Goal: Task Accomplishment & Management: Use online tool/utility

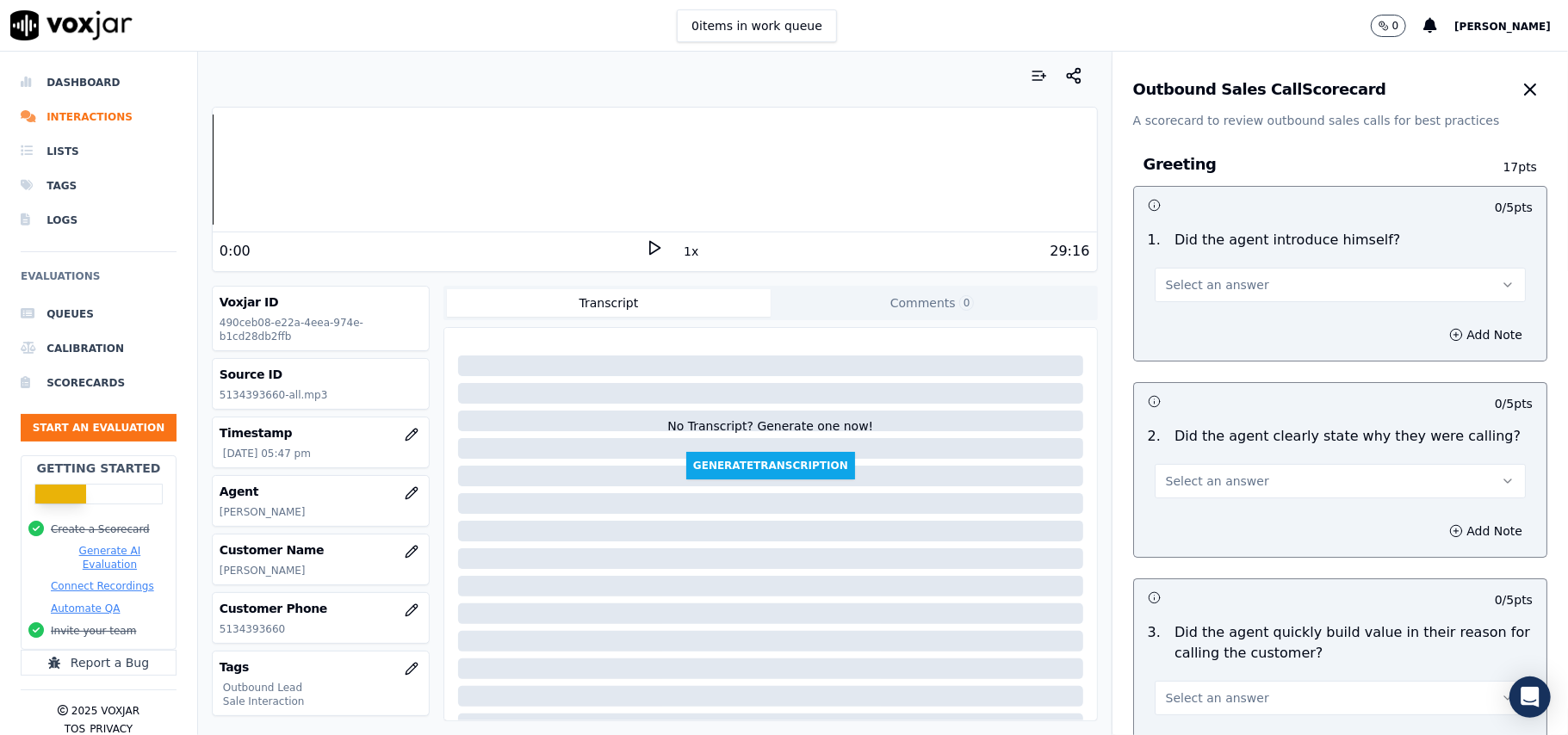
scroll to position [114, 0]
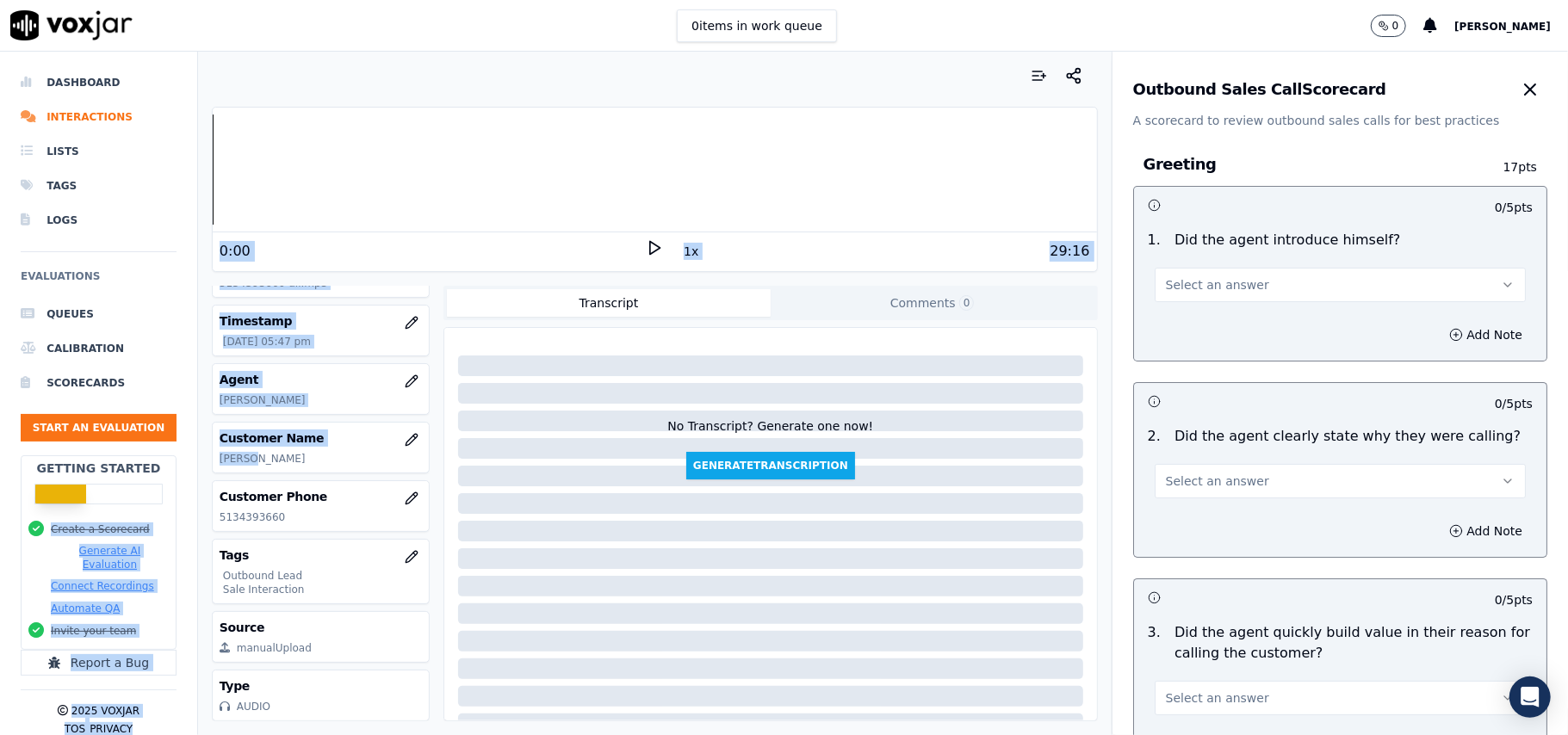
drag, startPoint x: 256, startPoint y: 456, endPoint x: 179, endPoint y: 462, distance: 77.2
click at [179, 462] on div "Dashboard Interactions Lists Tags Logs Evaluations Queues Calibration Scorecard…" at bounding box center [784, 393] width 1568 height 683
click at [246, 466] on div "Customer Name [PERSON_NAME]" at bounding box center [320, 448] width 216 height 50
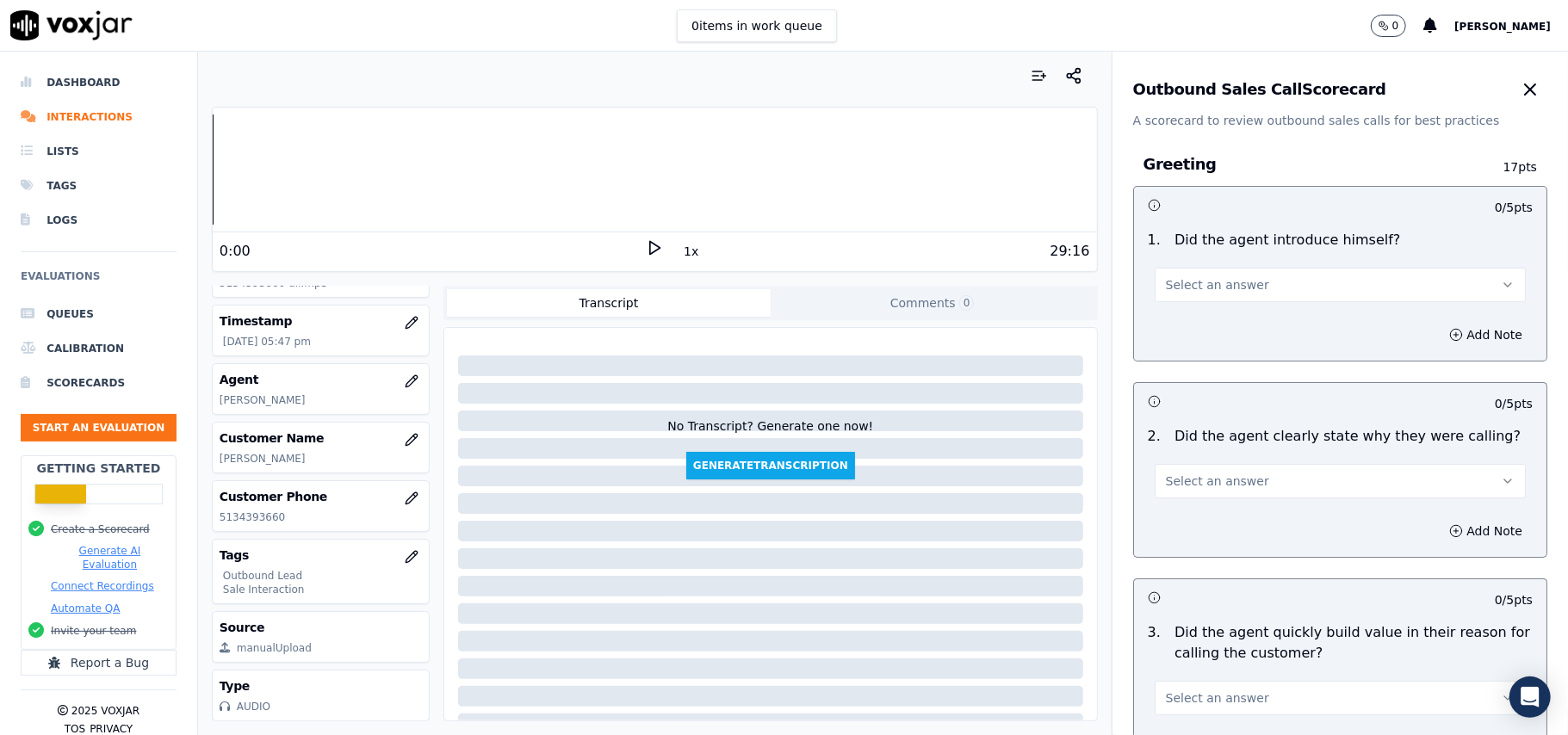
click at [246, 460] on p "[PERSON_NAME]" at bounding box center [320, 459] width 203 height 14
copy p "GABREA"
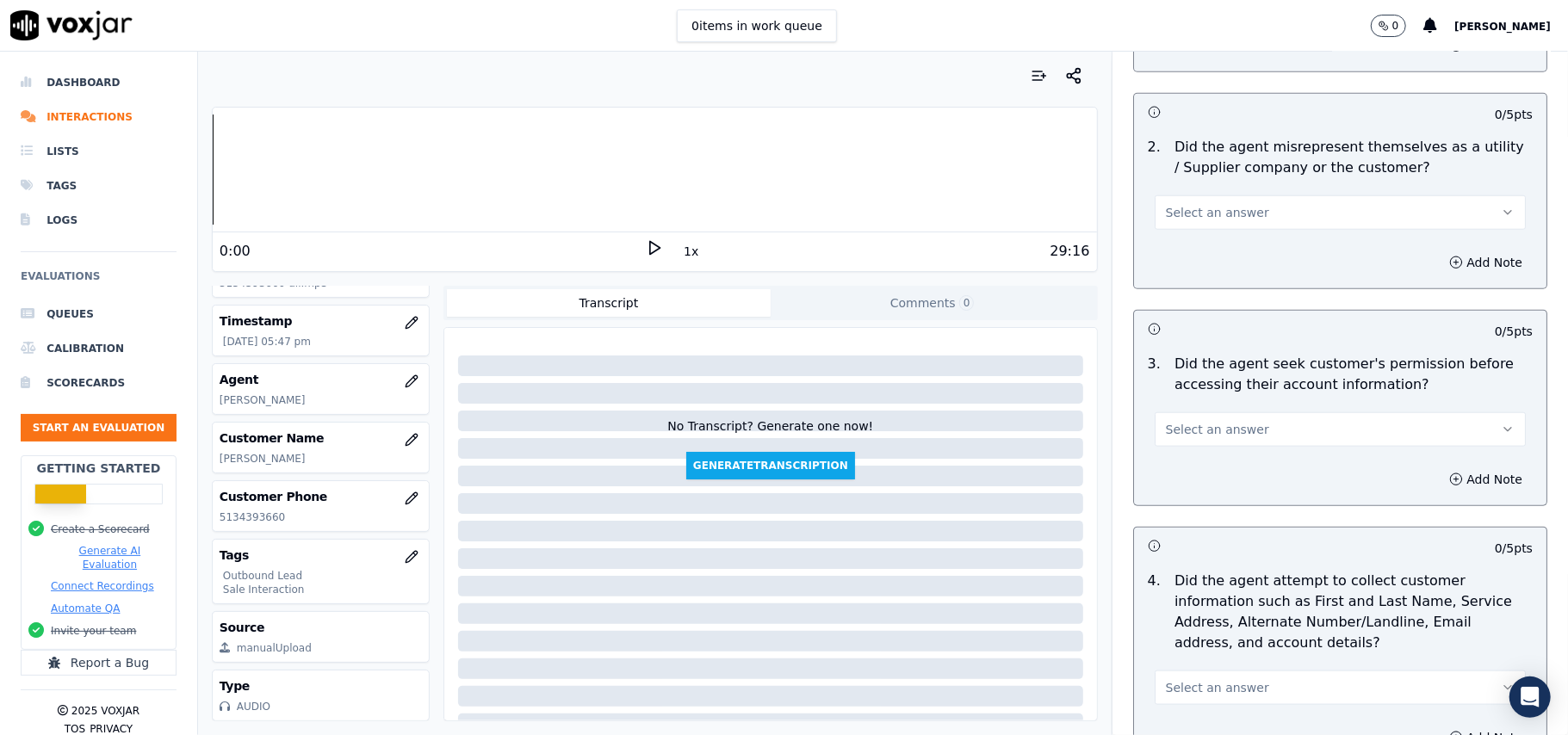
click at [1285, 425] on button "Select an answer" at bounding box center [1340, 429] width 371 height 34
click at [1186, 508] on div "No" at bounding box center [1303, 499] width 334 height 27
click at [1439, 473] on button "Add Note" at bounding box center [1486, 479] width 94 height 24
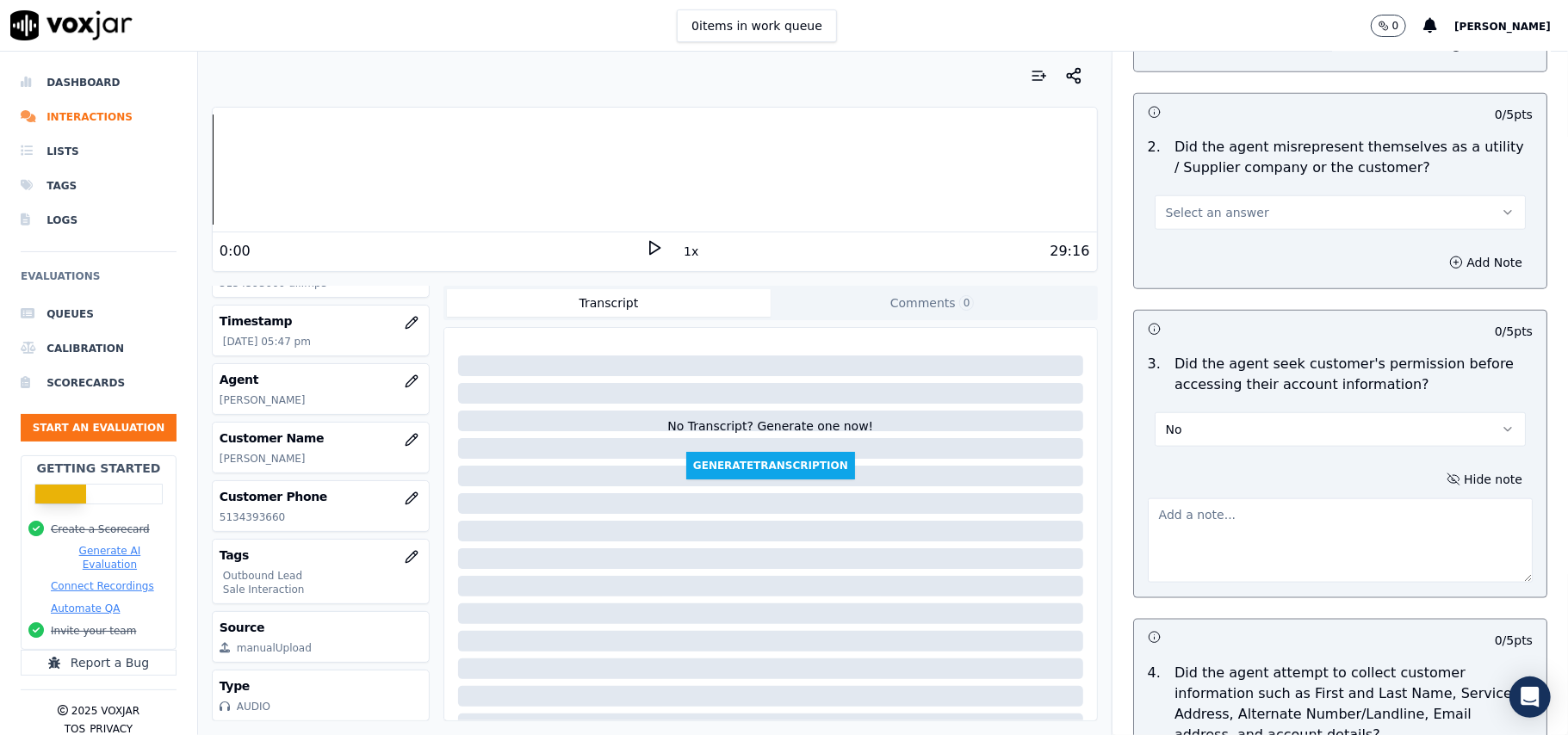
click at [1214, 544] on textarea at bounding box center [1340, 540] width 385 height 84
paste textarea "@09:30 – The agent accessed the customer’s account but did not take permission …"
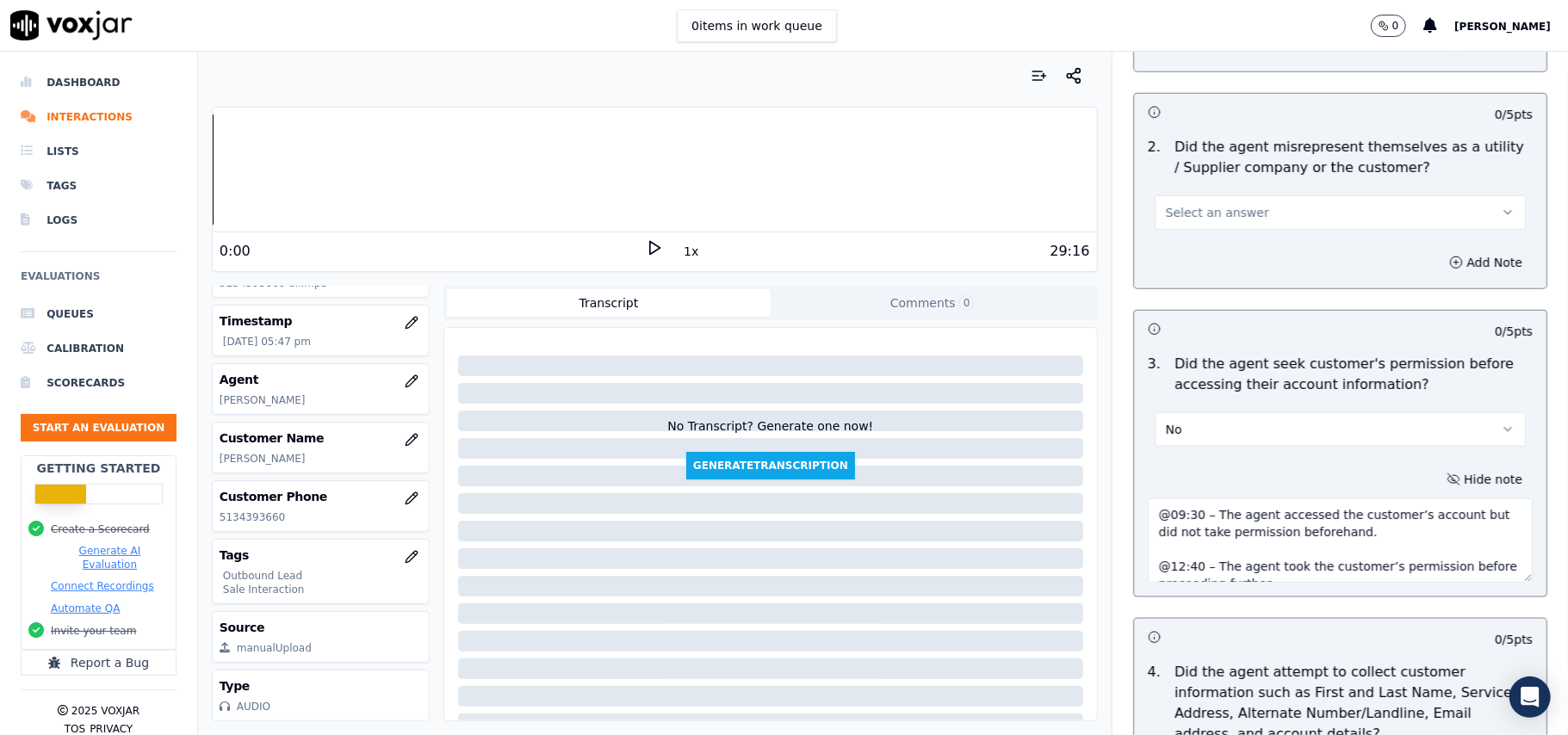
scroll to position [11, 0]
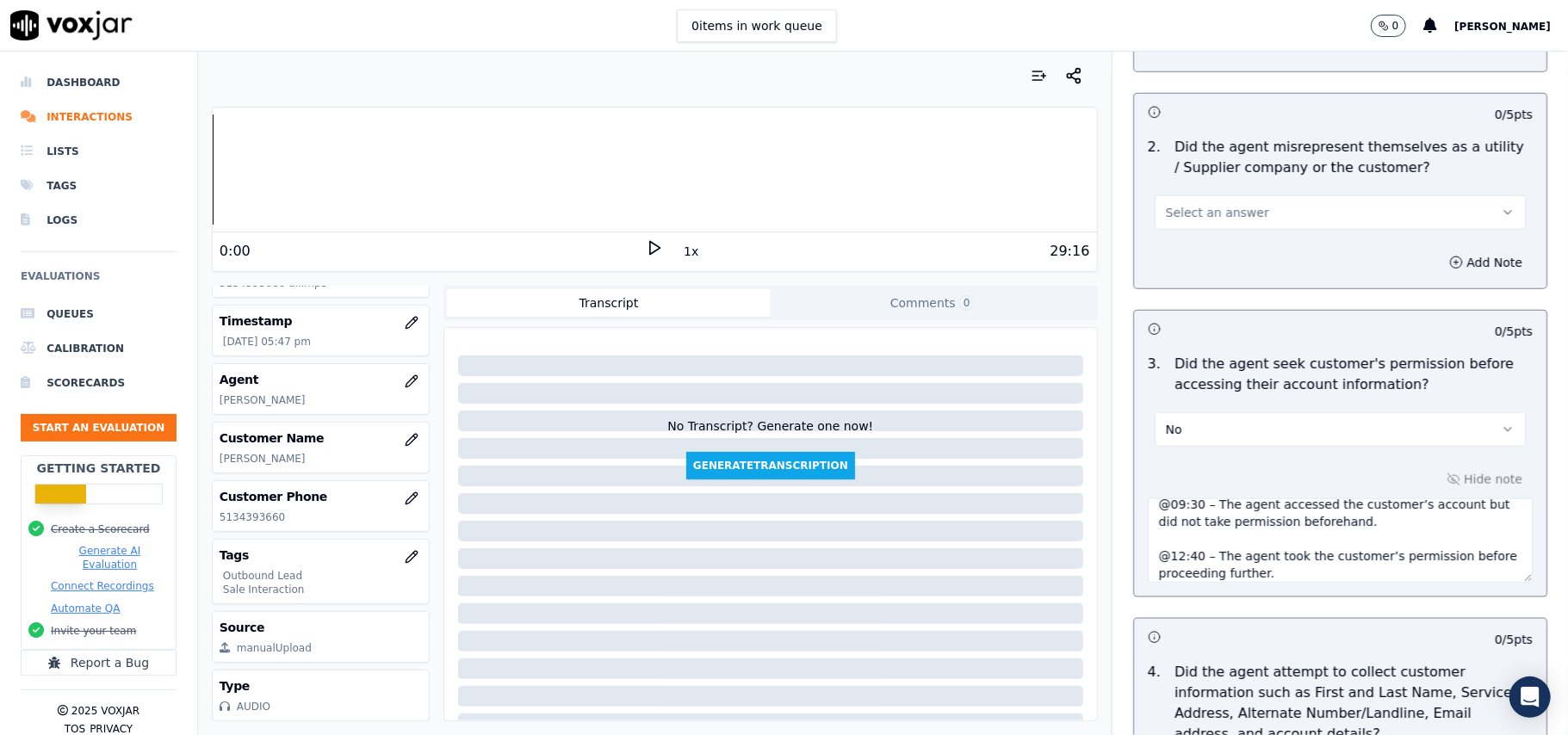
click at [1148, 506] on textarea "@09:30 – The agent accessed the customer’s account but did not take permission …" at bounding box center [1340, 540] width 385 height 84
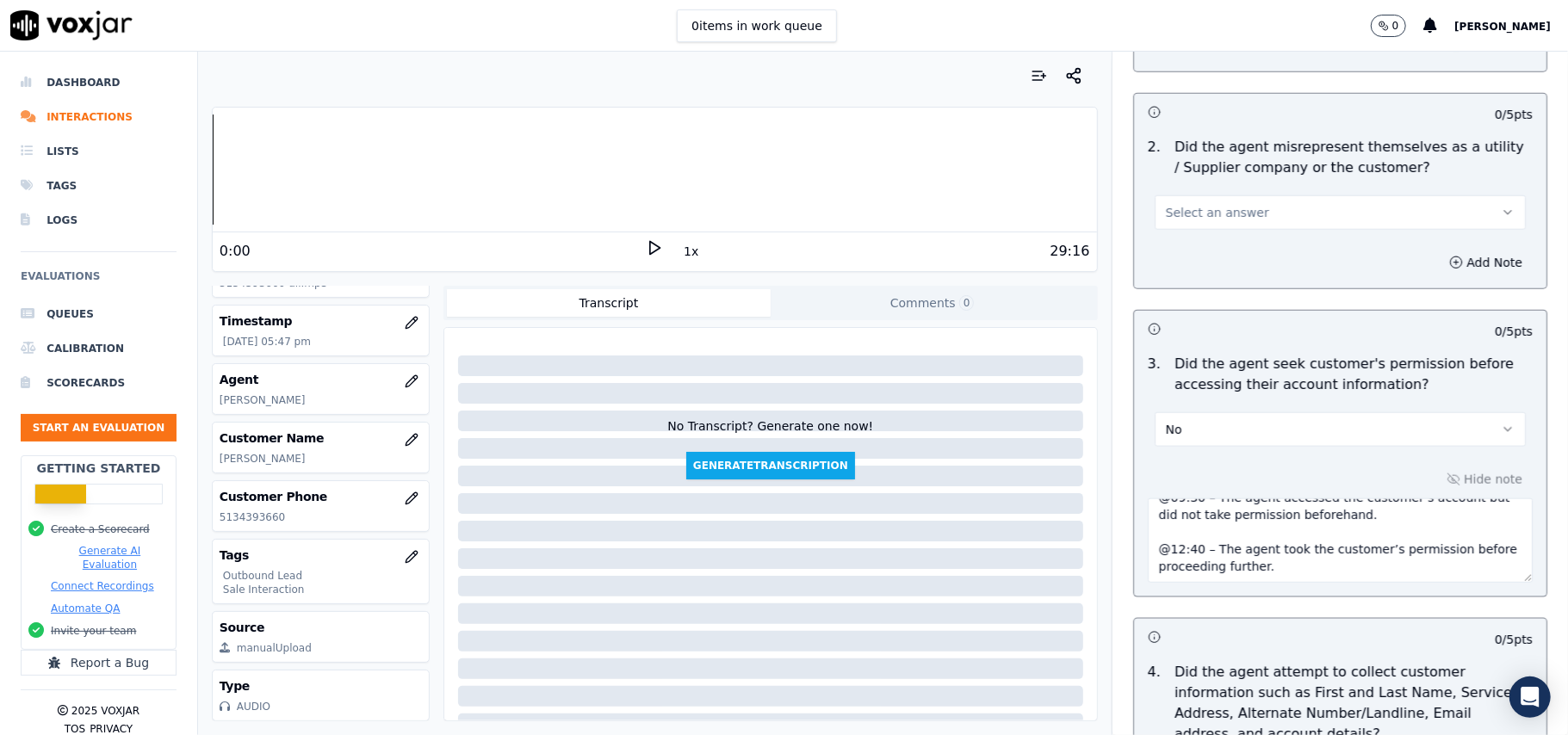
scroll to position [76, 0]
click at [1149, 544] on textarea "@09:30 – The agent accessed the customer’s account but did not take permission …" at bounding box center [1340, 540] width 385 height 84
click at [1148, 513] on textarea "@09:30 – The agent accessed the customer’s account but did not take permission …" at bounding box center [1340, 540] width 385 height 84
paste textarea "Call ID: 103131"
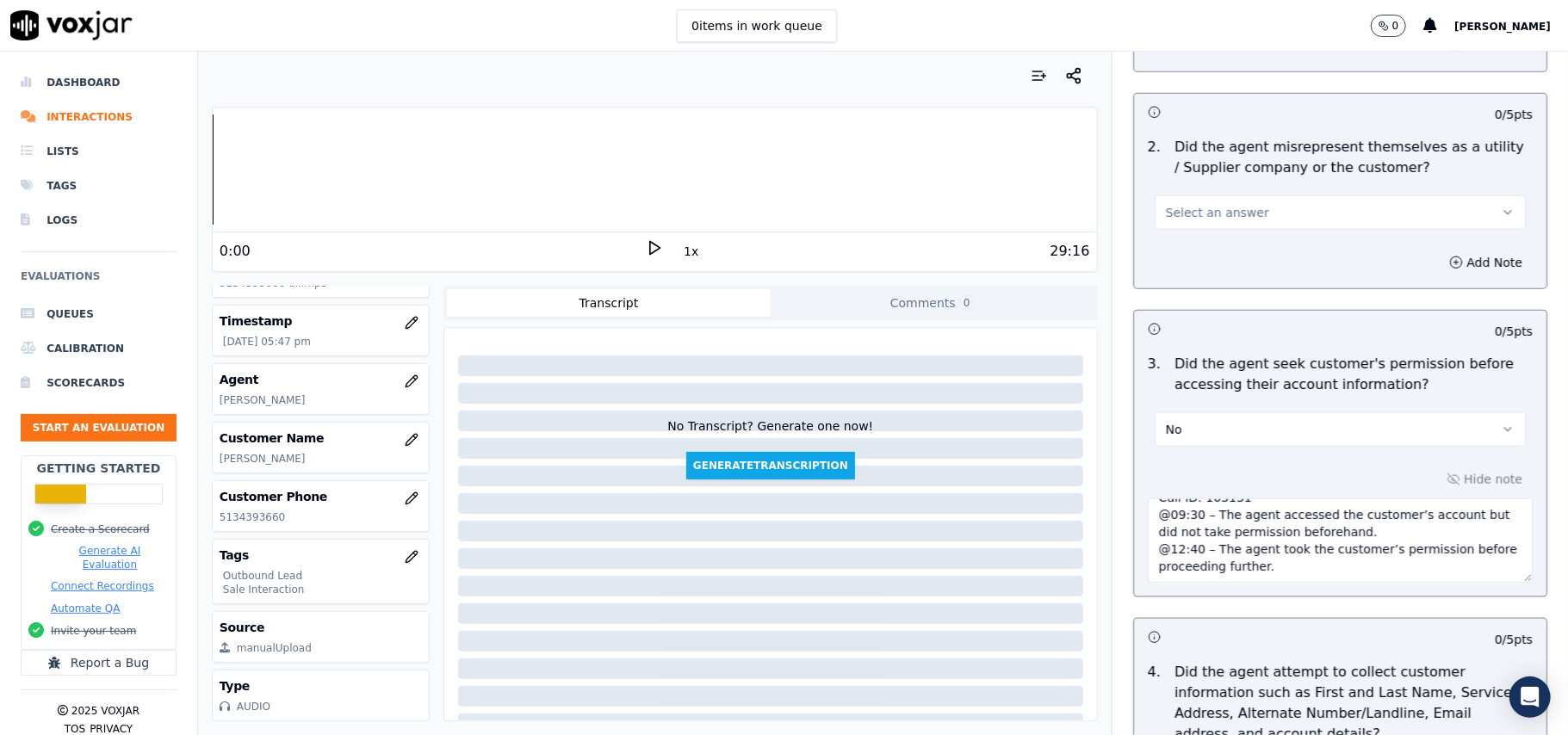
type textarea "Call ID: 103131 @09:30 – The agent accessed the customer’s account but did not …"
click at [1182, 434] on button "No" at bounding box center [1340, 429] width 371 height 34
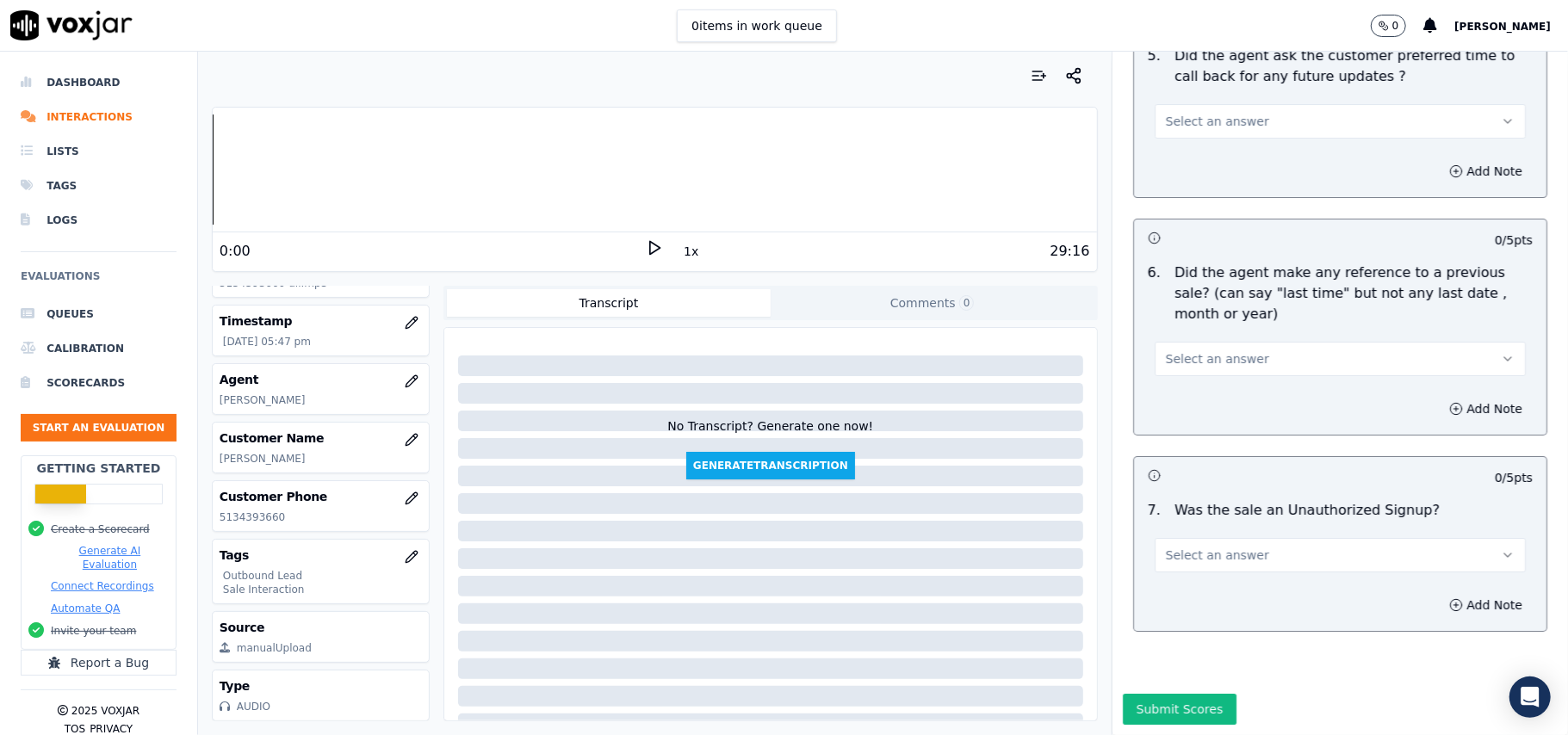
click at [1282, 538] on button "Select an answer" at bounding box center [1340, 555] width 371 height 34
click at [1175, 565] on div "No" at bounding box center [1303, 569] width 334 height 27
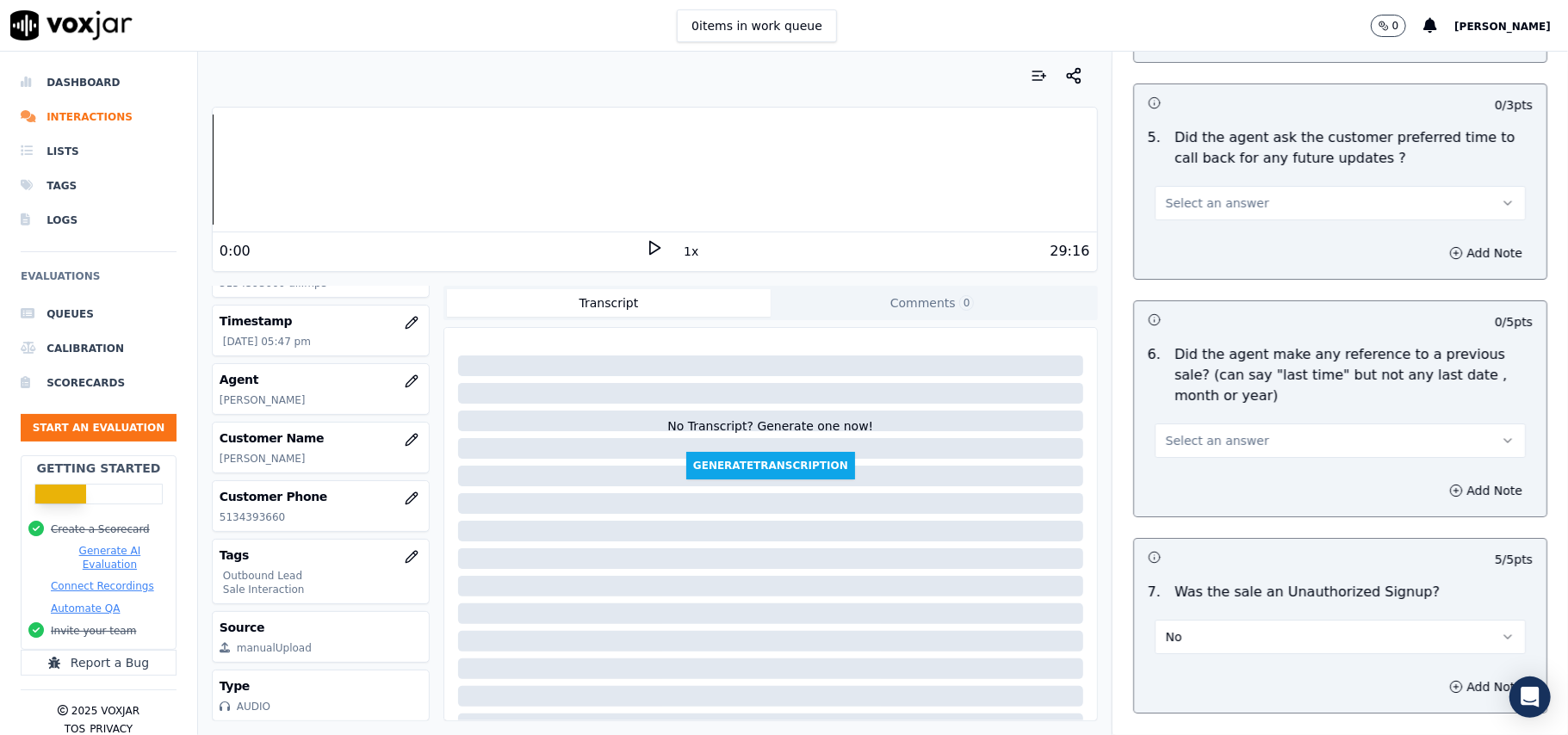
scroll to position [4154, 0]
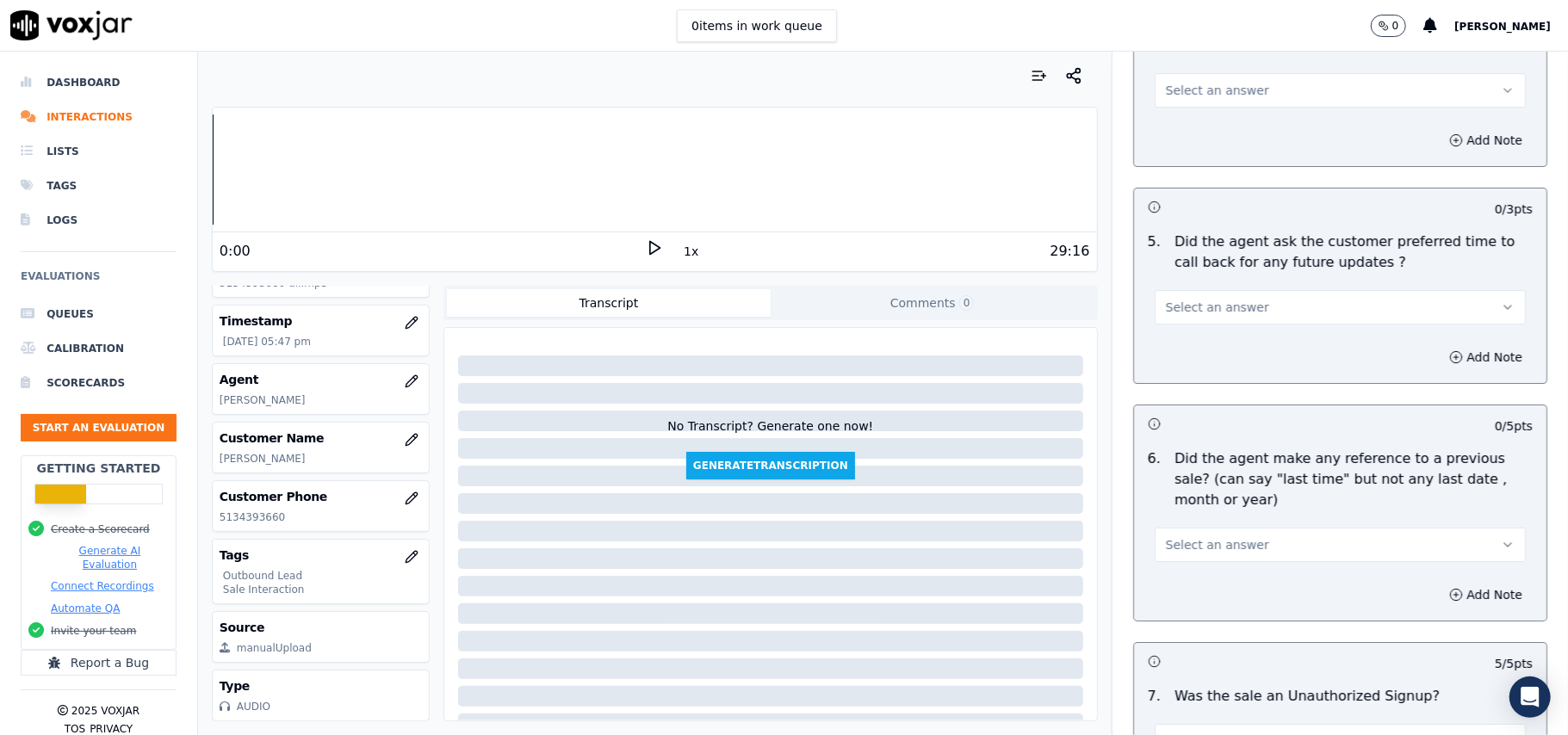
click at [1196, 536] on span "Select an answer" at bounding box center [1217, 544] width 104 height 17
click at [1191, 590] on div "No" at bounding box center [1303, 601] width 334 height 27
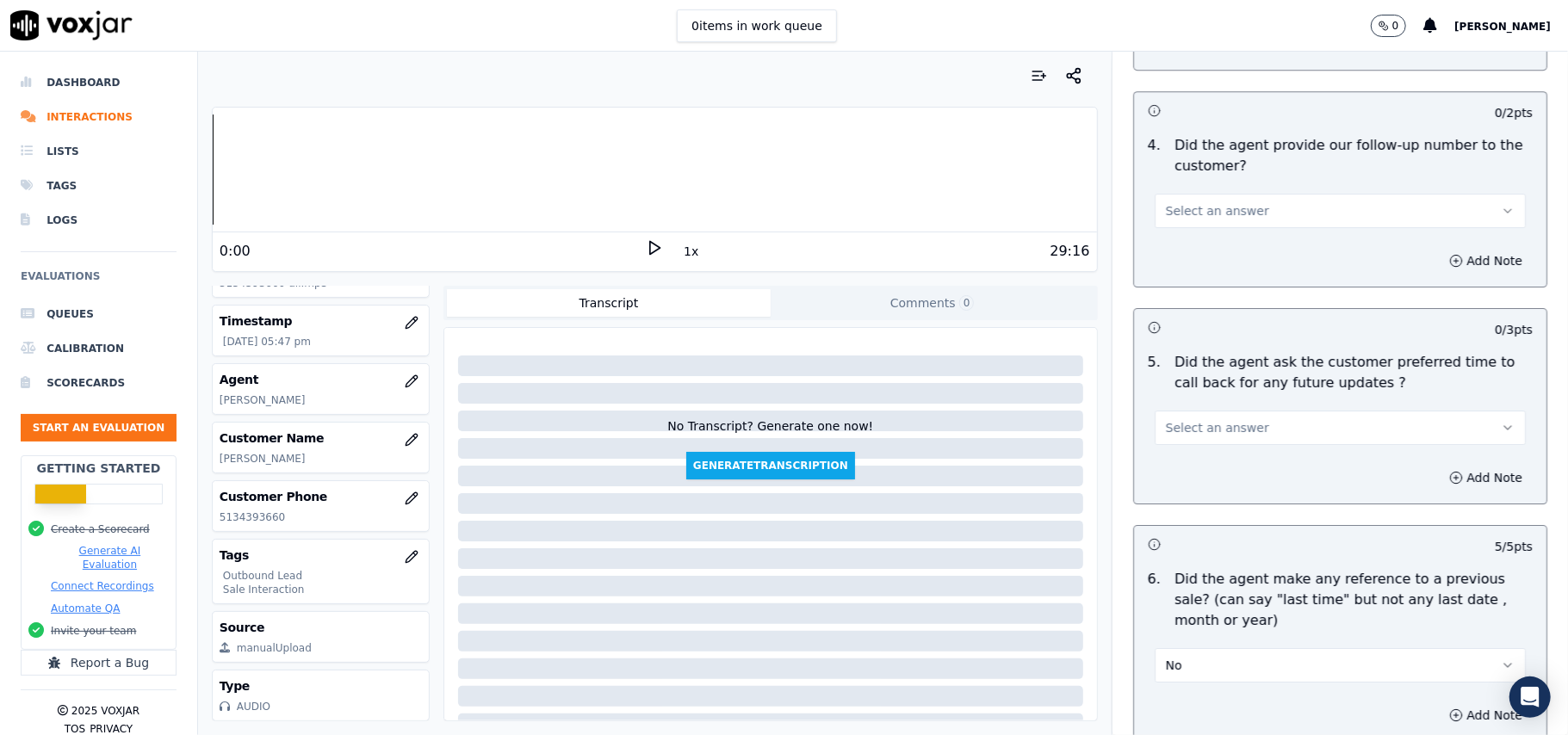
scroll to position [3924, 0]
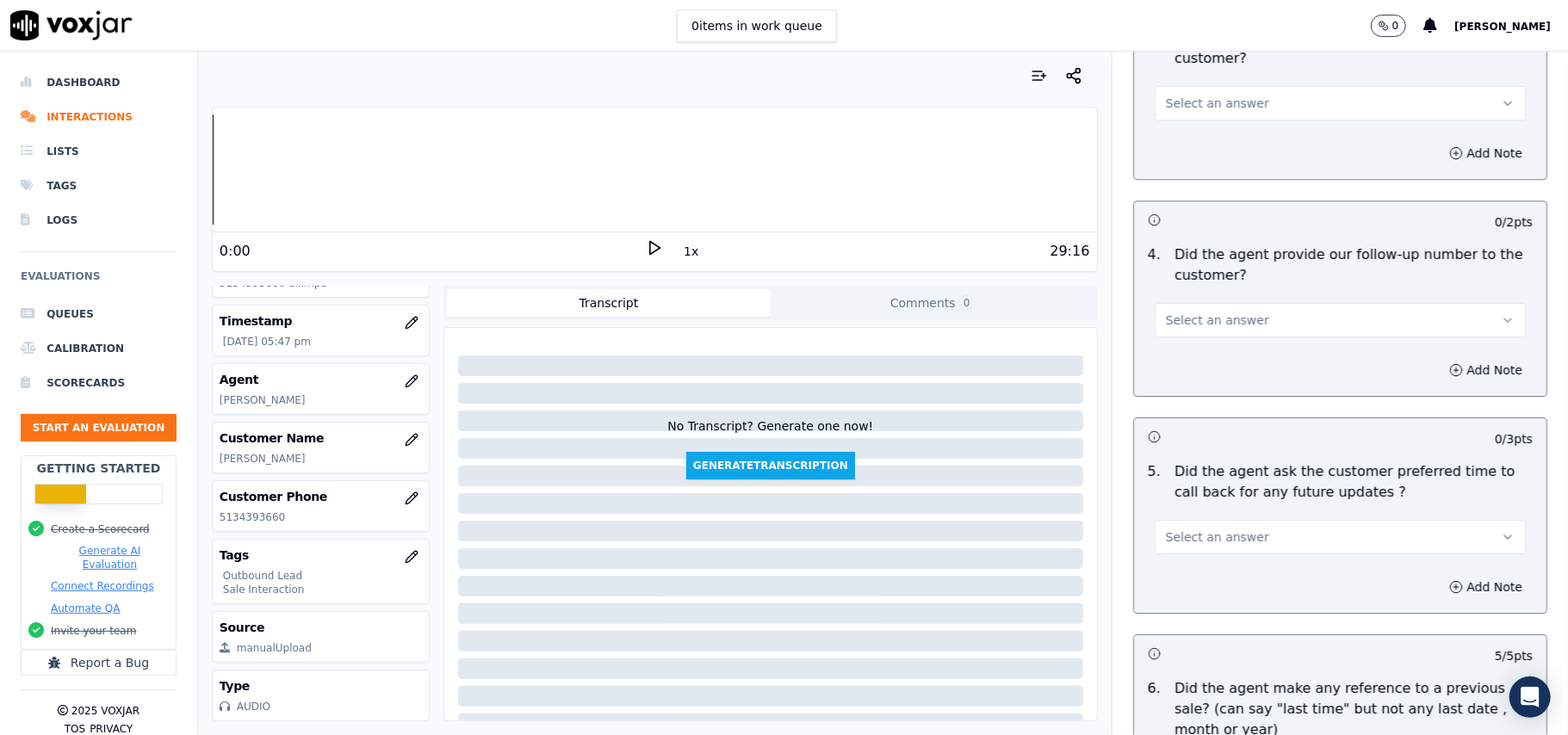
click at [1209, 528] on span "Select an answer" at bounding box center [1217, 536] width 104 height 17
click at [1205, 557] on div "Yes" at bounding box center [1303, 566] width 334 height 27
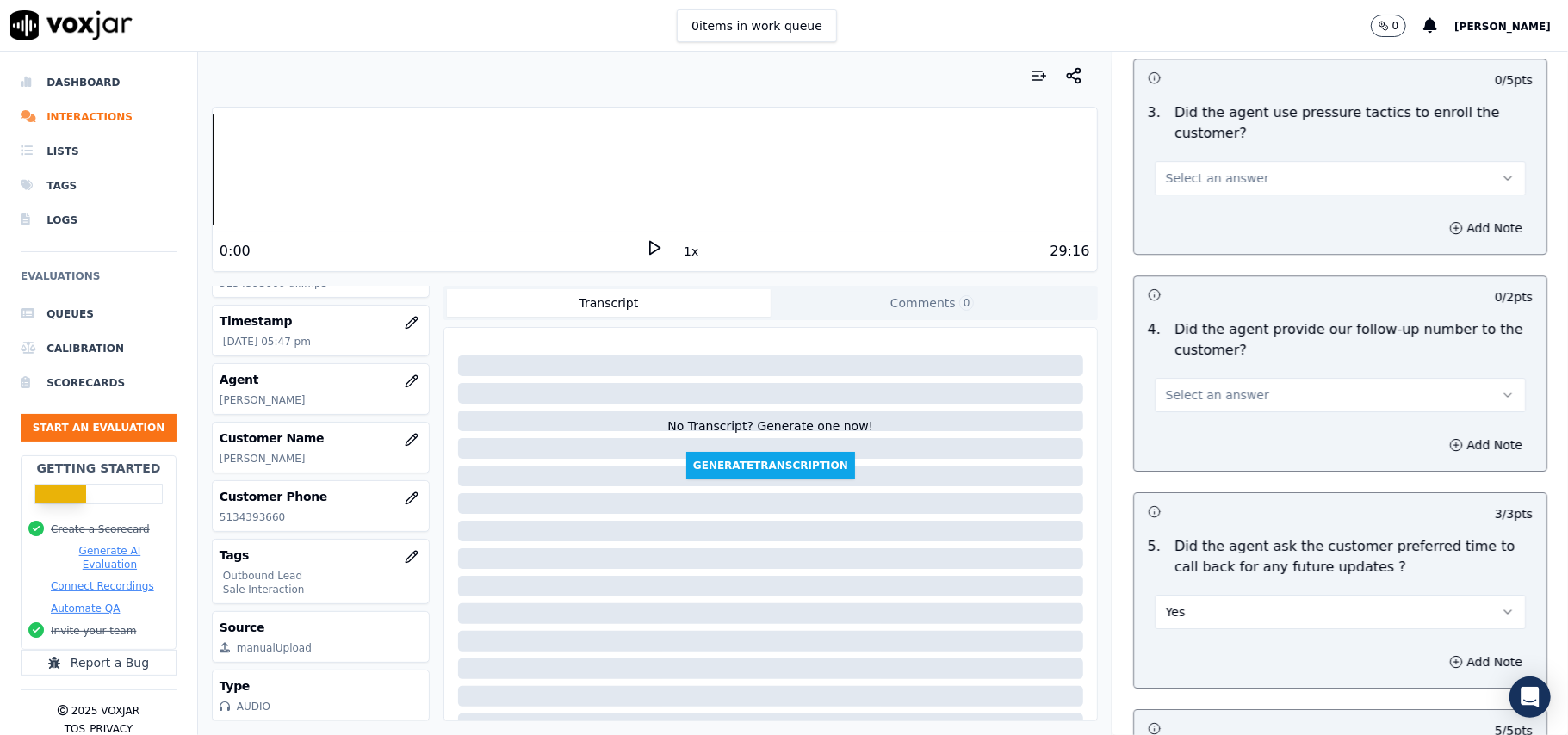
scroll to position [3810, 0]
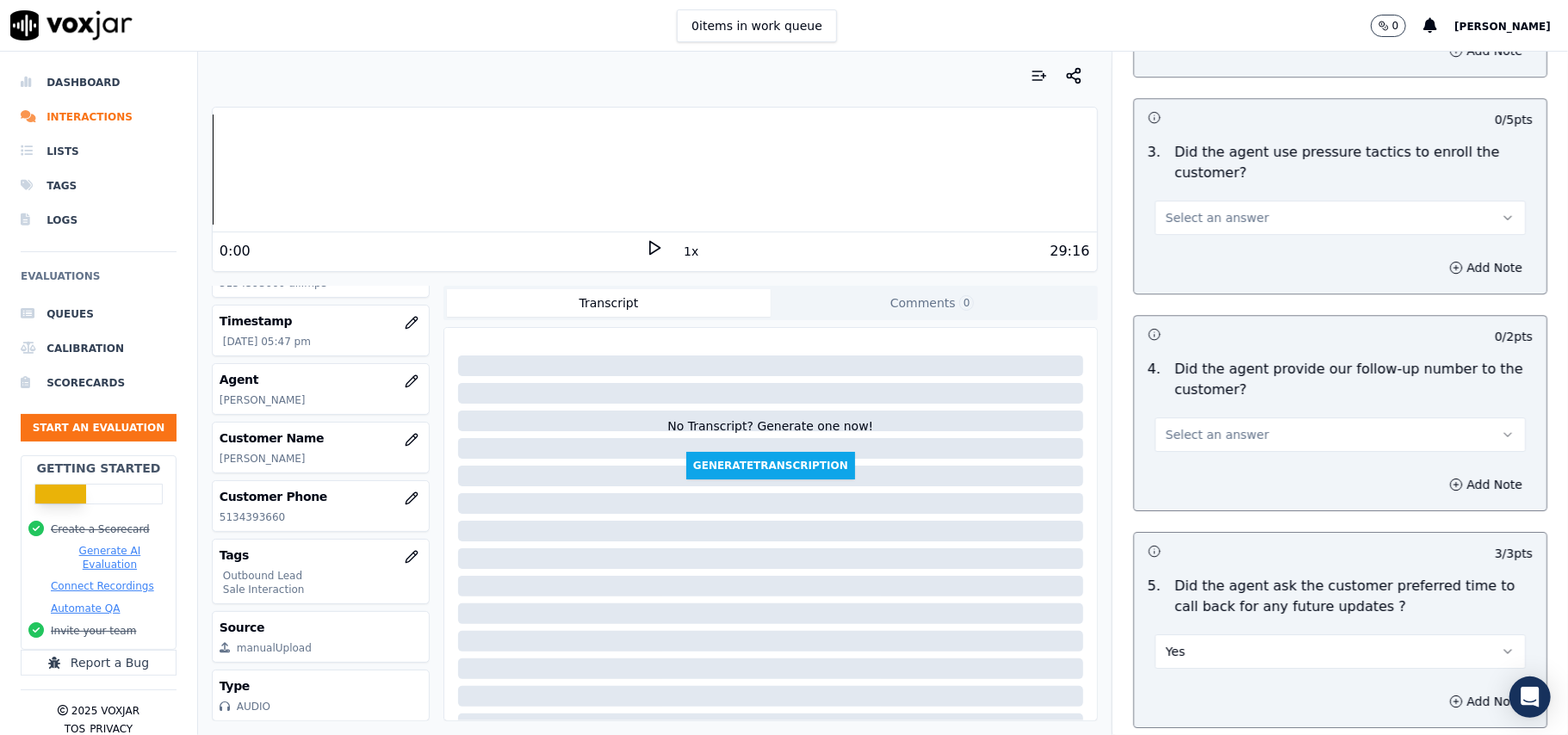
click at [1196, 433] on button "Select an answer" at bounding box center [1340, 434] width 371 height 34
click at [1186, 526] on div "N/A" at bounding box center [1303, 518] width 334 height 27
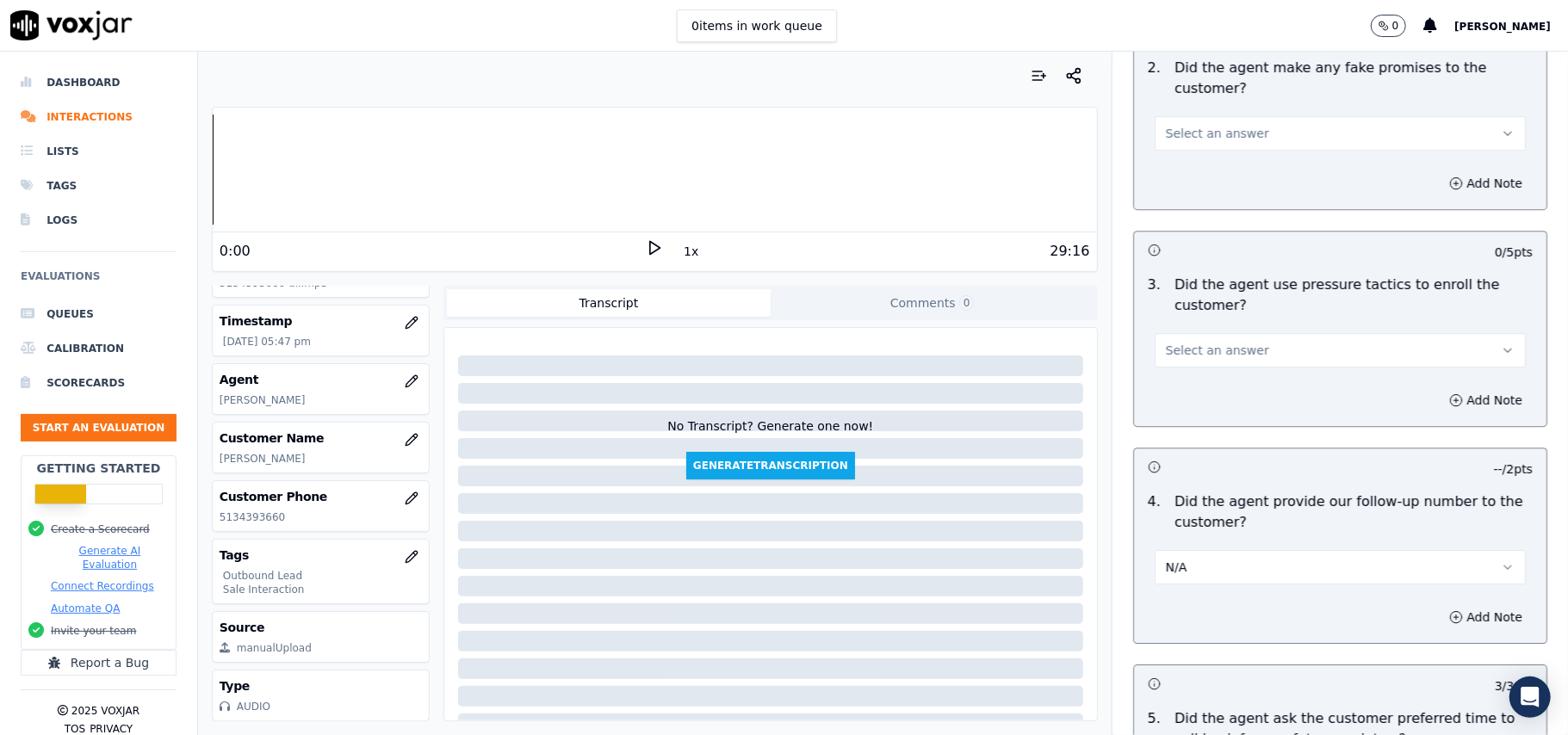
scroll to position [3580, 0]
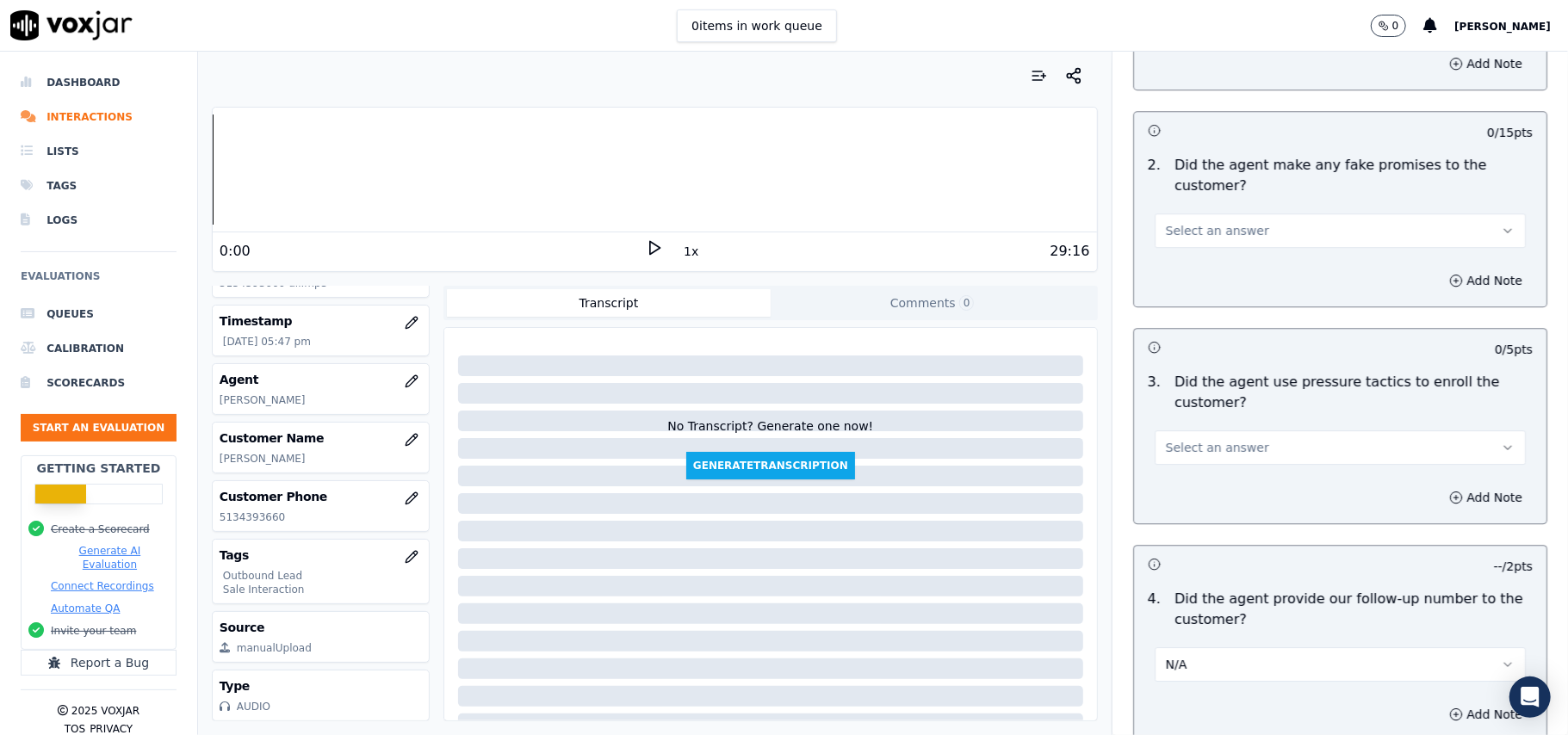
click at [1195, 440] on span "Select an answer" at bounding box center [1217, 447] width 104 height 17
click at [1176, 497] on div "No" at bounding box center [1303, 503] width 334 height 27
click at [1180, 647] on button "N/A" at bounding box center [1340, 664] width 371 height 34
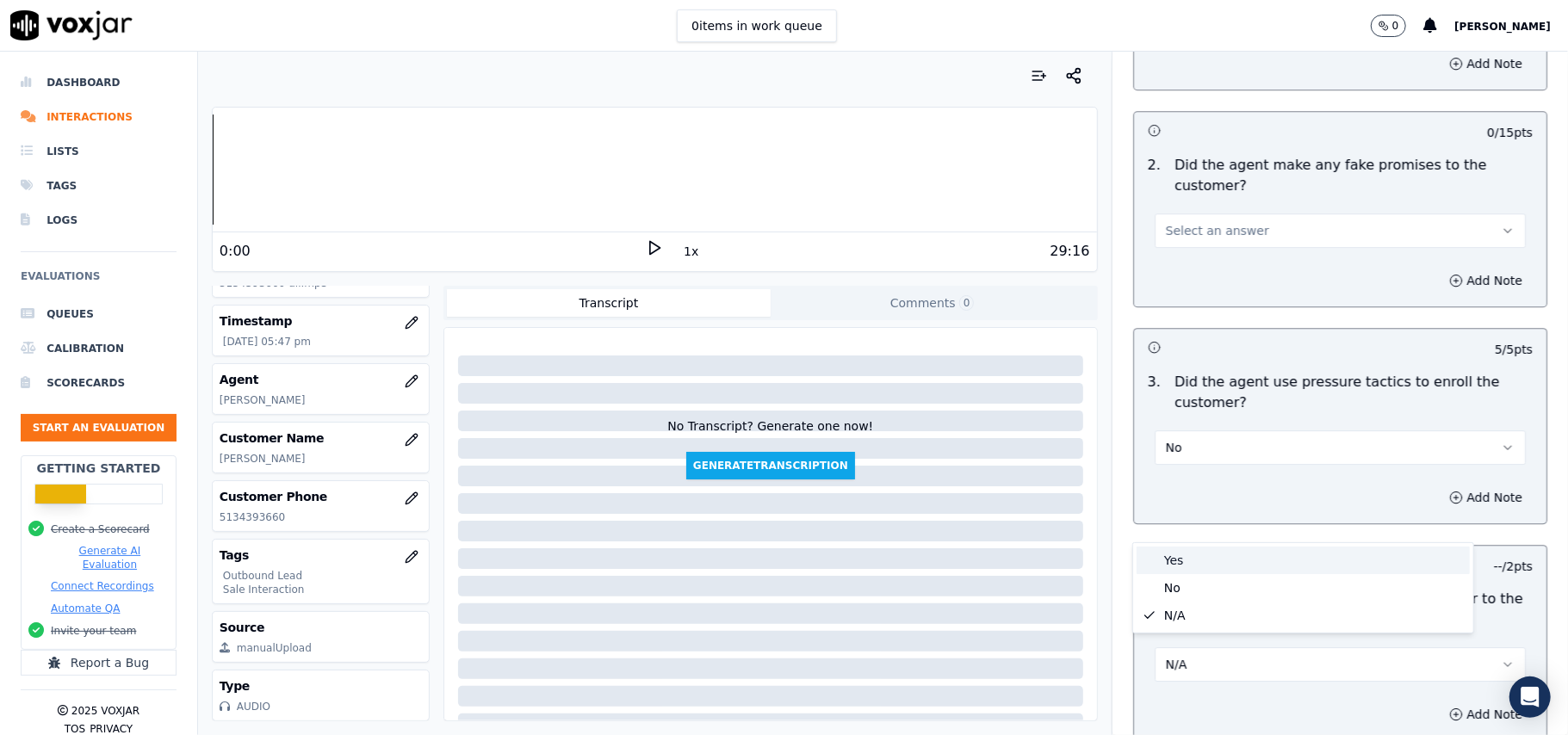
click at [1206, 558] on div "Yes" at bounding box center [1303, 560] width 334 height 27
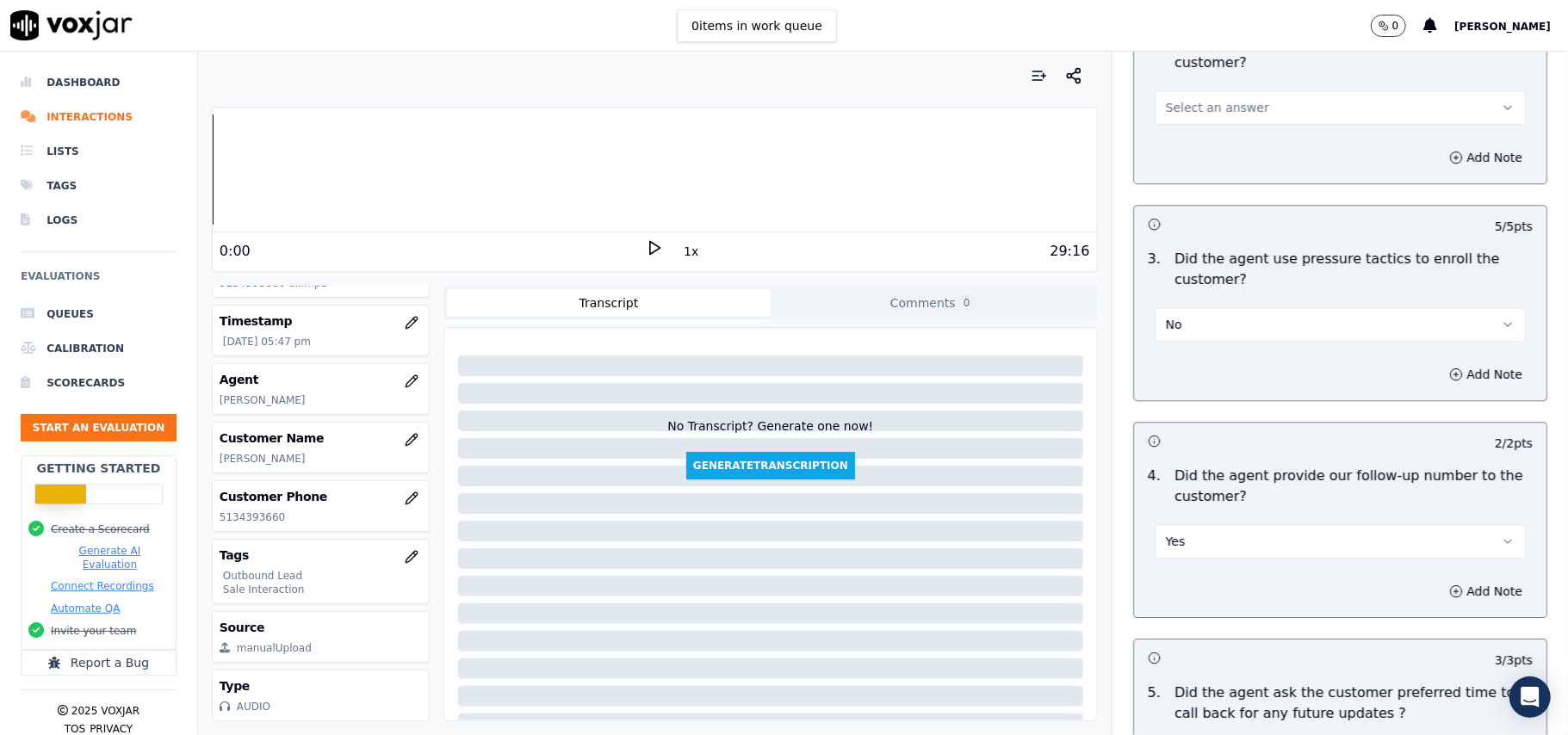
scroll to position [3810, 0]
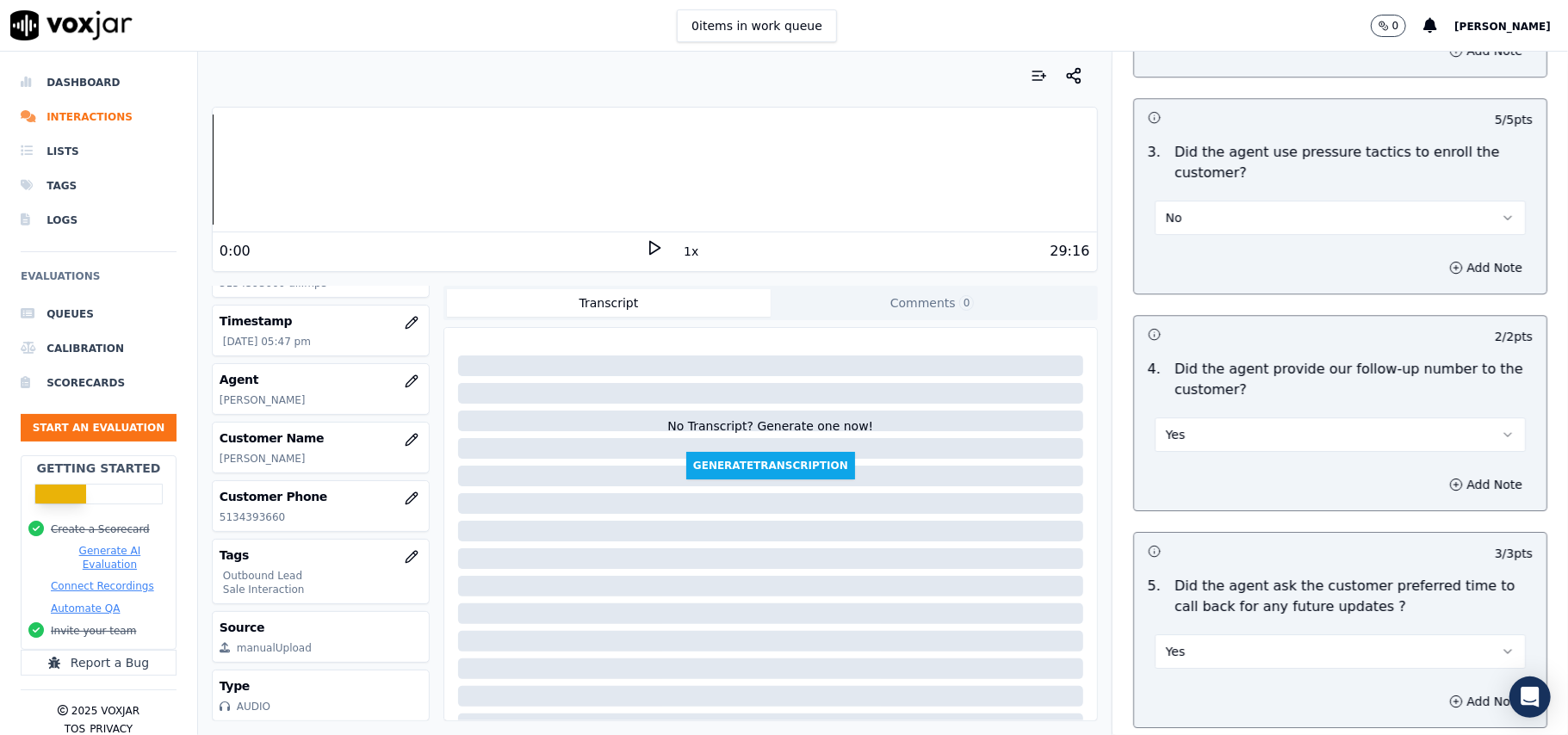
click at [1186, 637] on button "Yes" at bounding box center [1340, 651] width 371 height 34
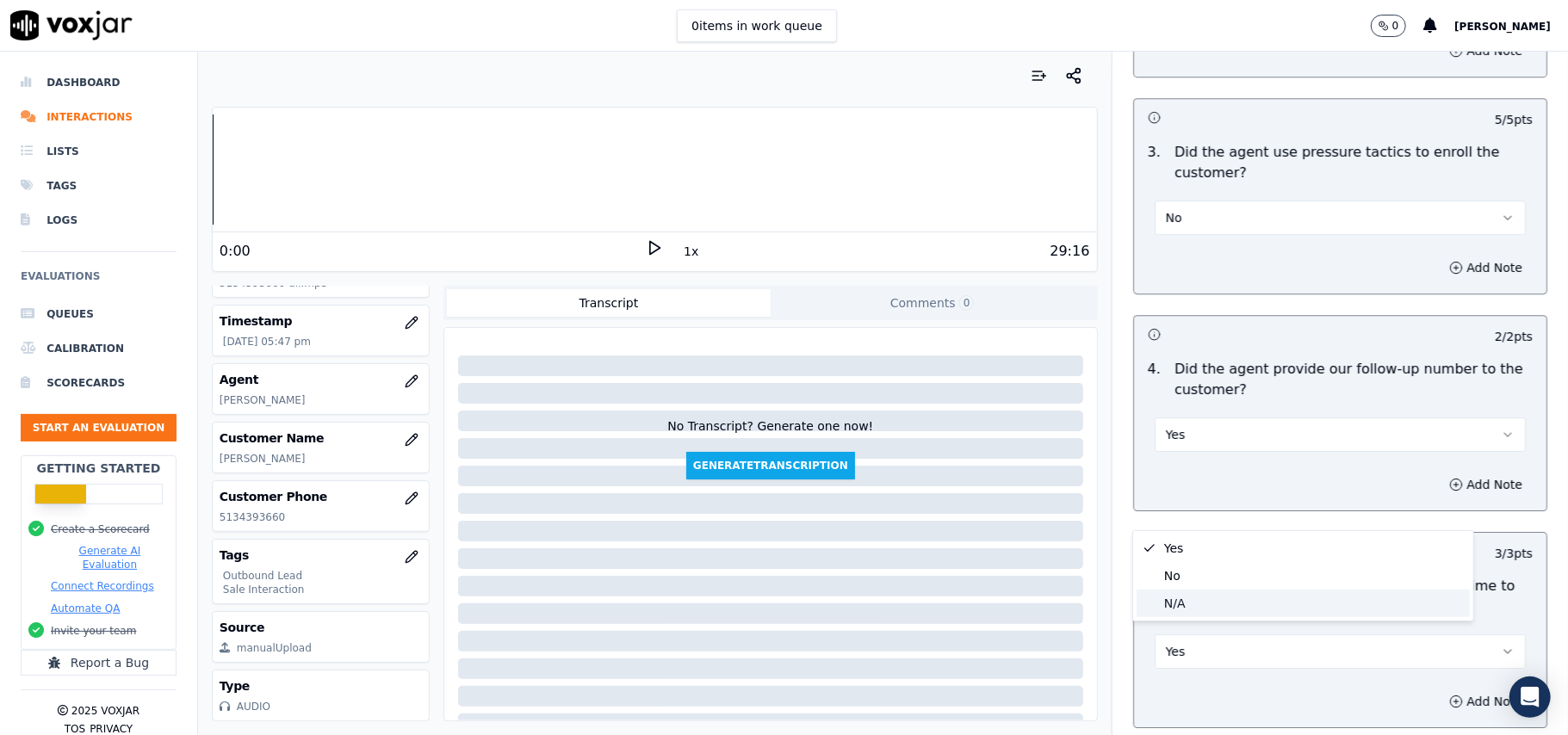
click at [1198, 602] on div "N/A" at bounding box center [1303, 602] width 334 height 27
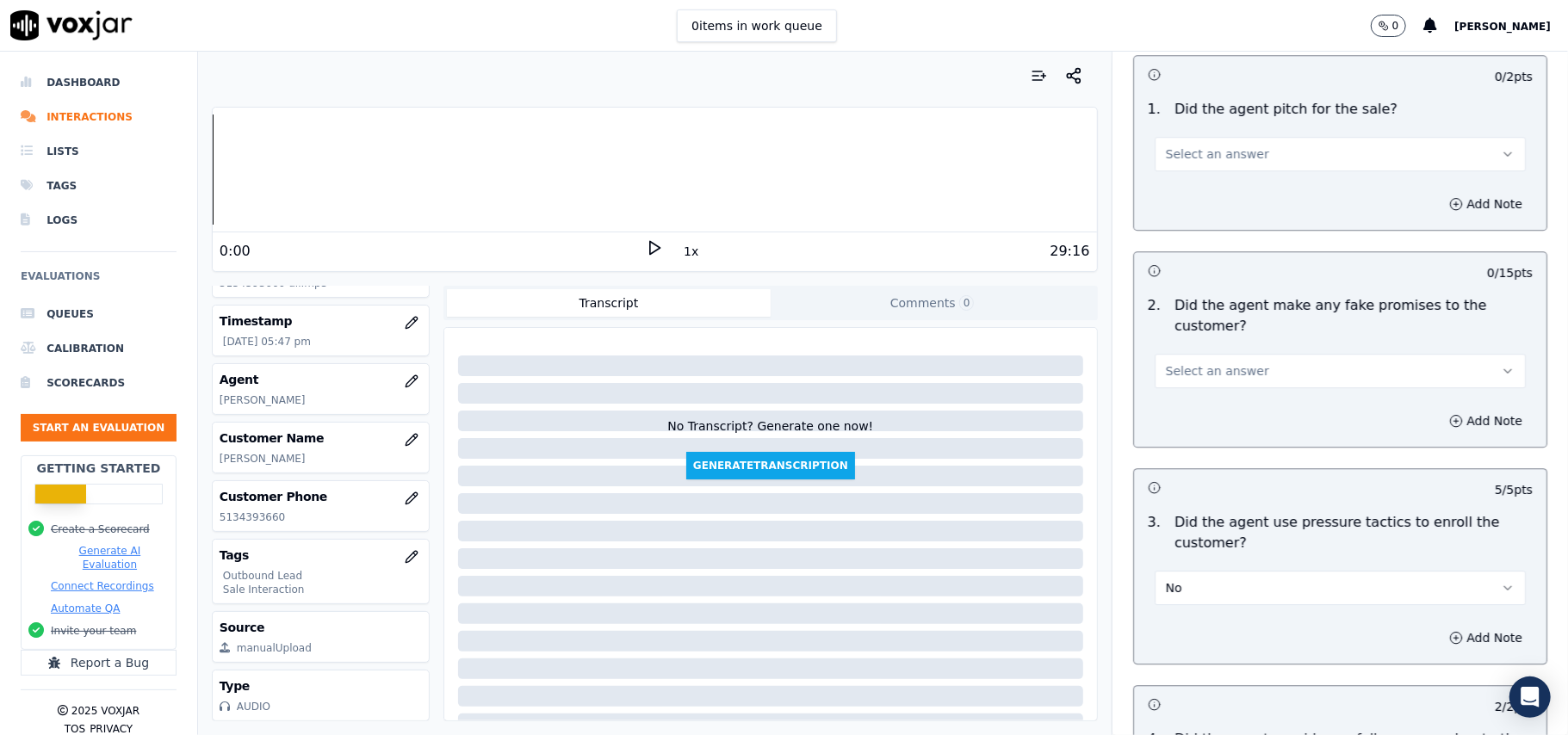
scroll to position [3350, 0]
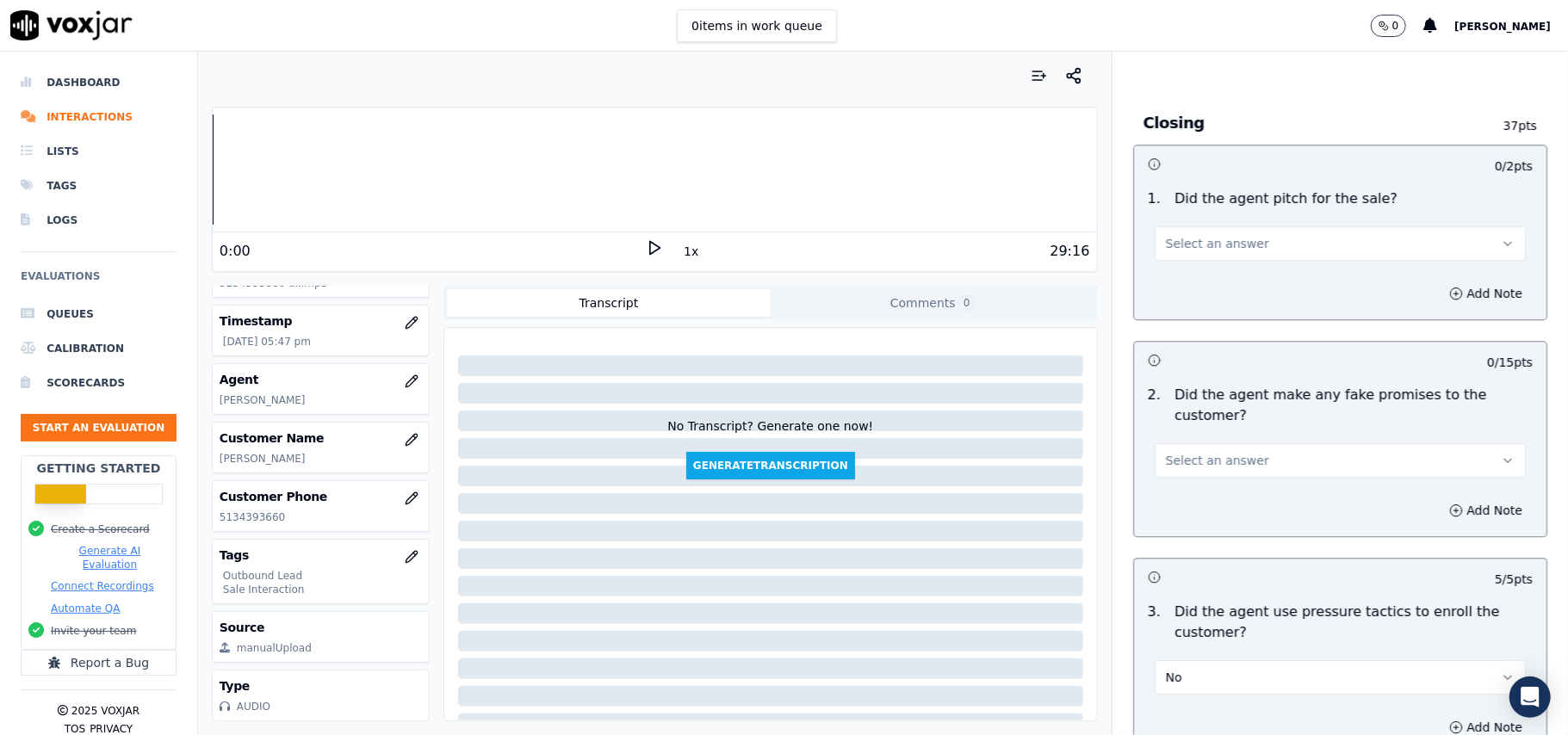
click at [1165, 452] on span "Select an answer" at bounding box center [1217, 460] width 104 height 17
click at [1169, 524] on div "No" at bounding box center [1303, 515] width 334 height 27
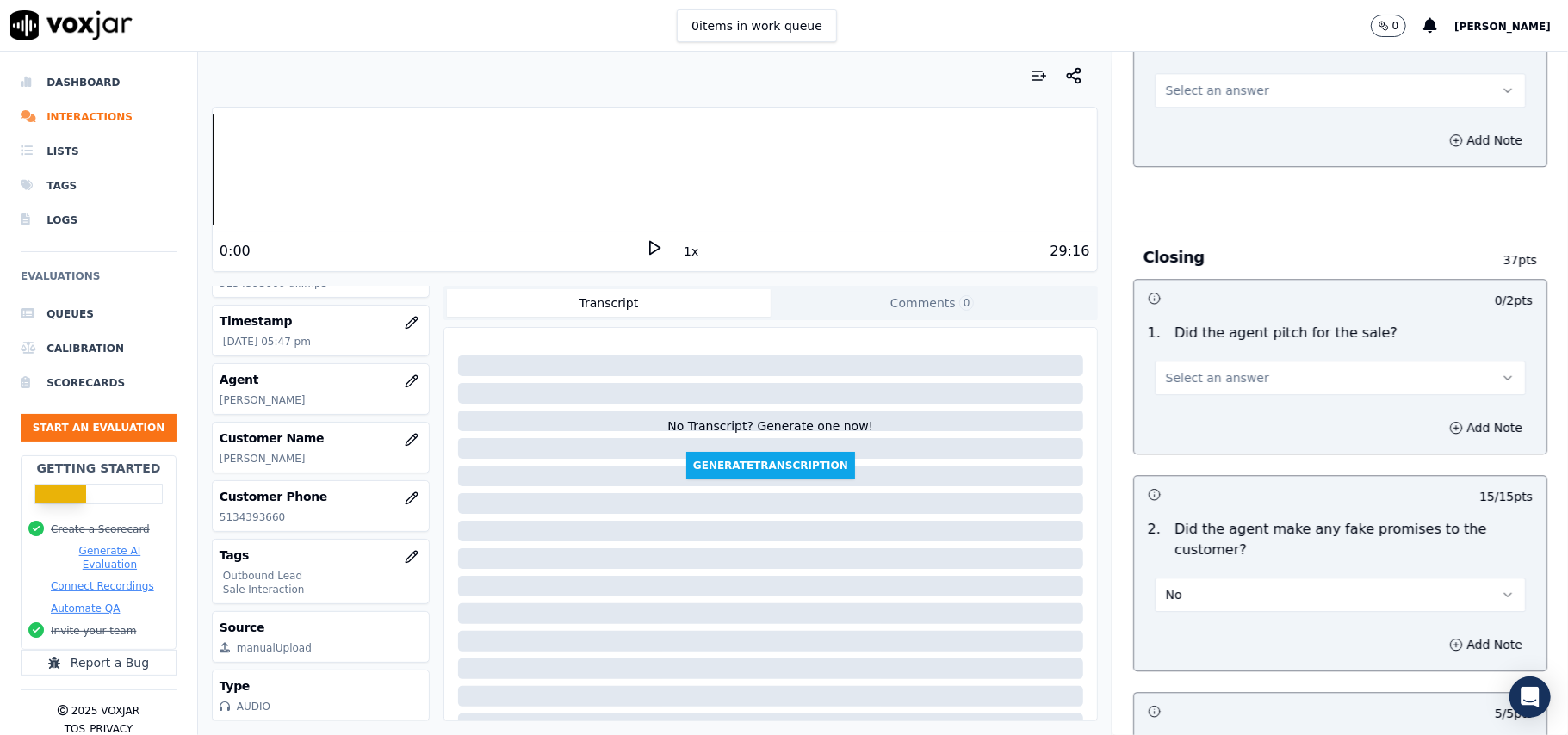
scroll to position [3122, 0]
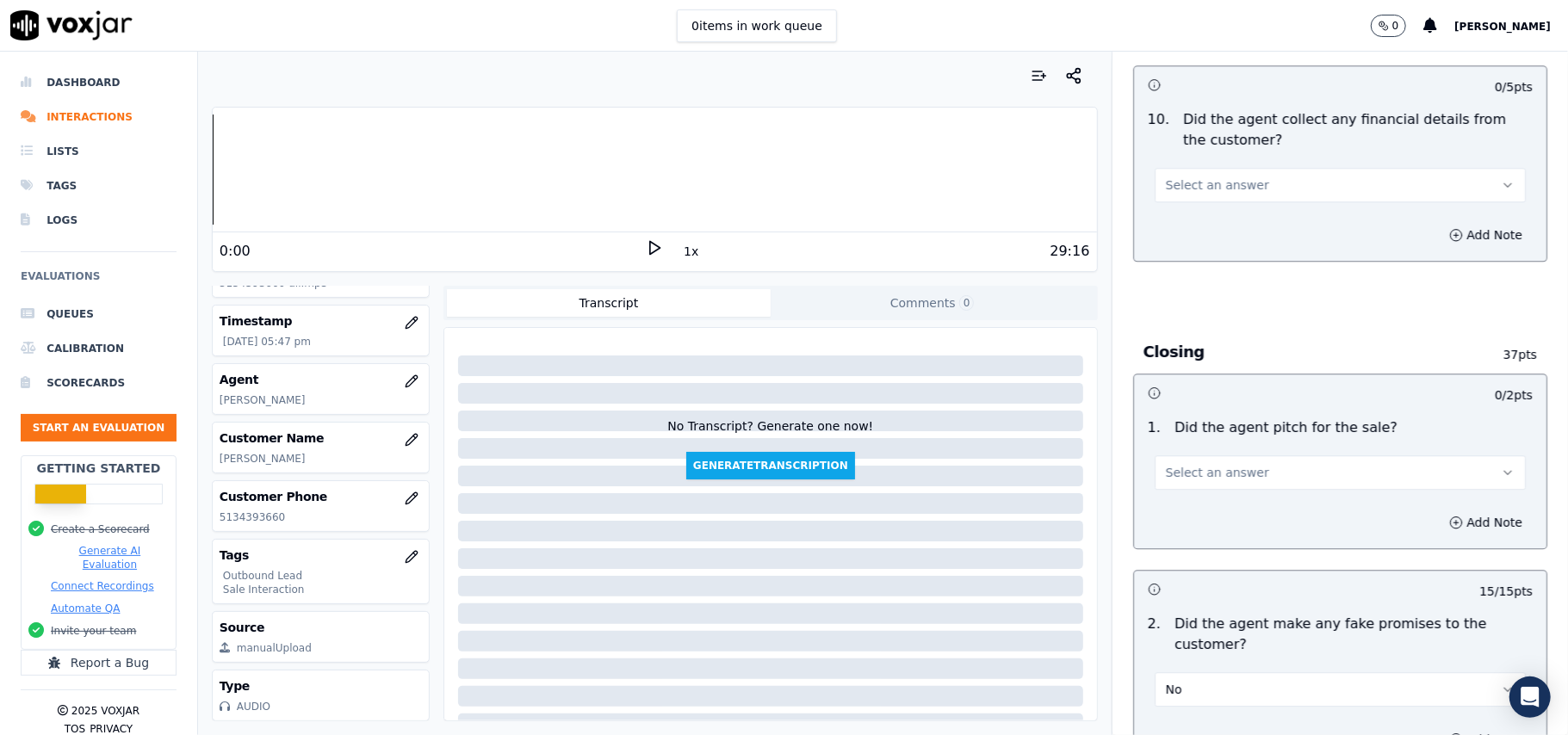
click at [1203, 463] on span "Select an answer" at bounding box center [1217, 471] width 104 height 17
click at [1203, 490] on div "Yes" at bounding box center [1303, 500] width 334 height 27
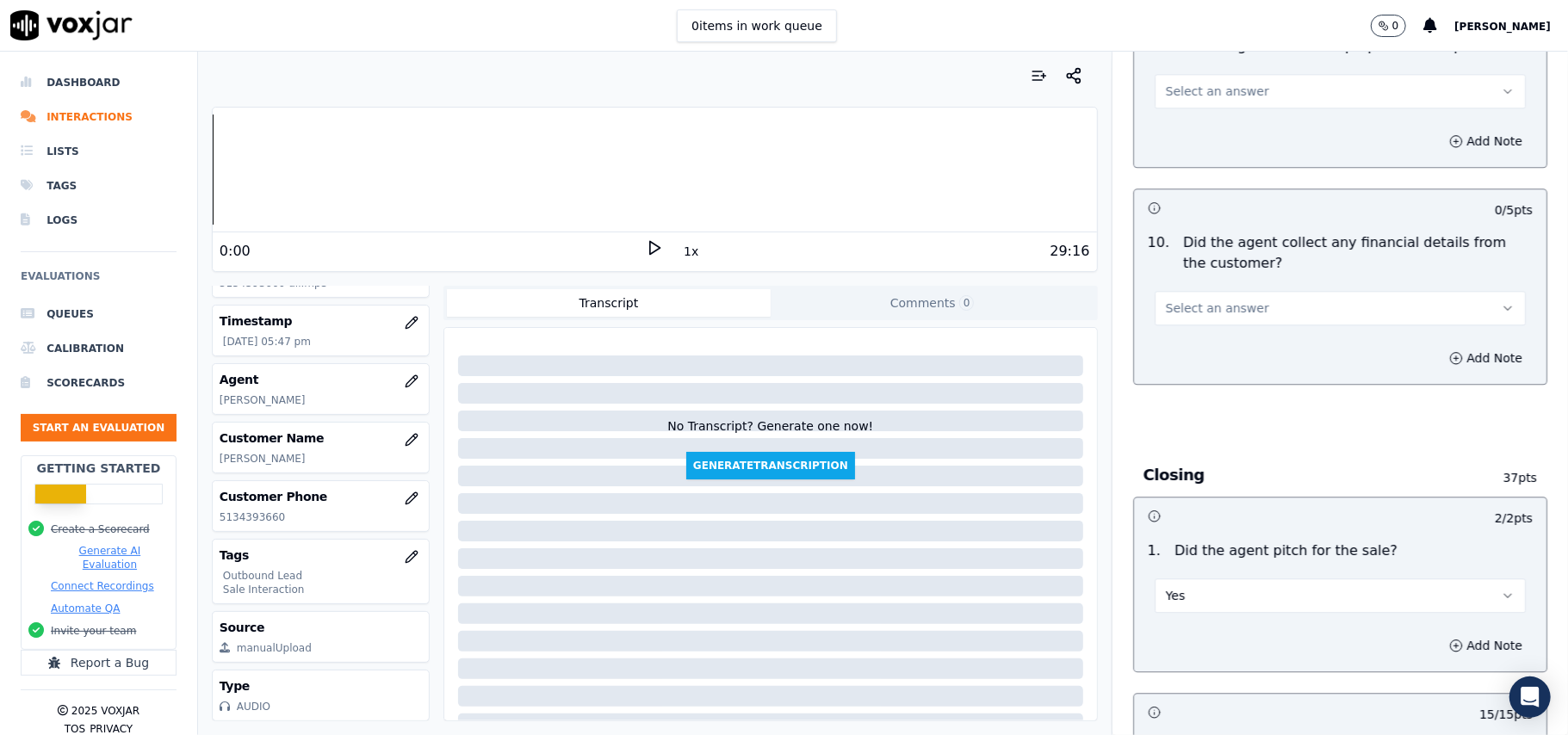
scroll to position [2892, 0]
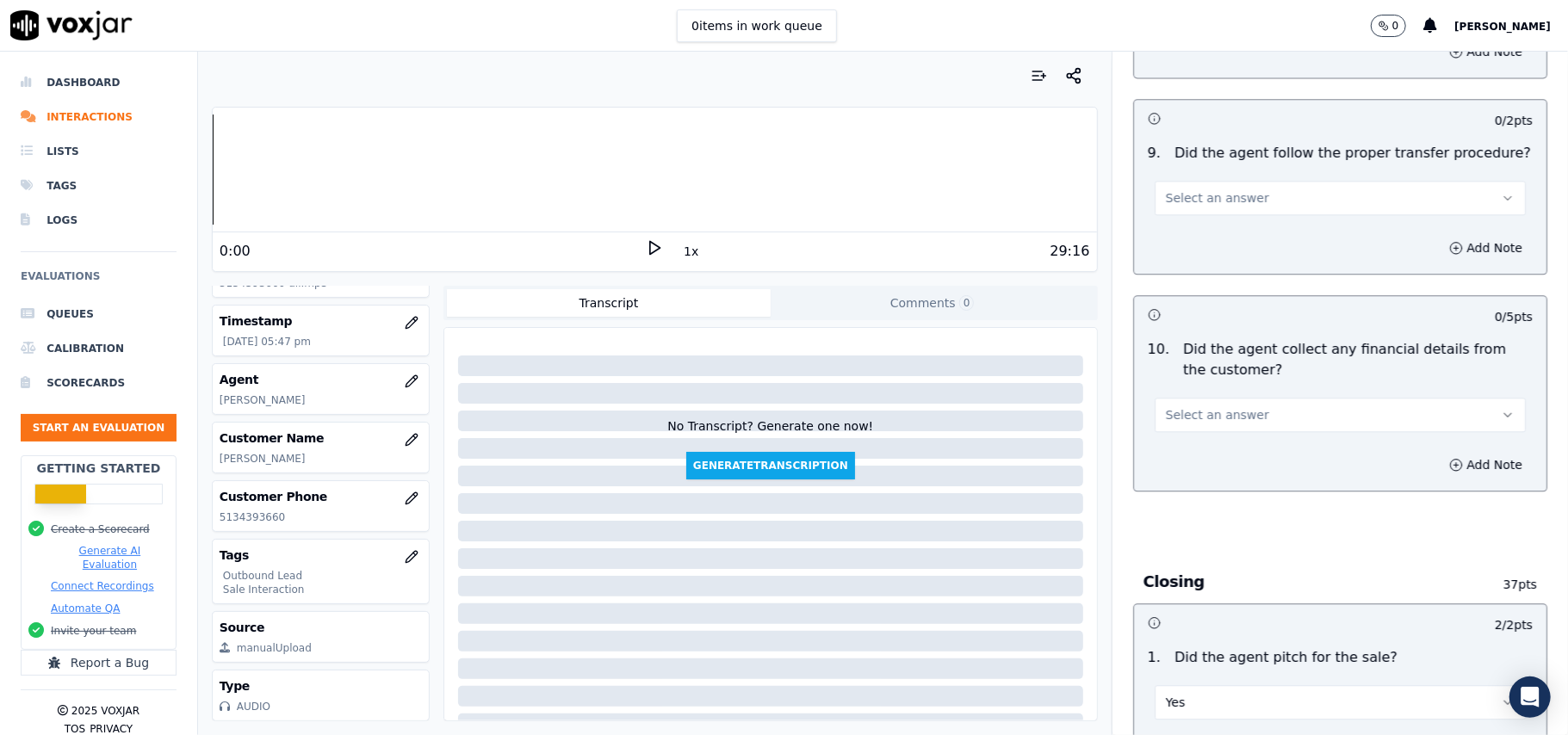
click at [1249, 411] on button "Select an answer" at bounding box center [1340, 414] width 371 height 34
click at [1226, 476] on div "No" at bounding box center [1303, 469] width 334 height 27
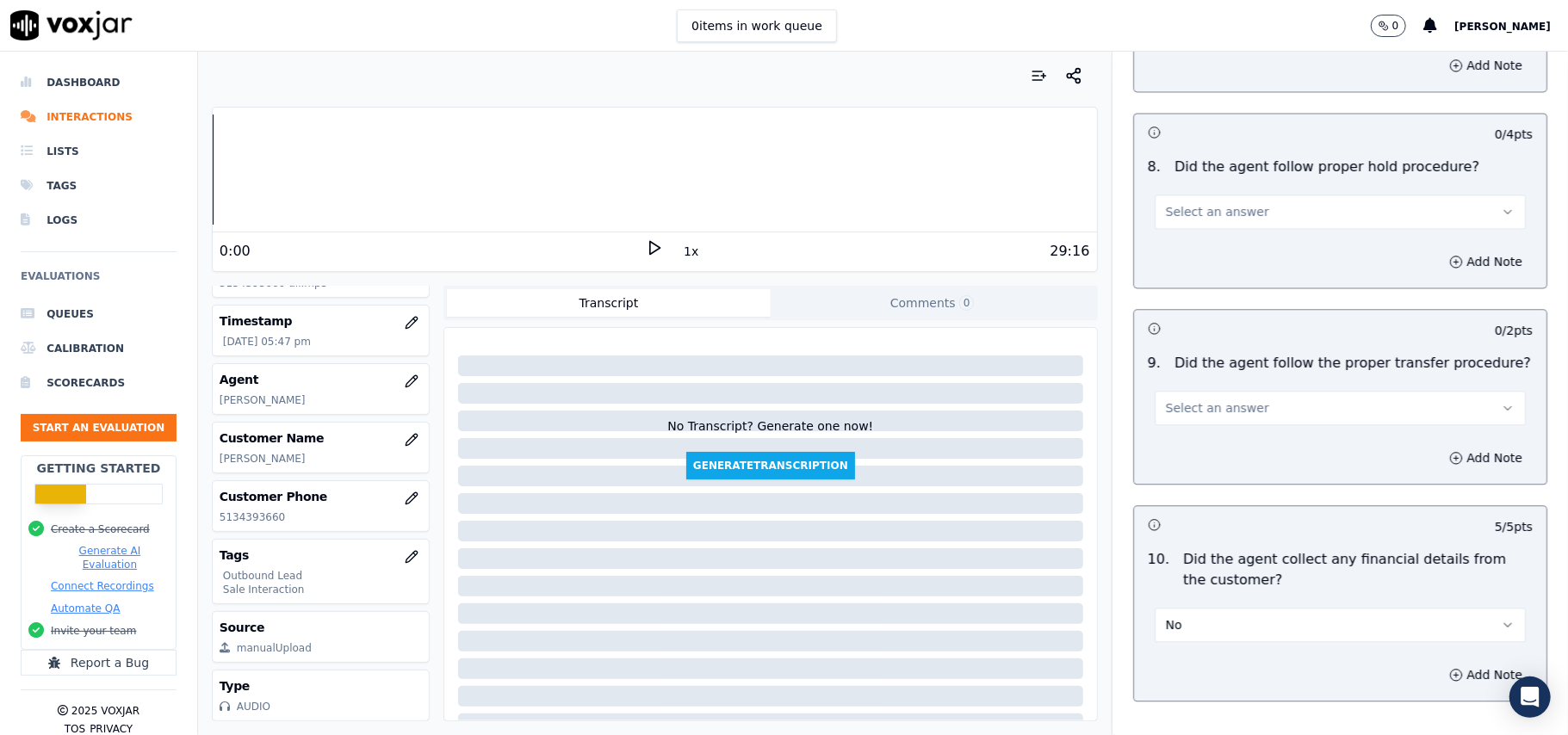
scroll to position [2548, 0]
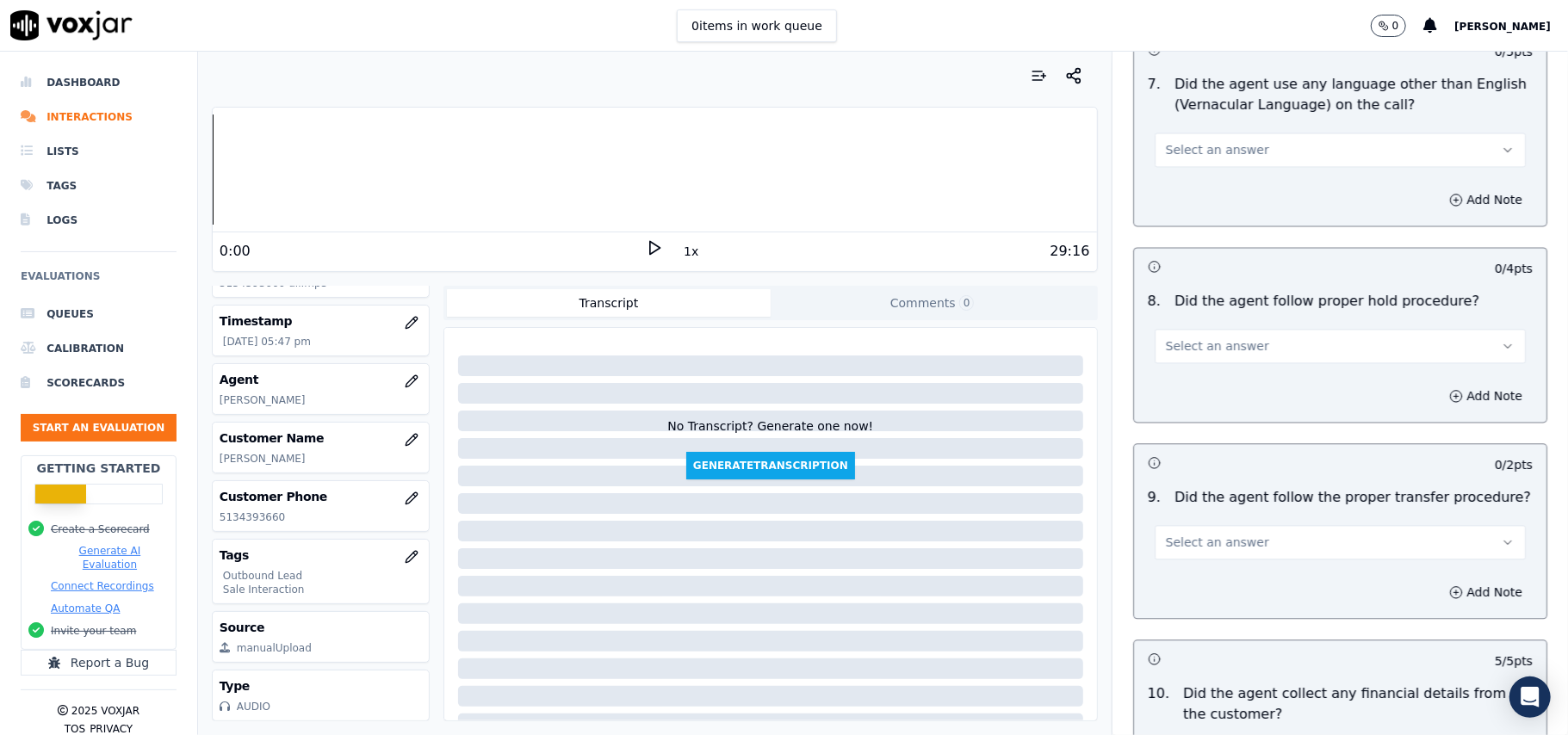
click at [1217, 533] on span "Select an answer" at bounding box center [1217, 541] width 104 height 17
click at [1209, 571] on div "Yes" at bounding box center [1303, 568] width 334 height 27
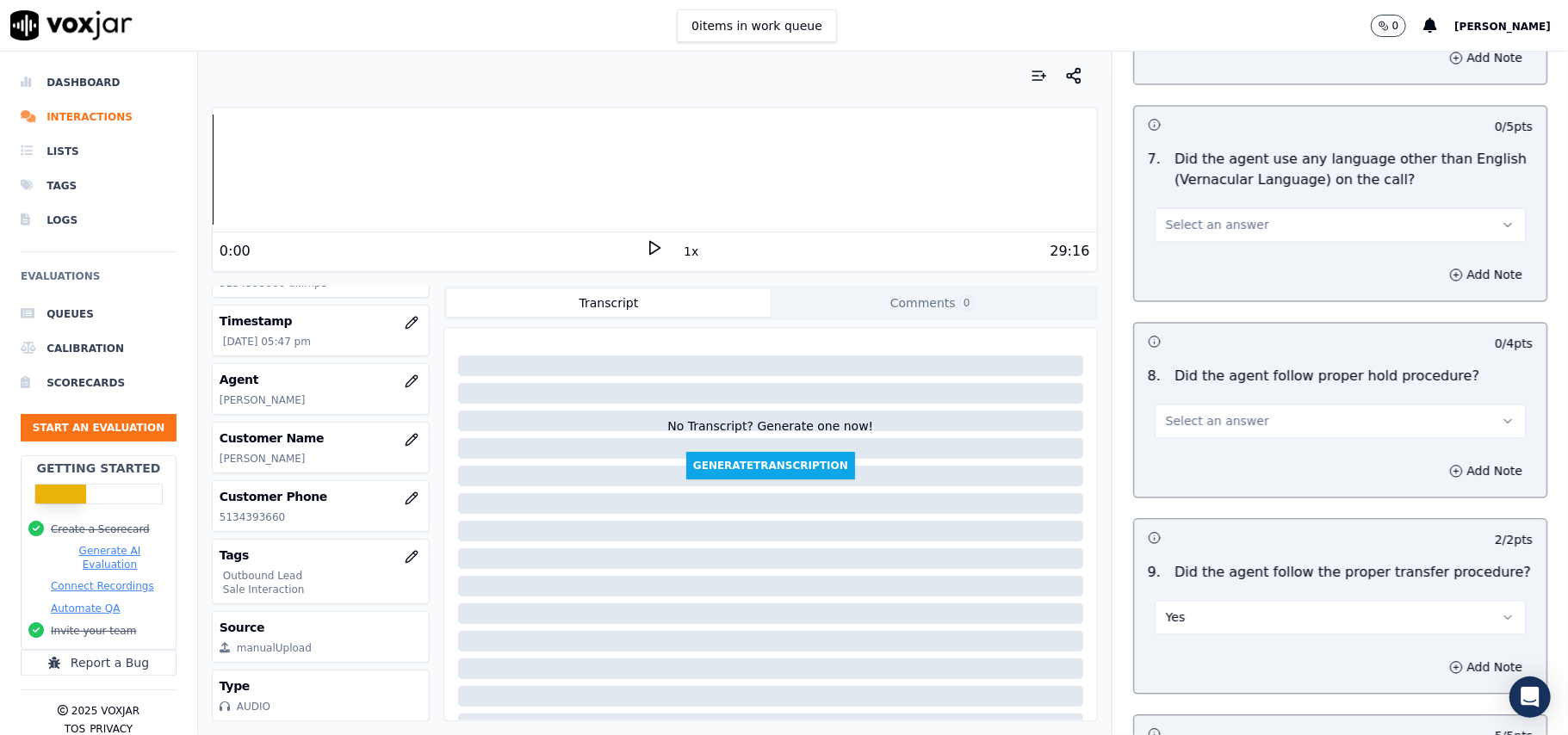
scroll to position [2318, 0]
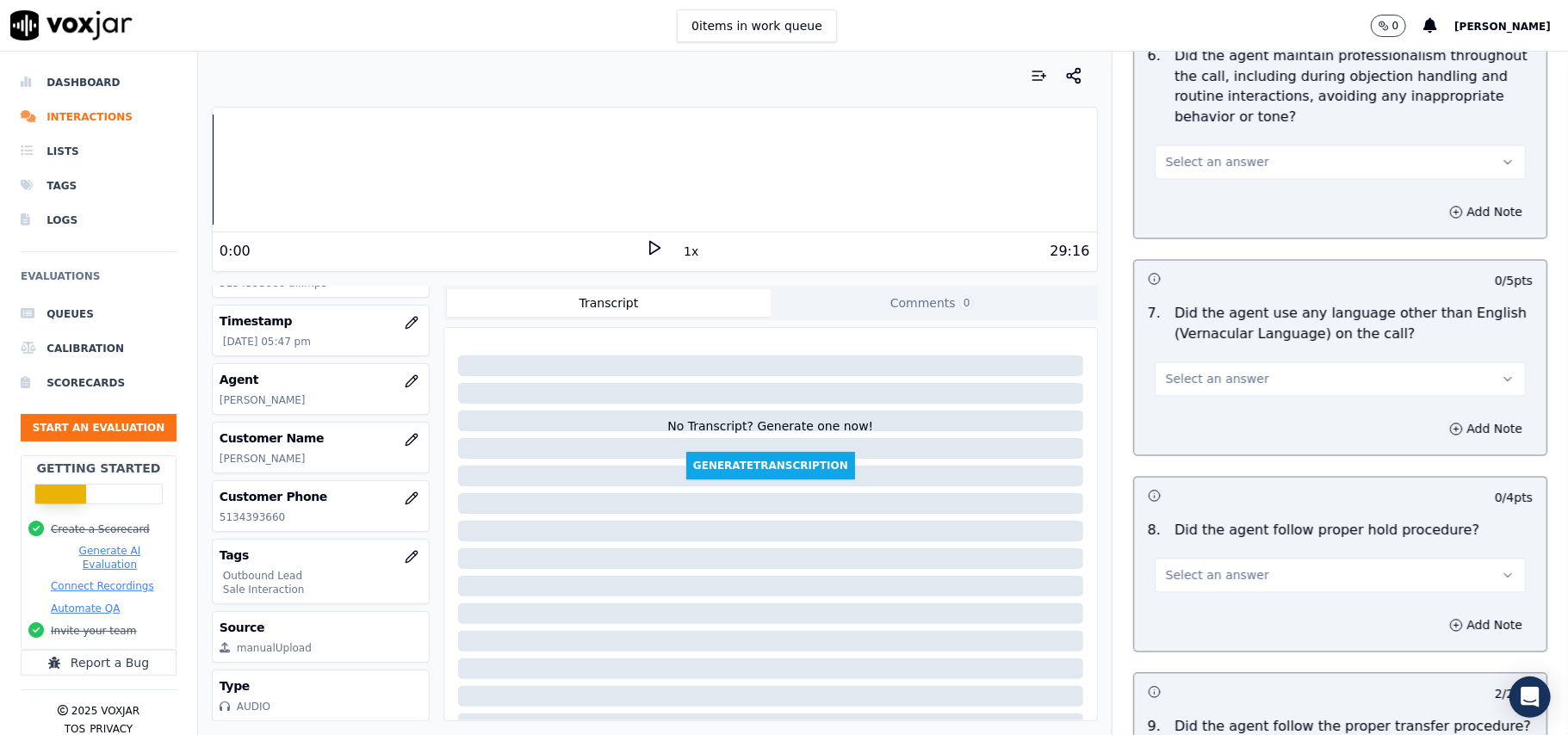
click at [1210, 567] on span "Select an answer" at bounding box center [1217, 575] width 104 height 17
click at [1198, 588] on div "Yes" at bounding box center [1303, 600] width 334 height 27
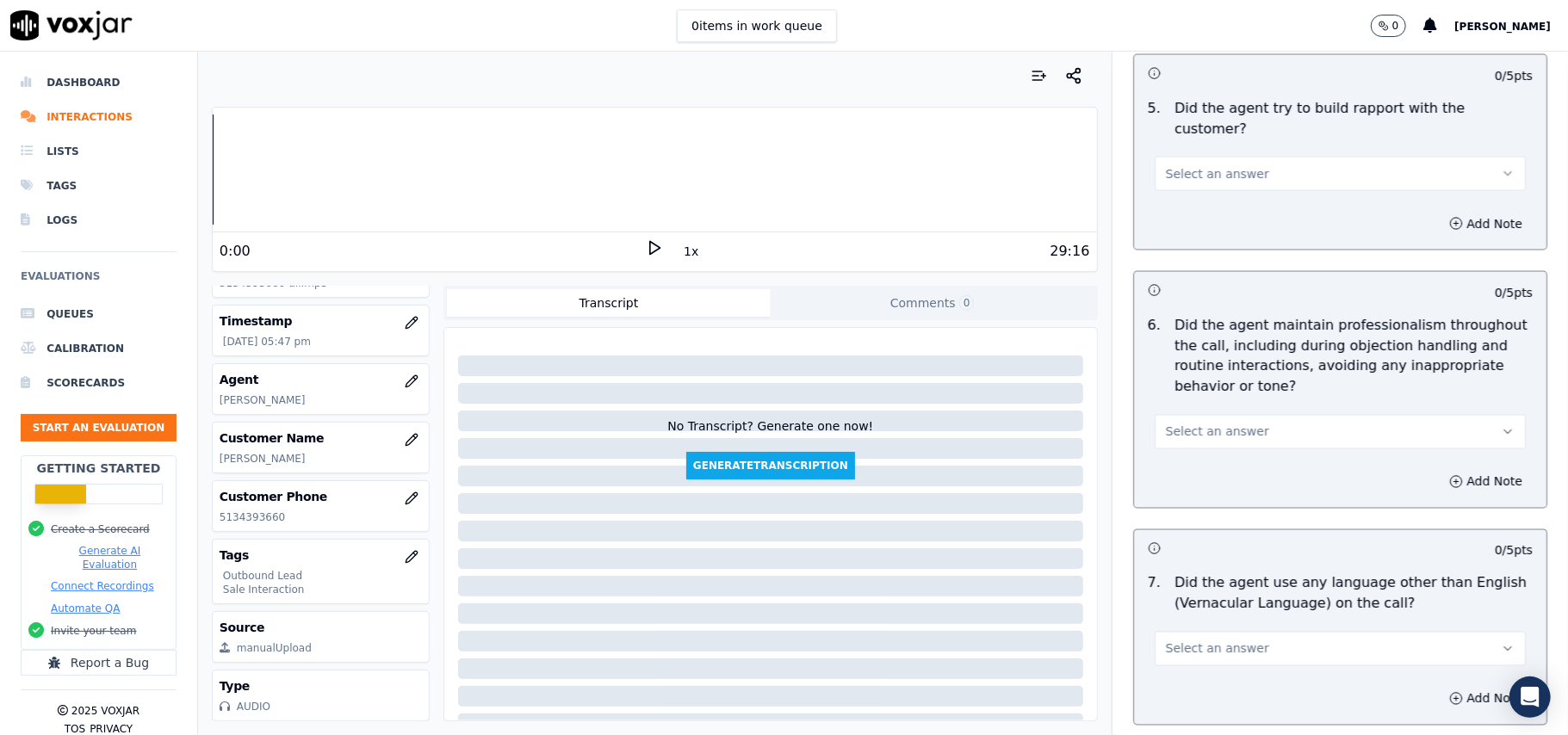
scroll to position [2089, 0]
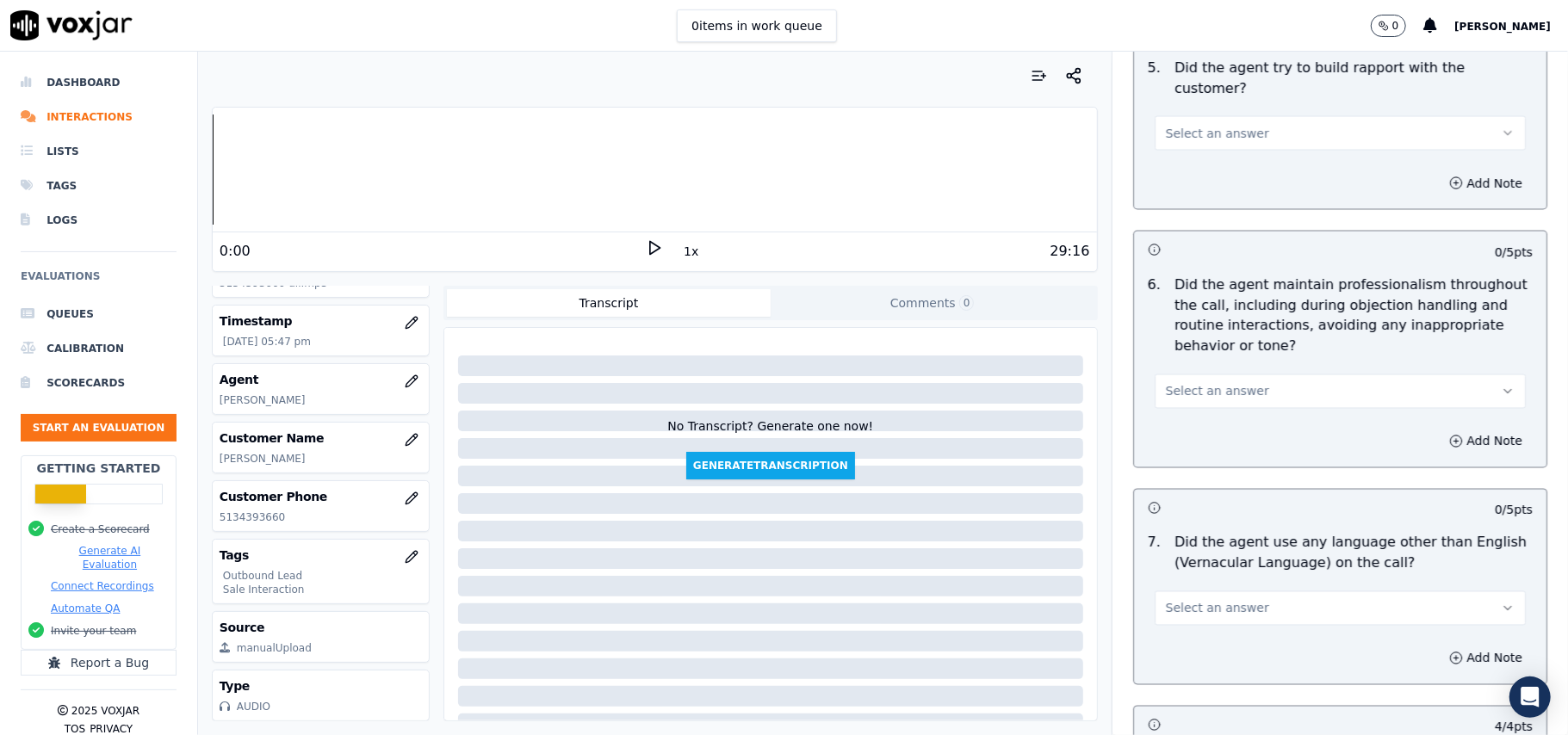
click at [1203, 600] on span "Select an answer" at bounding box center [1217, 608] width 104 height 17
click at [1205, 650] on div "No" at bounding box center [1303, 661] width 334 height 27
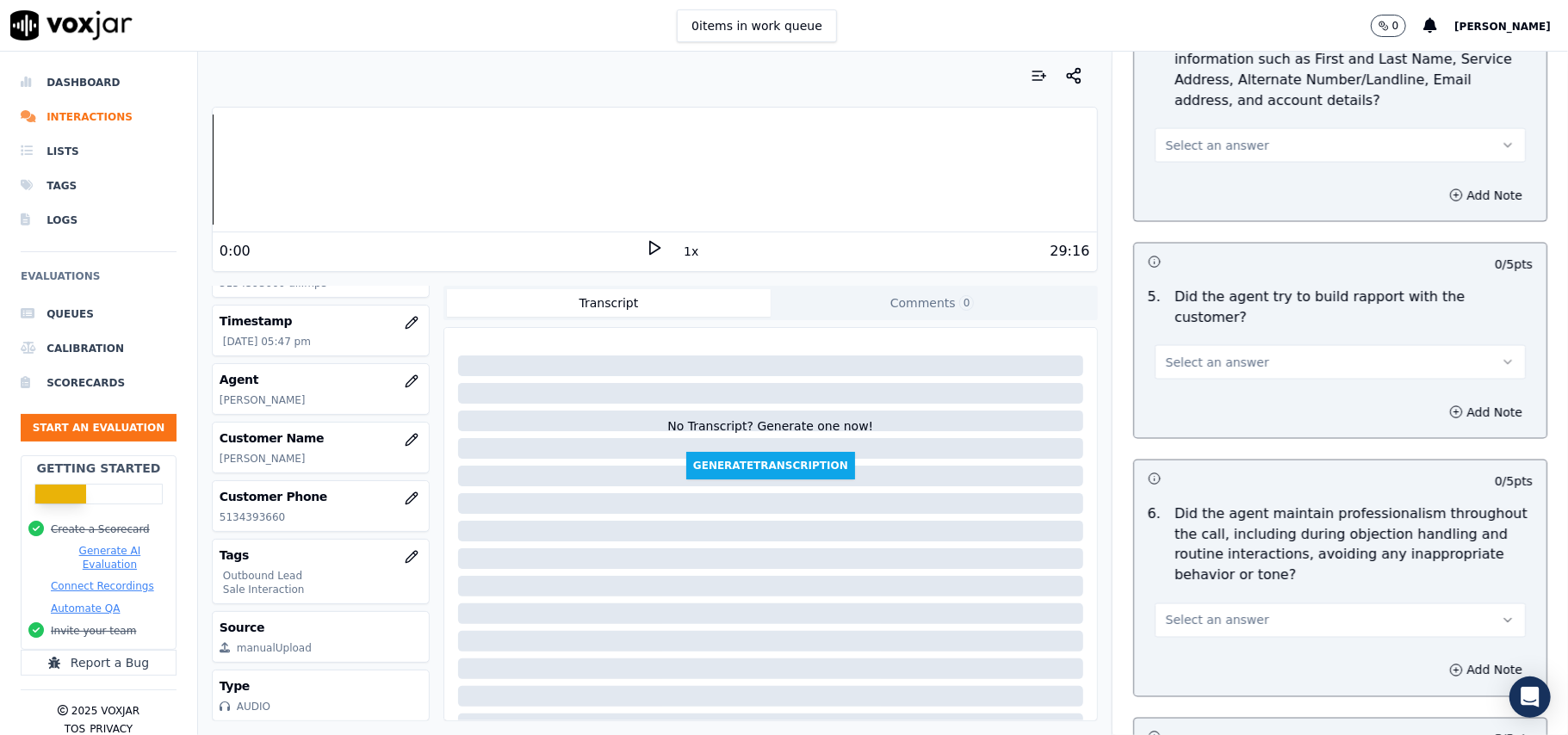
scroll to position [1859, 0]
click at [1234, 608] on button "Select an answer" at bounding box center [1340, 621] width 371 height 34
click at [1227, 637] on div "Yes" at bounding box center [1303, 645] width 334 height 27
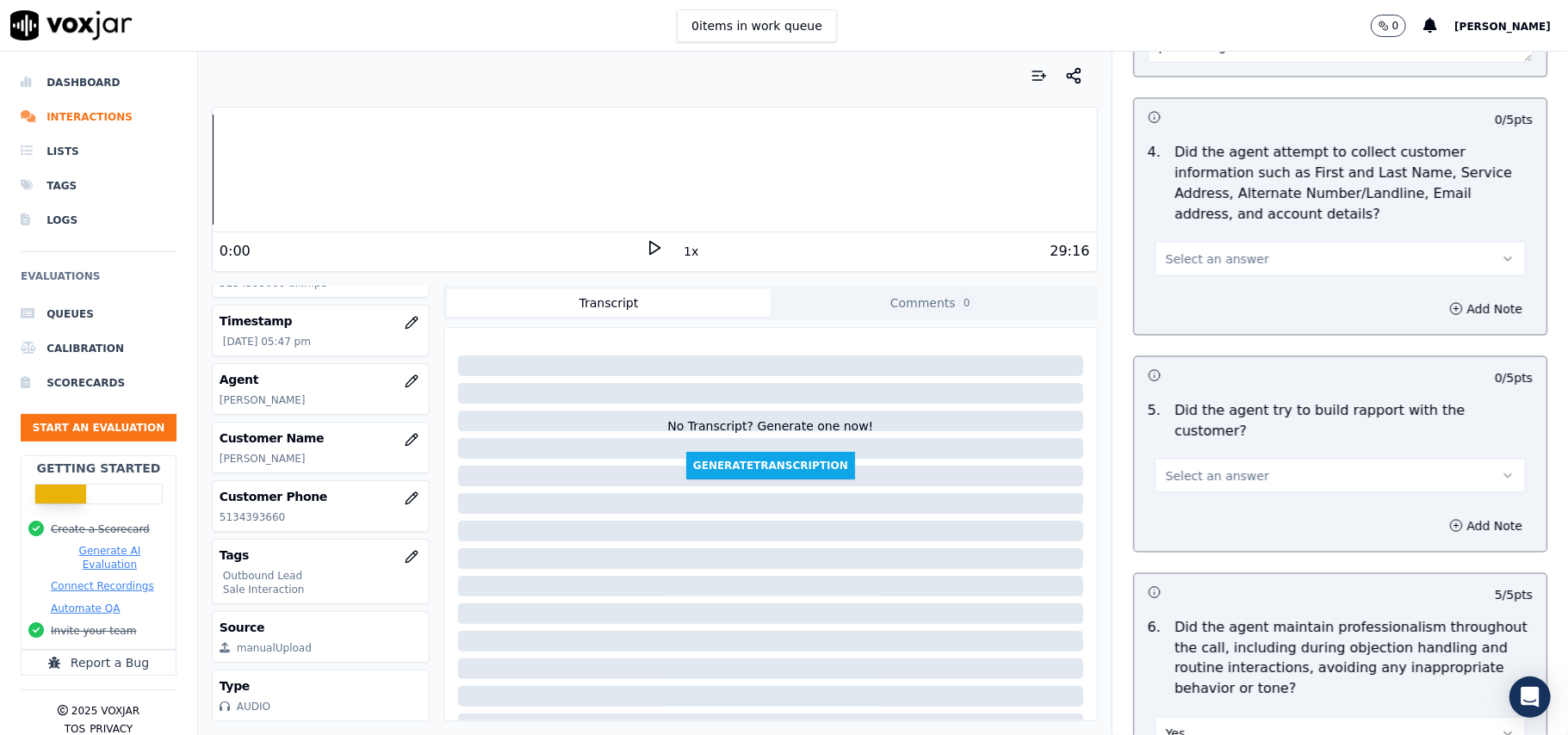
scroll to position [1630, 0]
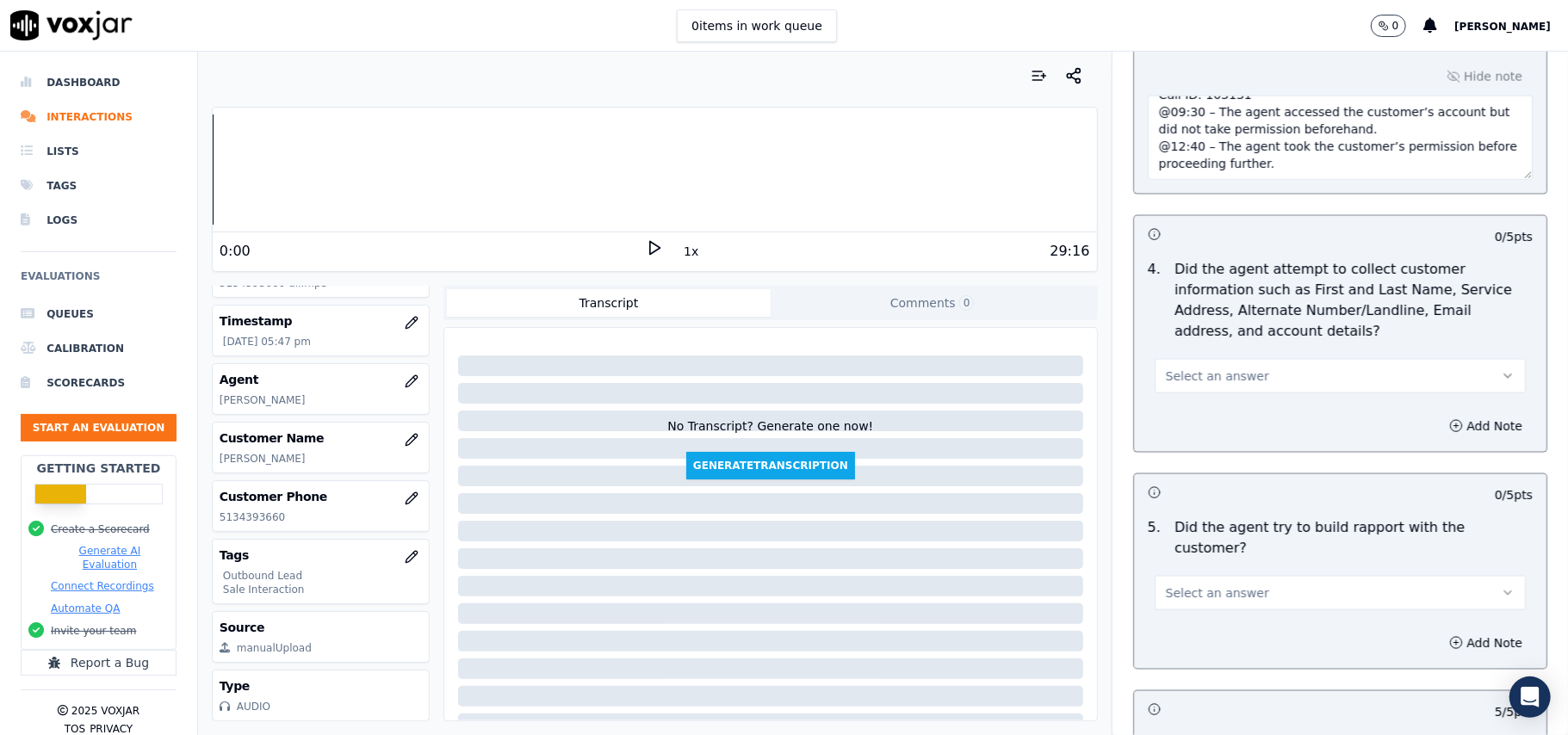
click at [1234, 586] on button "Select an answer" at bounding box center [1340, 593] width 371 height 34
click at [1233, 611] on div "Yes" at bounding box center [1303, 616] width 334 height 27
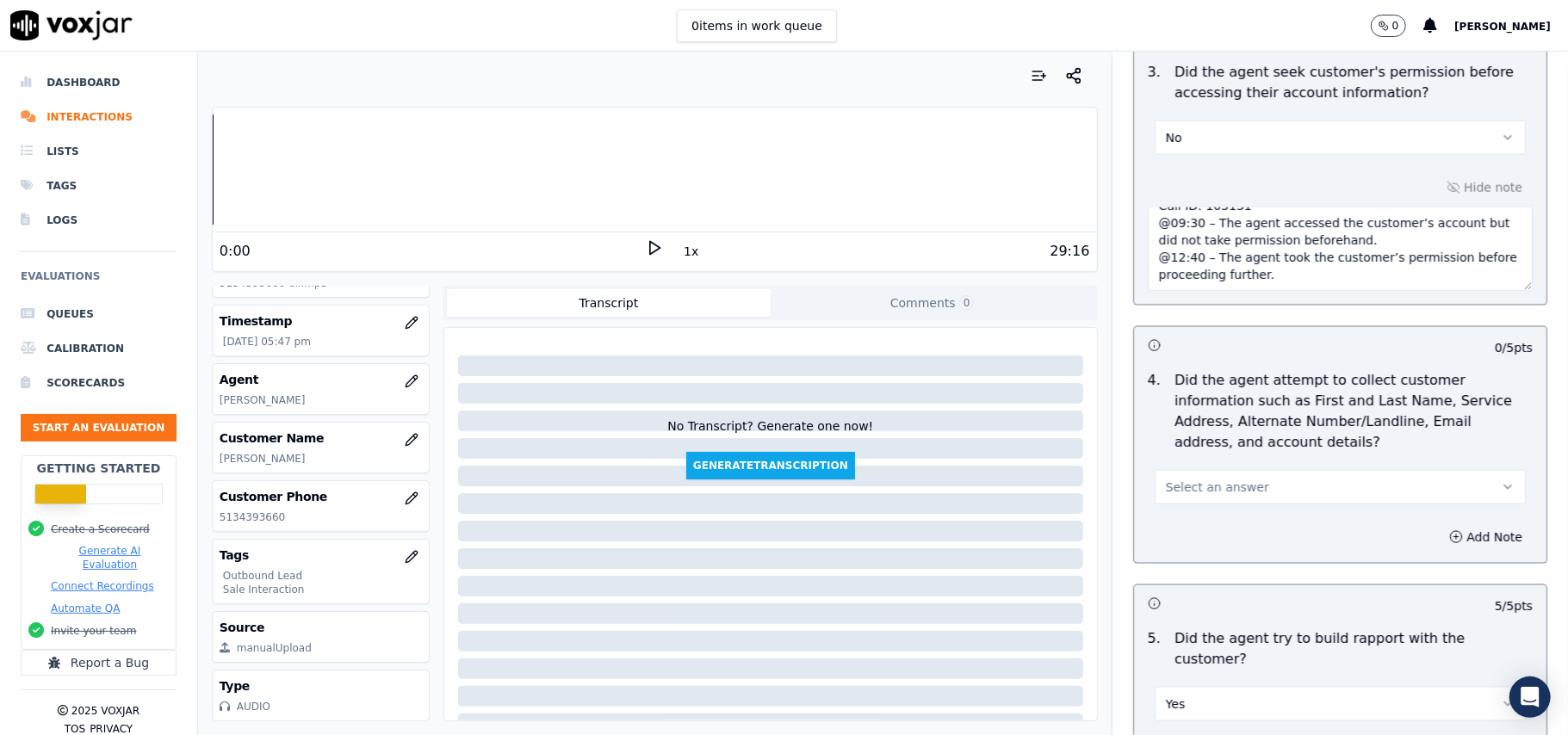
scroll to position [1401, 0]
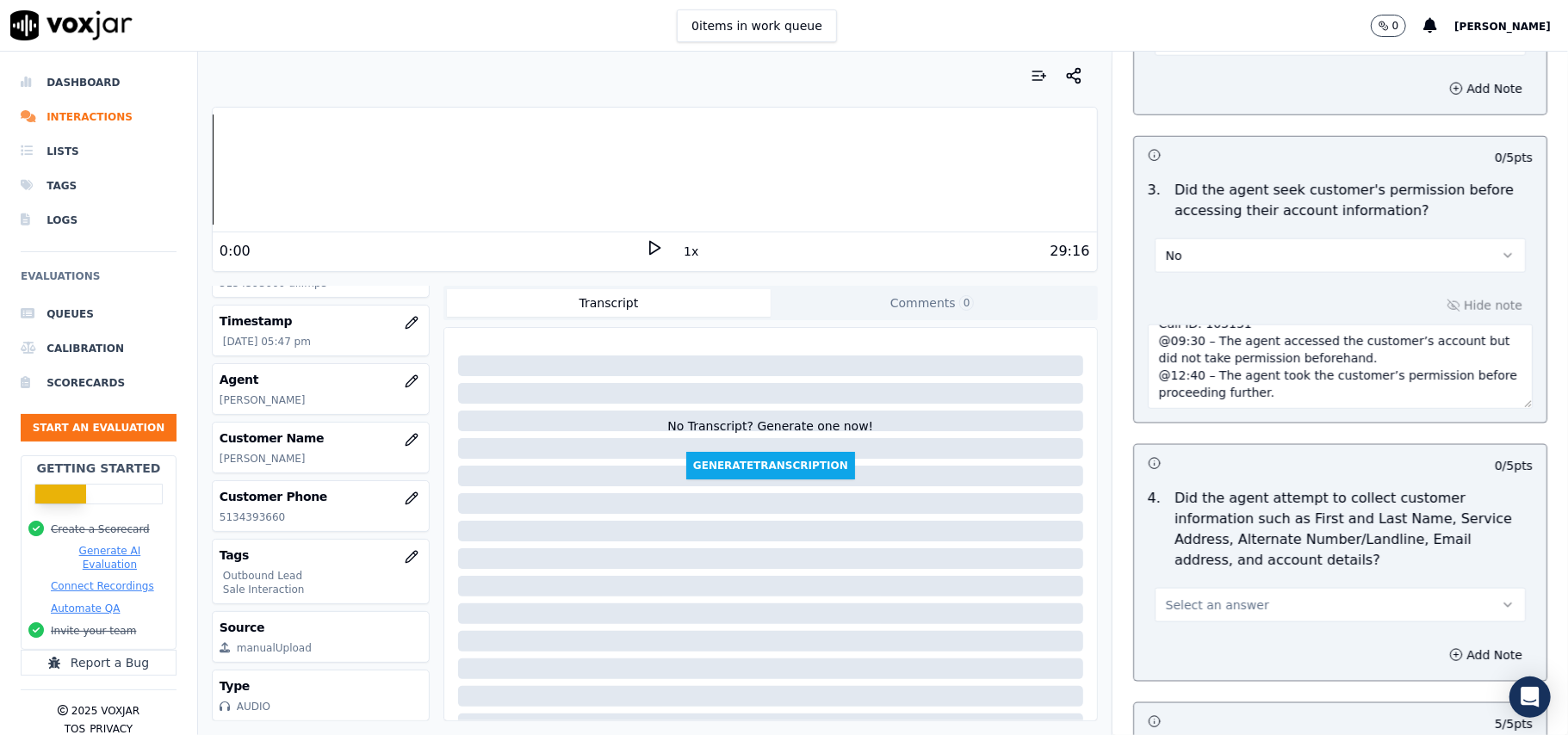
click at [1226, 602] on span "Select an answer" at bounding box center [1217, 604] width 104 height 17
click at [1193, 682] on div "No" at bounding box center [1303, 676] width 334 height 27
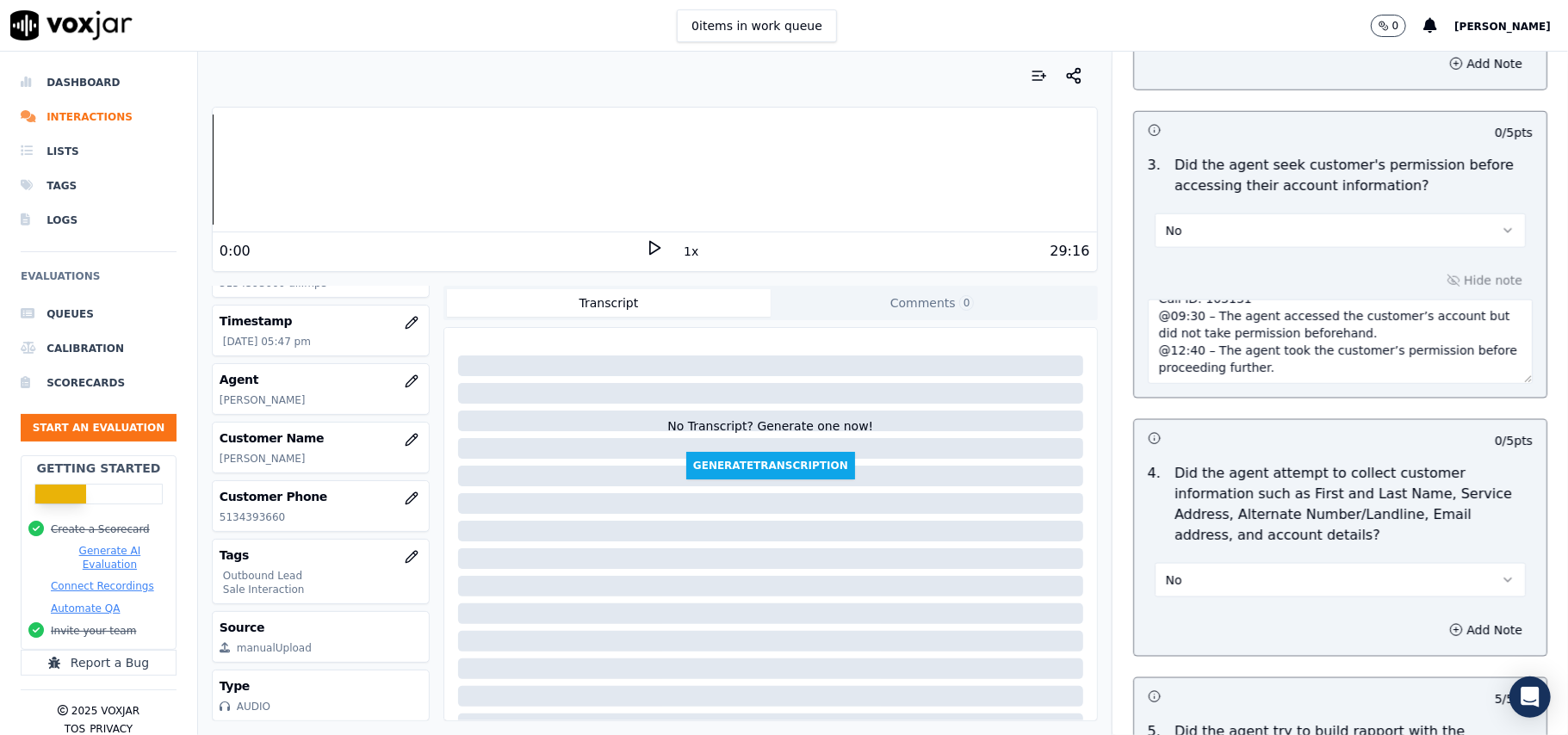
scroll to position [1515, 0]
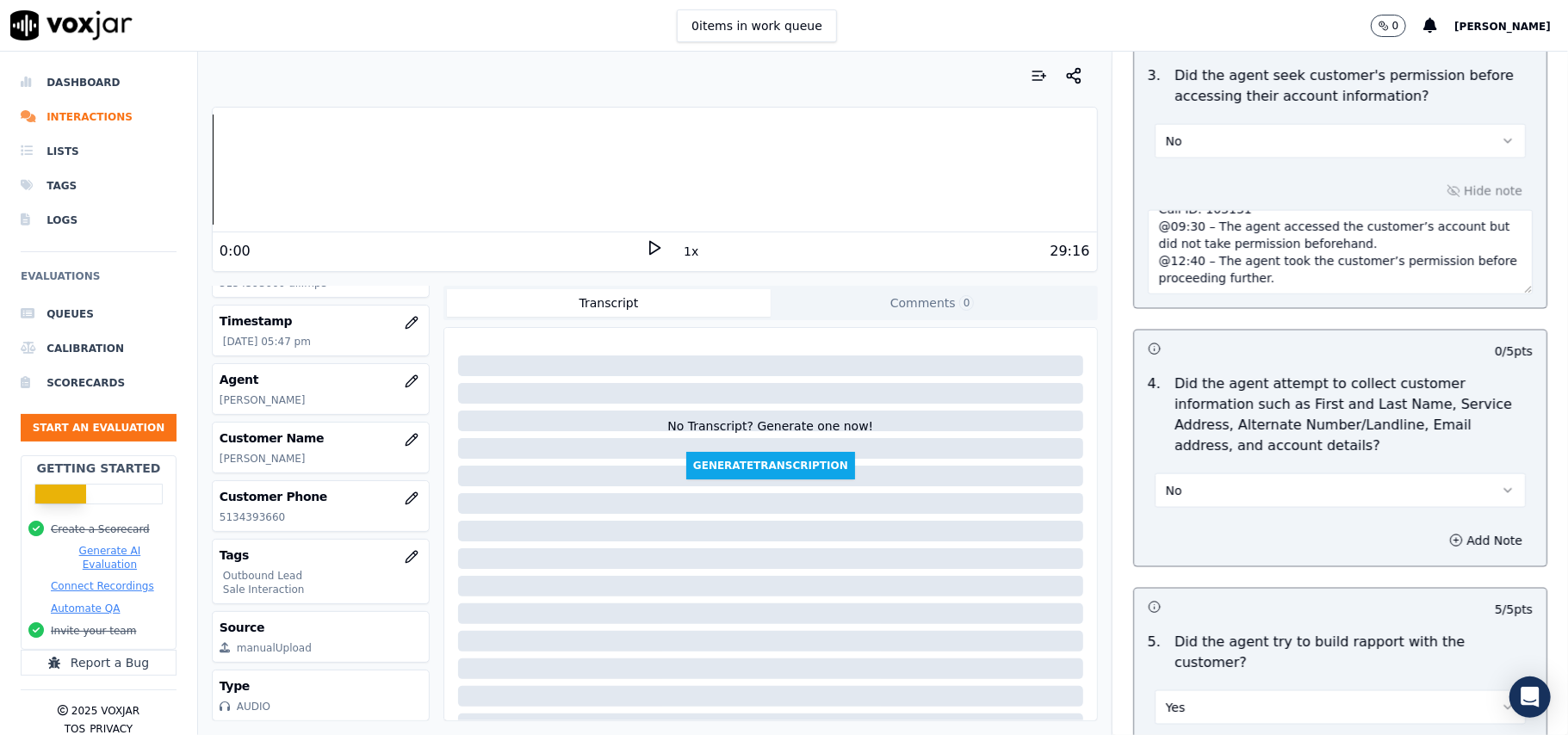
click at [1199, 492] on button "No" at bounding box center [1340, 490] width 371 height 34
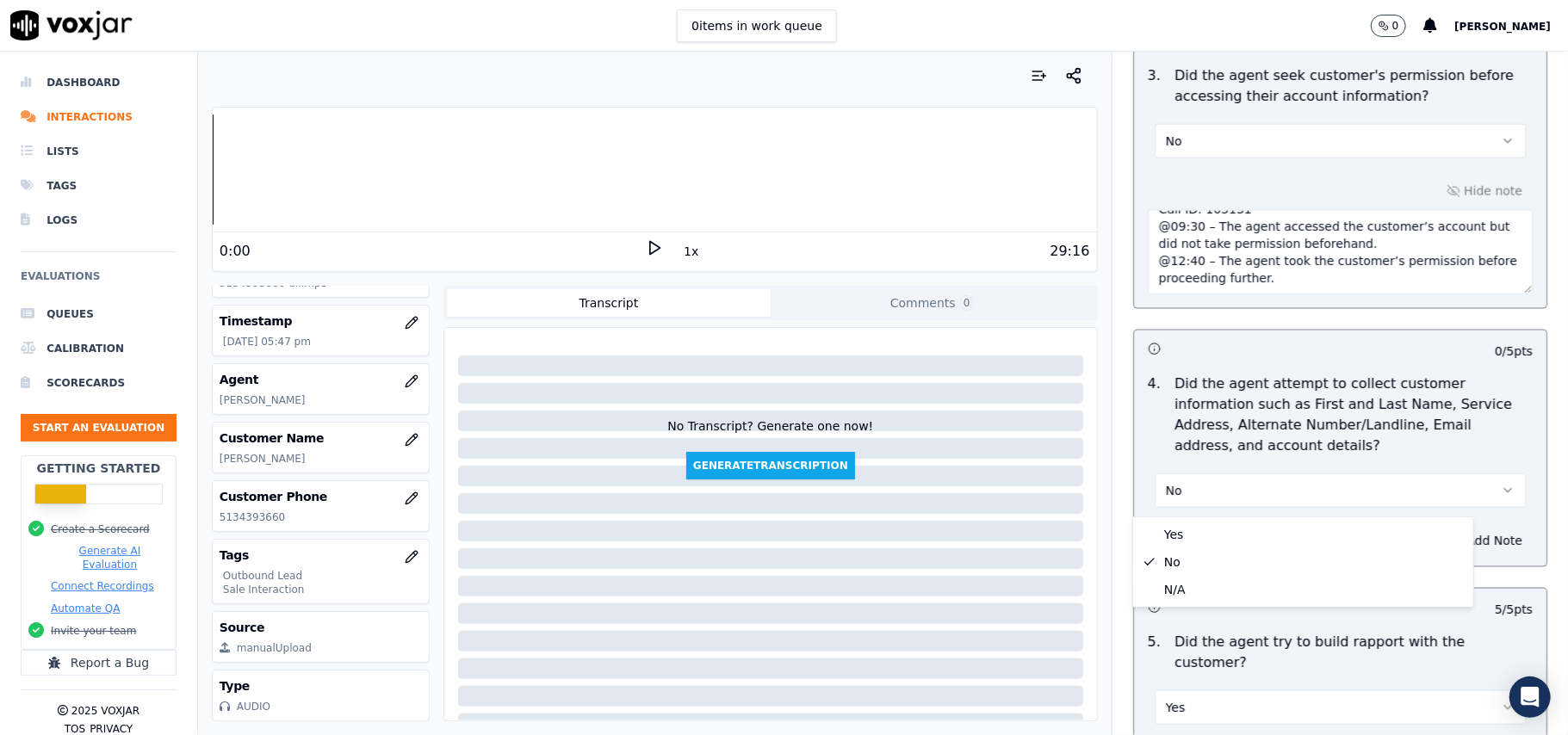
scroll to position [169, 0]
click at [1168, 601] on div "N/A" at bounding box center [1303, 589] width 334 height 27
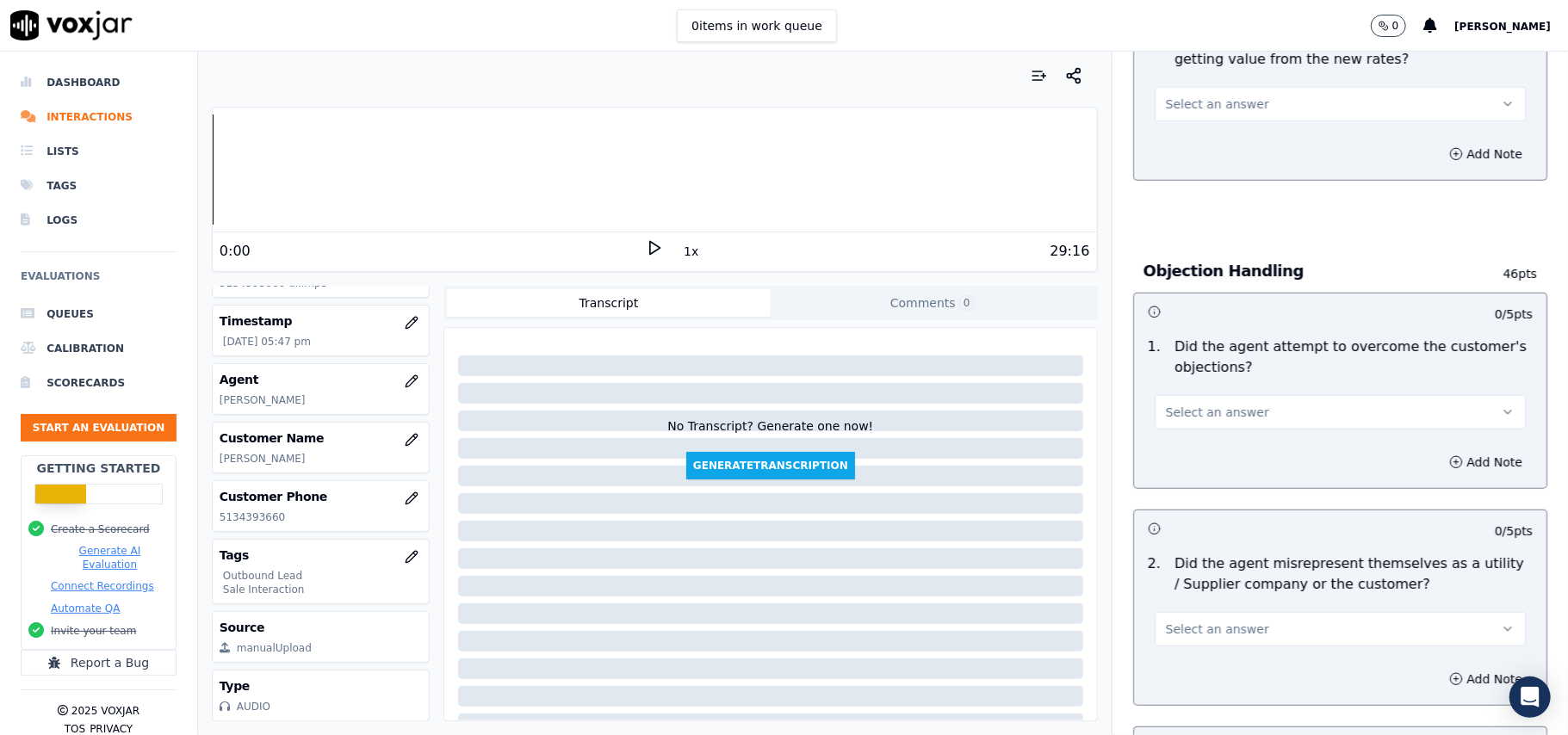
scroll to position [941, 0]
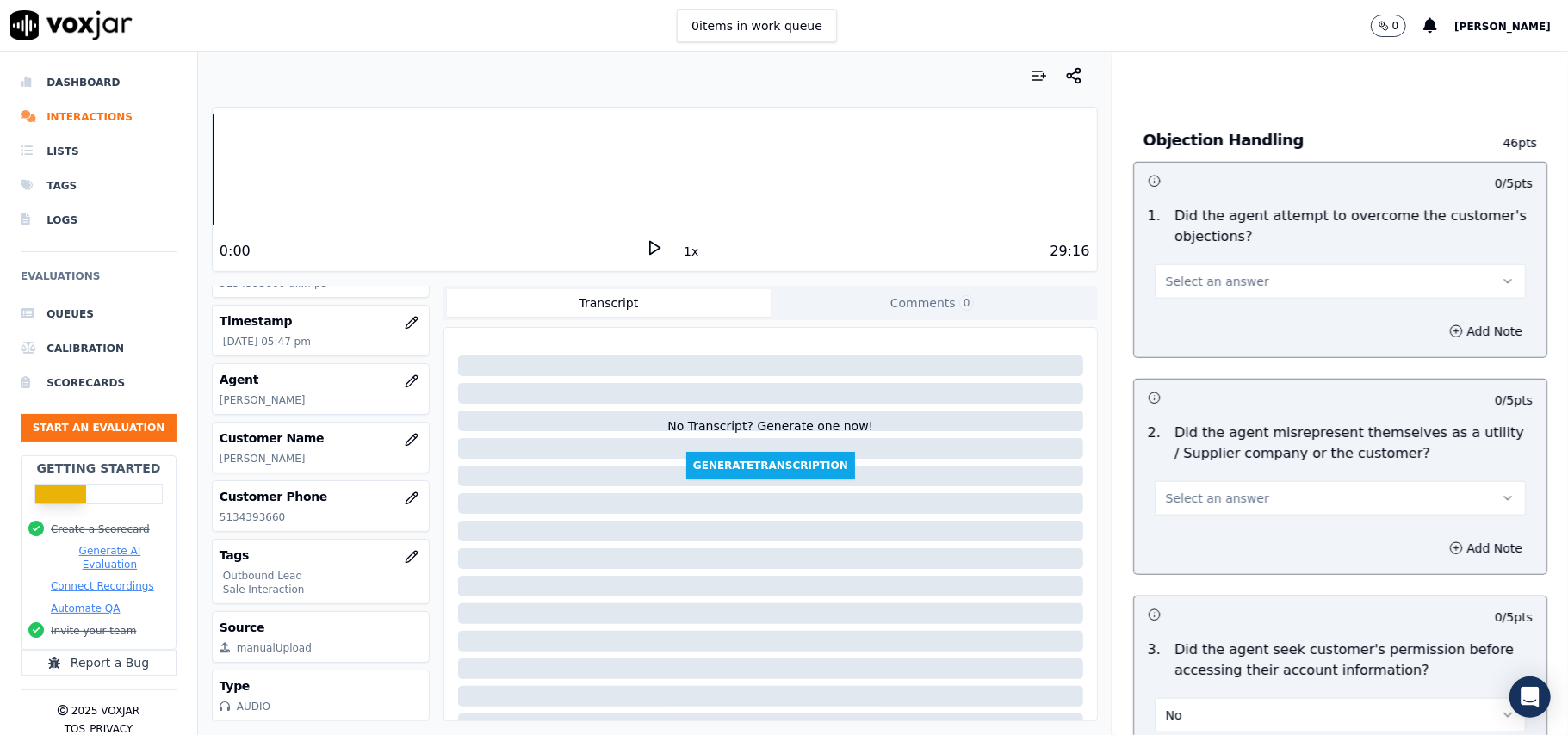
click at [1213, 507] on span "Select an answer" at bounding box center [1217, 498] width 104 height 17
click at [1213, 546] on div "Yes" at bounding box center [1303, 539] width 334 height 27
click at [1220, 500] on button "Yes" at bounding box center [1340, 498] width 371 height 34
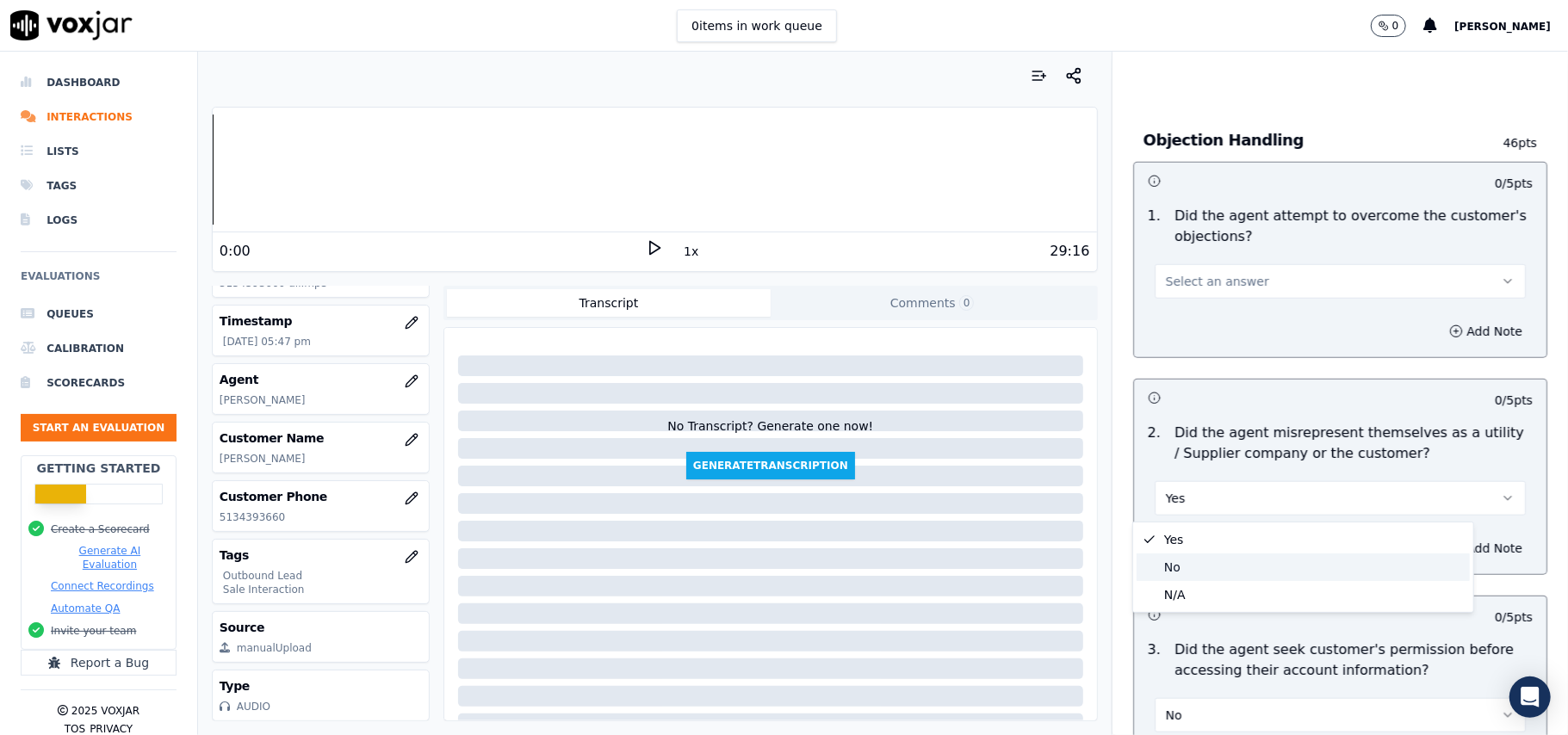
click at [1168, 566] on div "No" at bounding box center [1303, 567] width 334 height 27
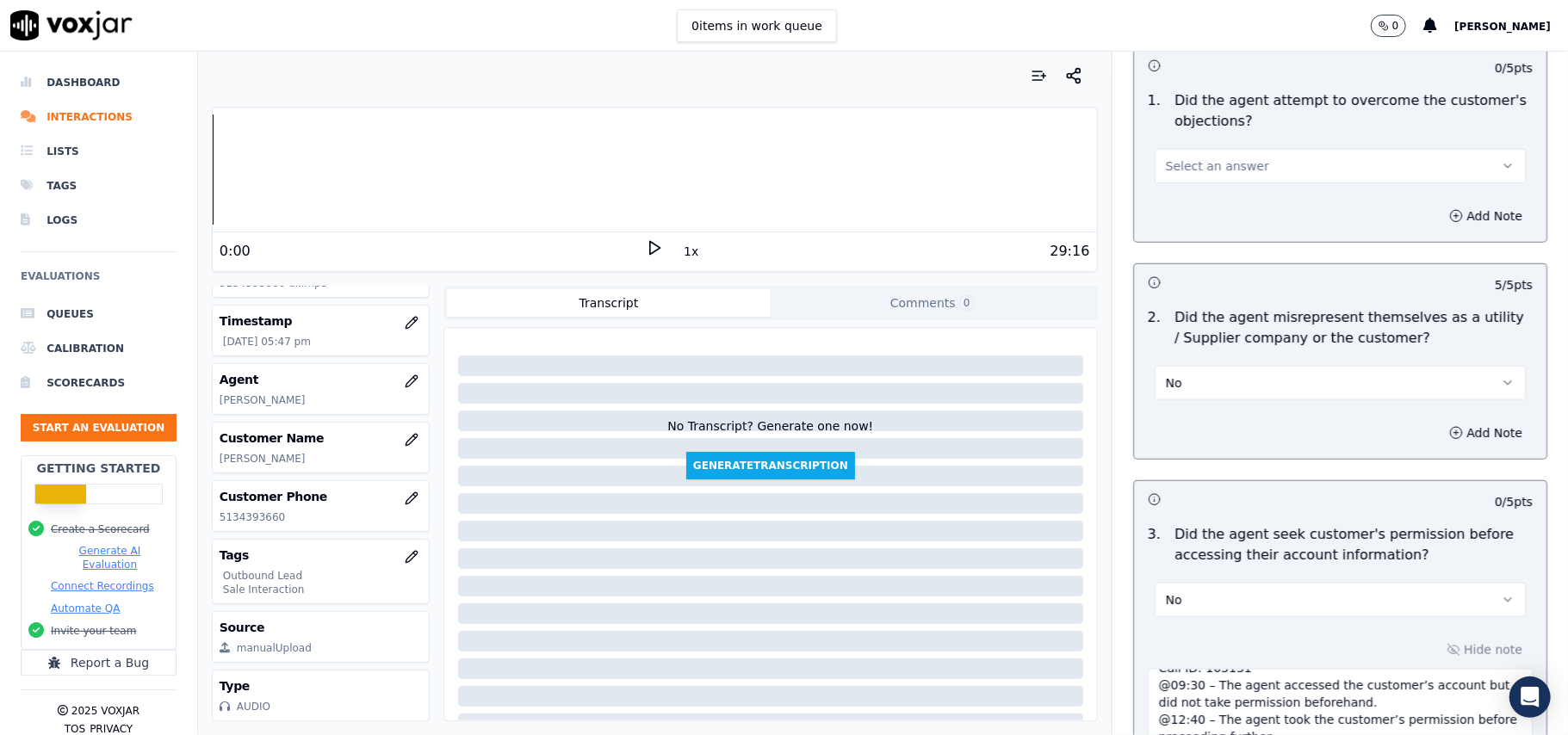
scroll to position [713, 0]
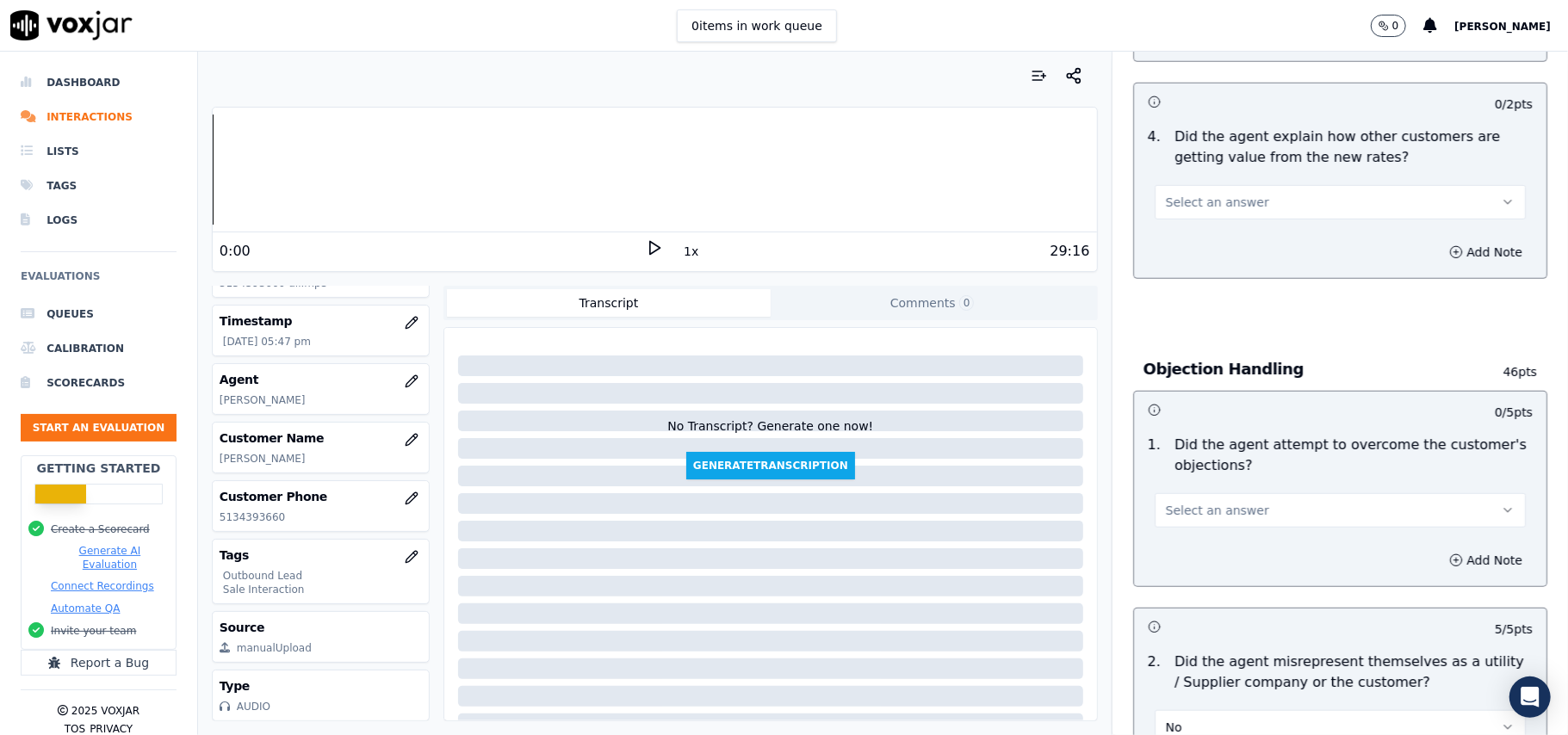
click at [1258, 518] on button "Select an answer" at bounding box center [1340, 509] width 371 height 34
click at [1240, 542] on div "Yes" at bounding box center [1303, 551] width 334 height 27
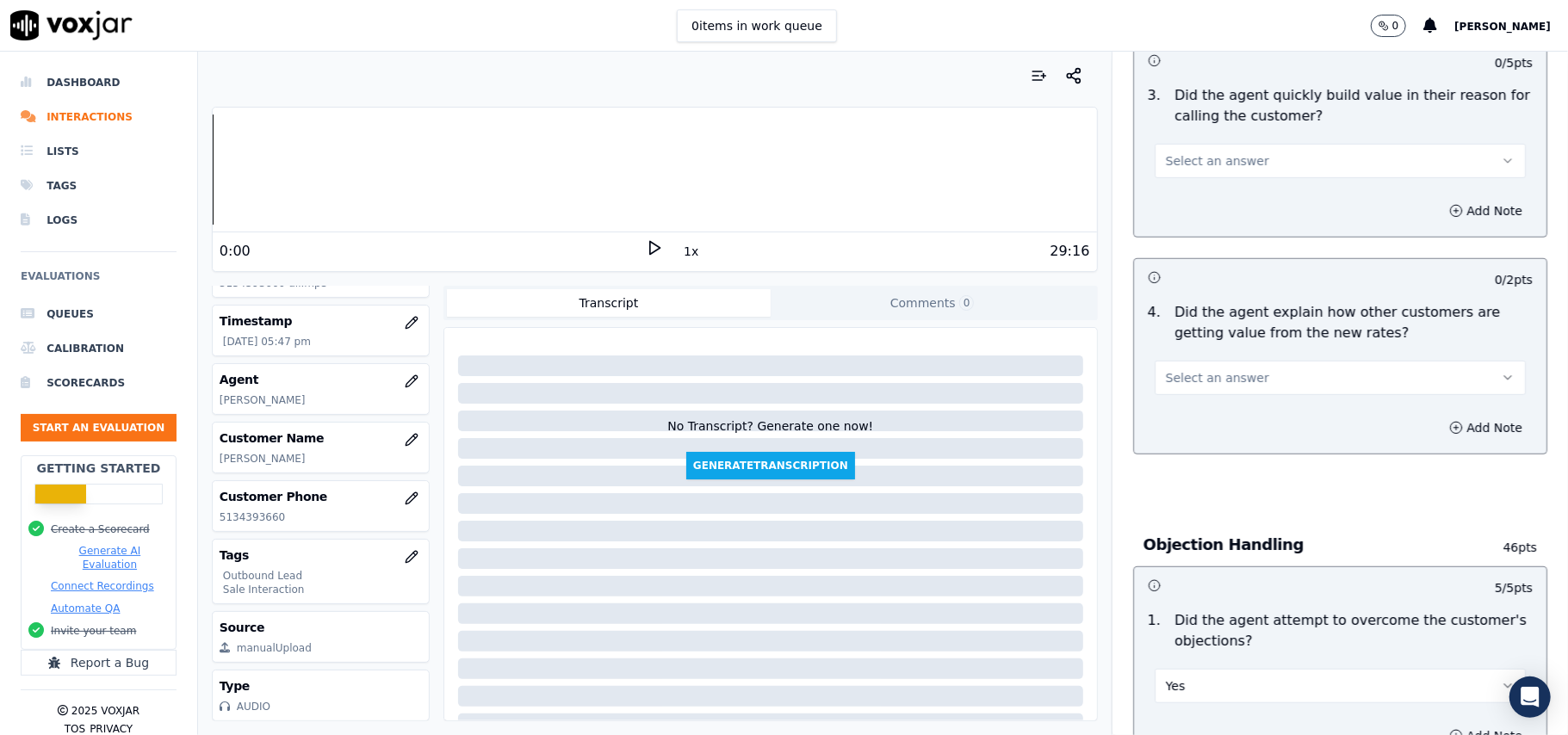
scroll to position [483, 0]
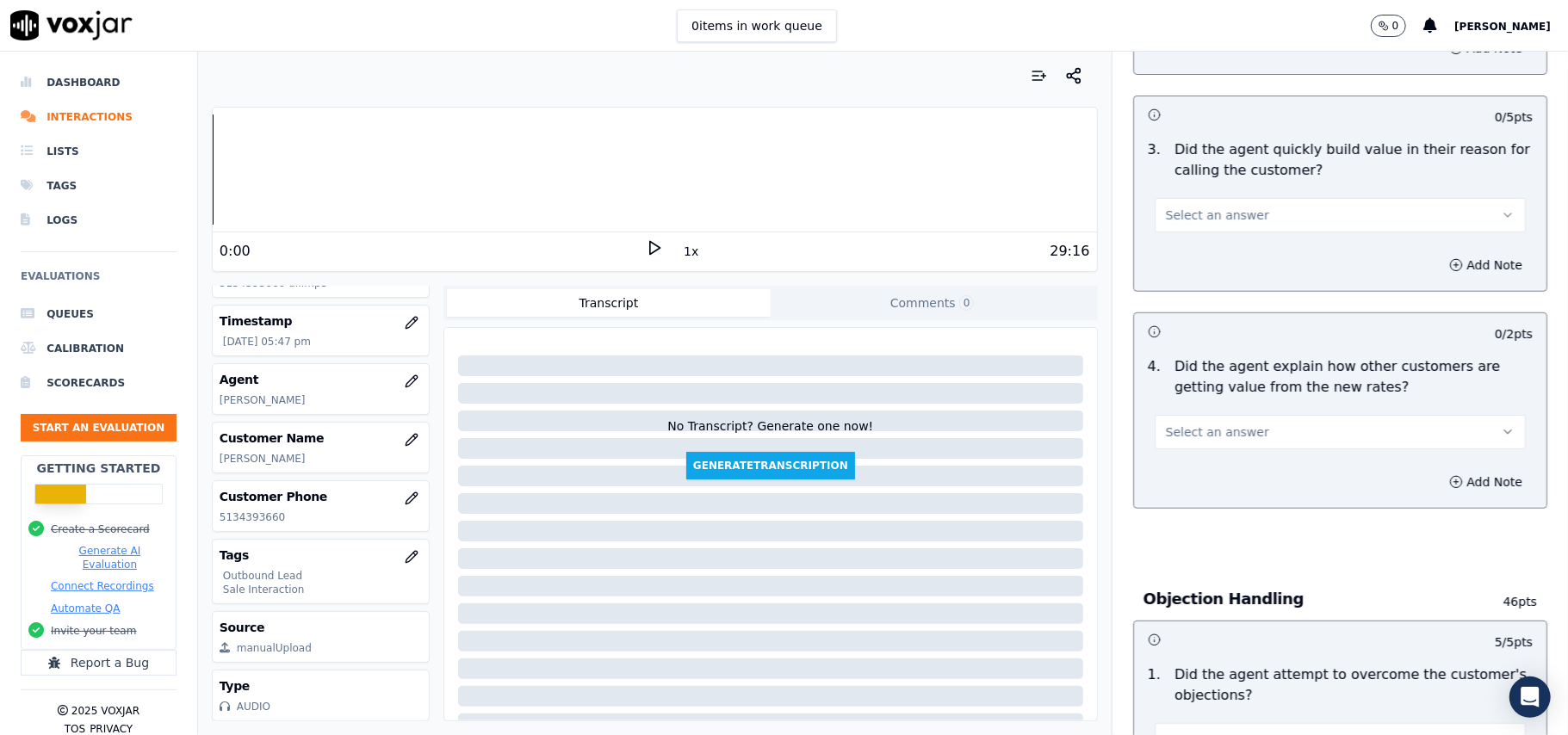
click at [1241, 442] on button "Select an answer" at bounding box center [1340, 432] width 371 height 34
click at [1229, 475] on div "Yes" at bounding box center [1303, 472] width 334 height 27
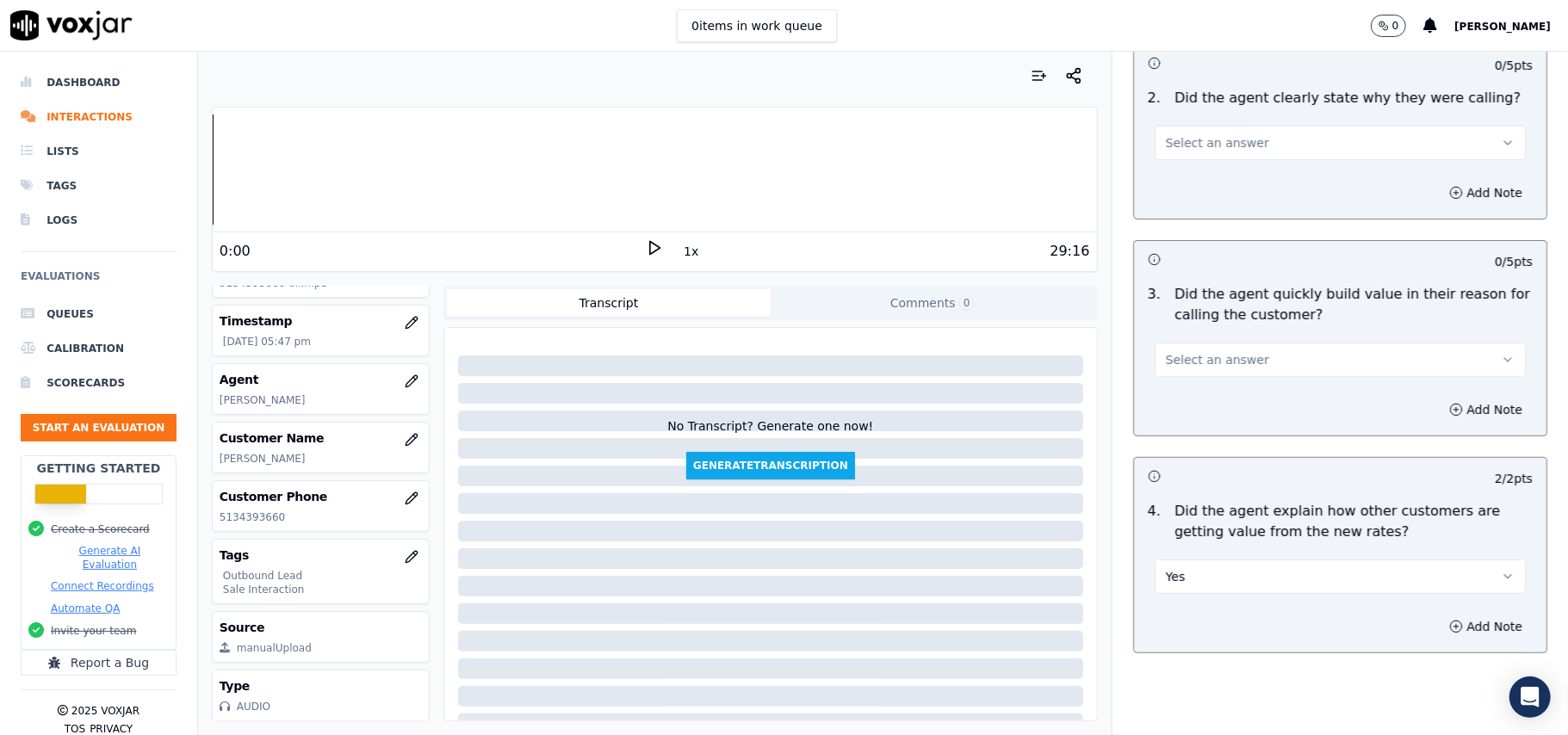
scroll to position [139, 0]
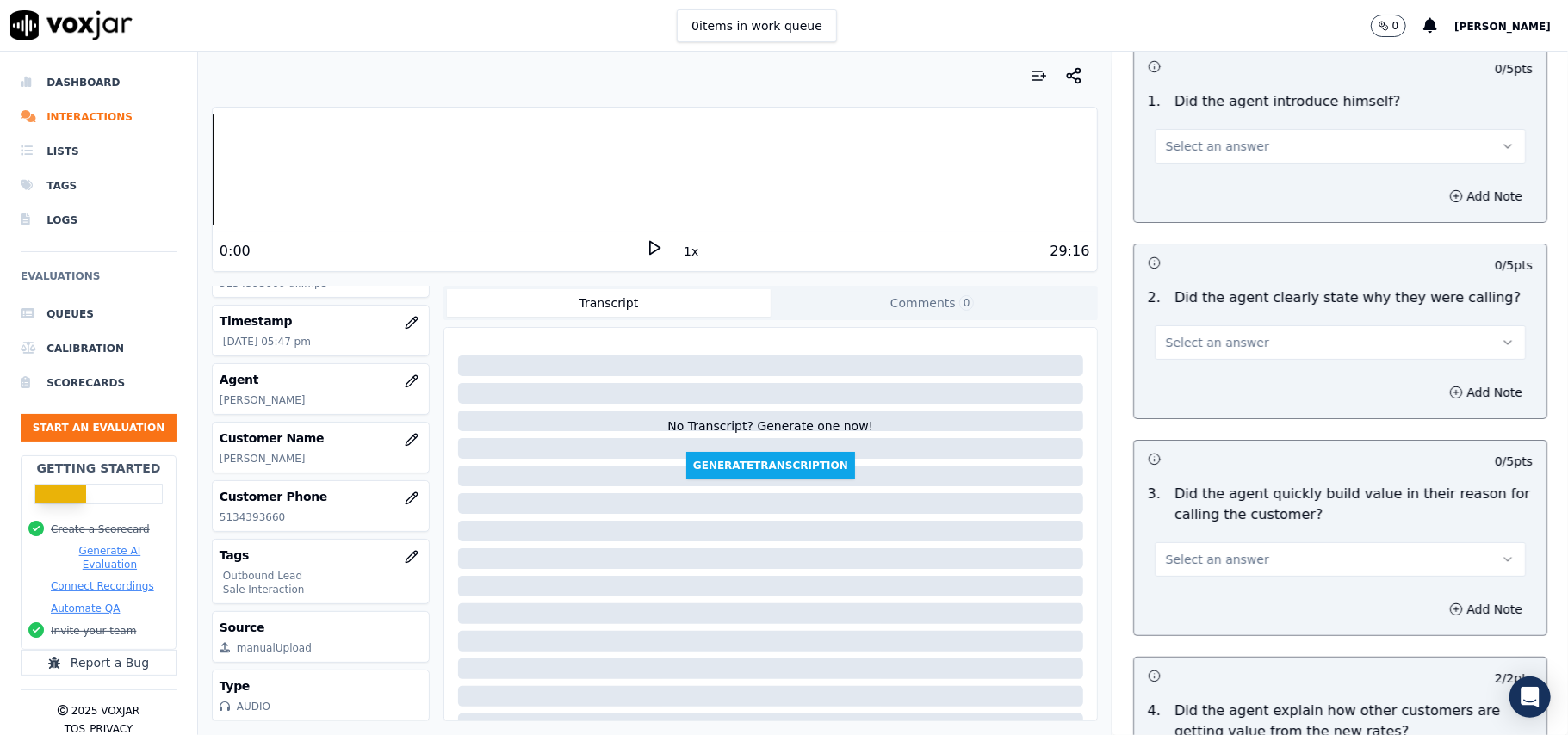
click at [1233, 542] on button "Select an answer" at bounding box center [1340, 559] width 371 height 34
click at [1226, 586] on div "Yes" at bounding box center [1303, 600] width 334 height 27
click at [1262, 356] on button "Select an answer" at bounding box center [1340, 342] width 371 height 34
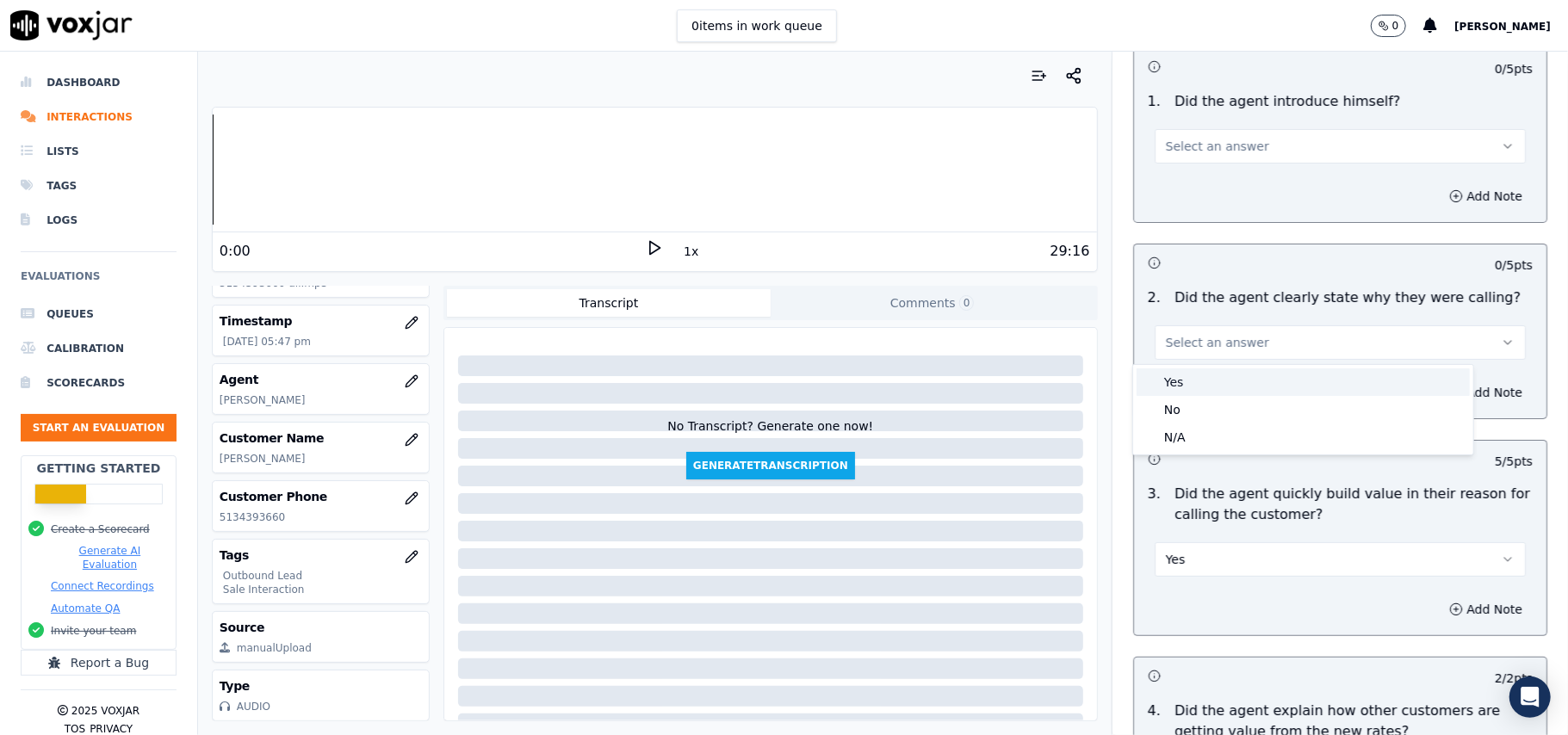
click at [1253, 379] on div "Yes" at bounding box center [1303, 381] width 334 height 27
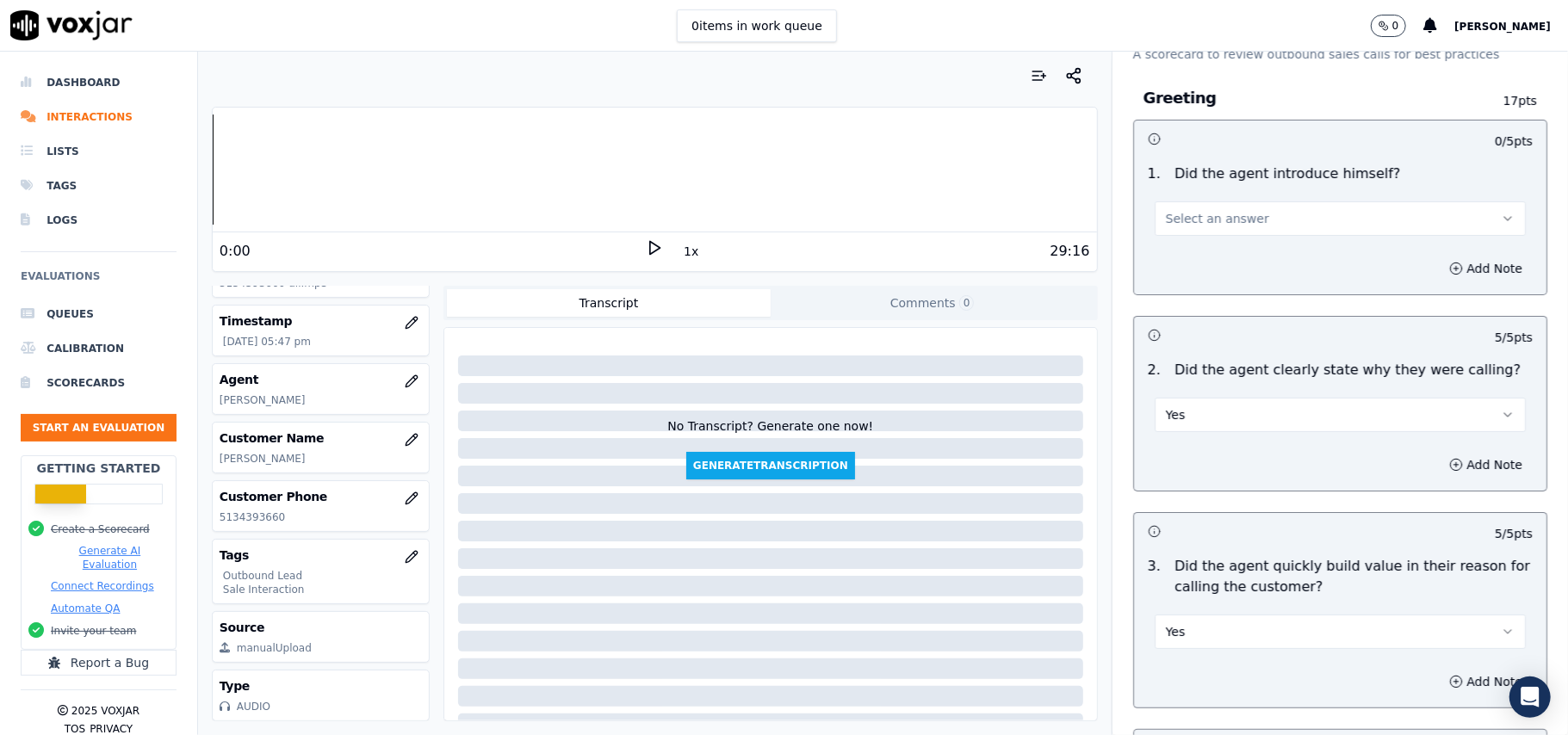
scroll to position [0, 0]
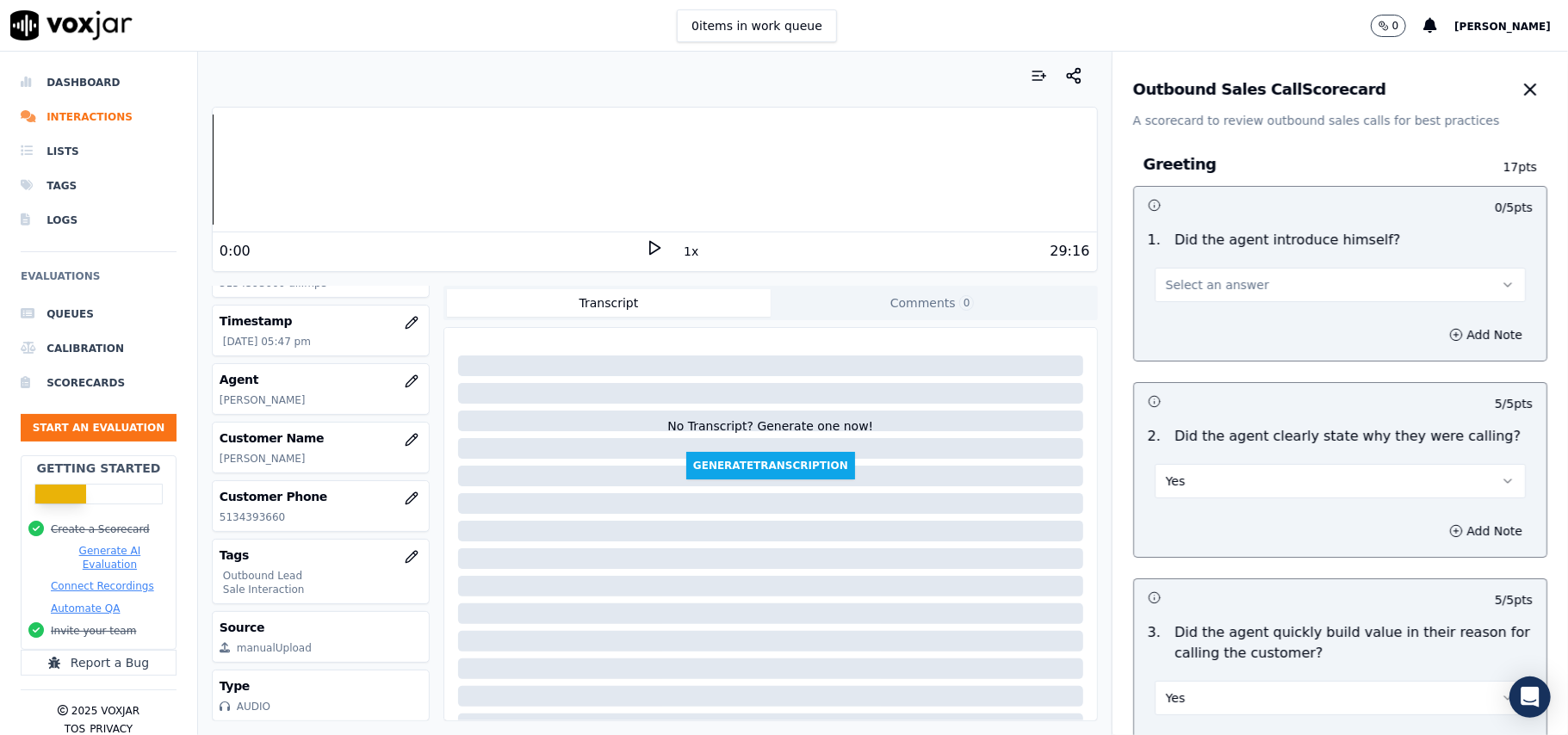
drag, startPoint x: 1303, startPoint y: 277, endPoint x: 1303, endPoint y: 298, distance: 21.0
click at [1305, 277] on button "Select an answer" at bounding box center [1340, 285] width 371 height 34
click at [1293, 317] on div "Yes" at bounding box center [1303, 324] width 334 height 27
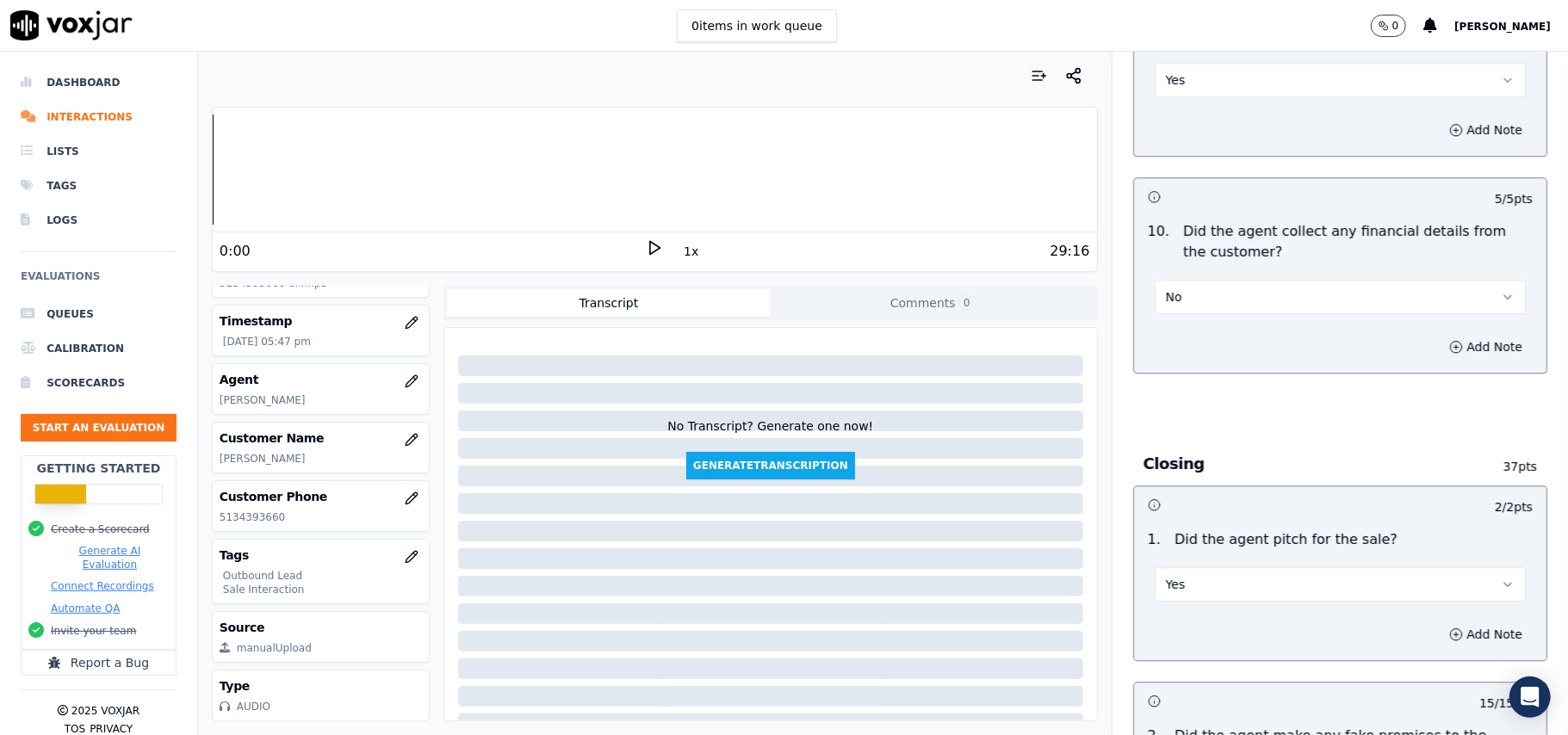
scroll to position [4383, 0]
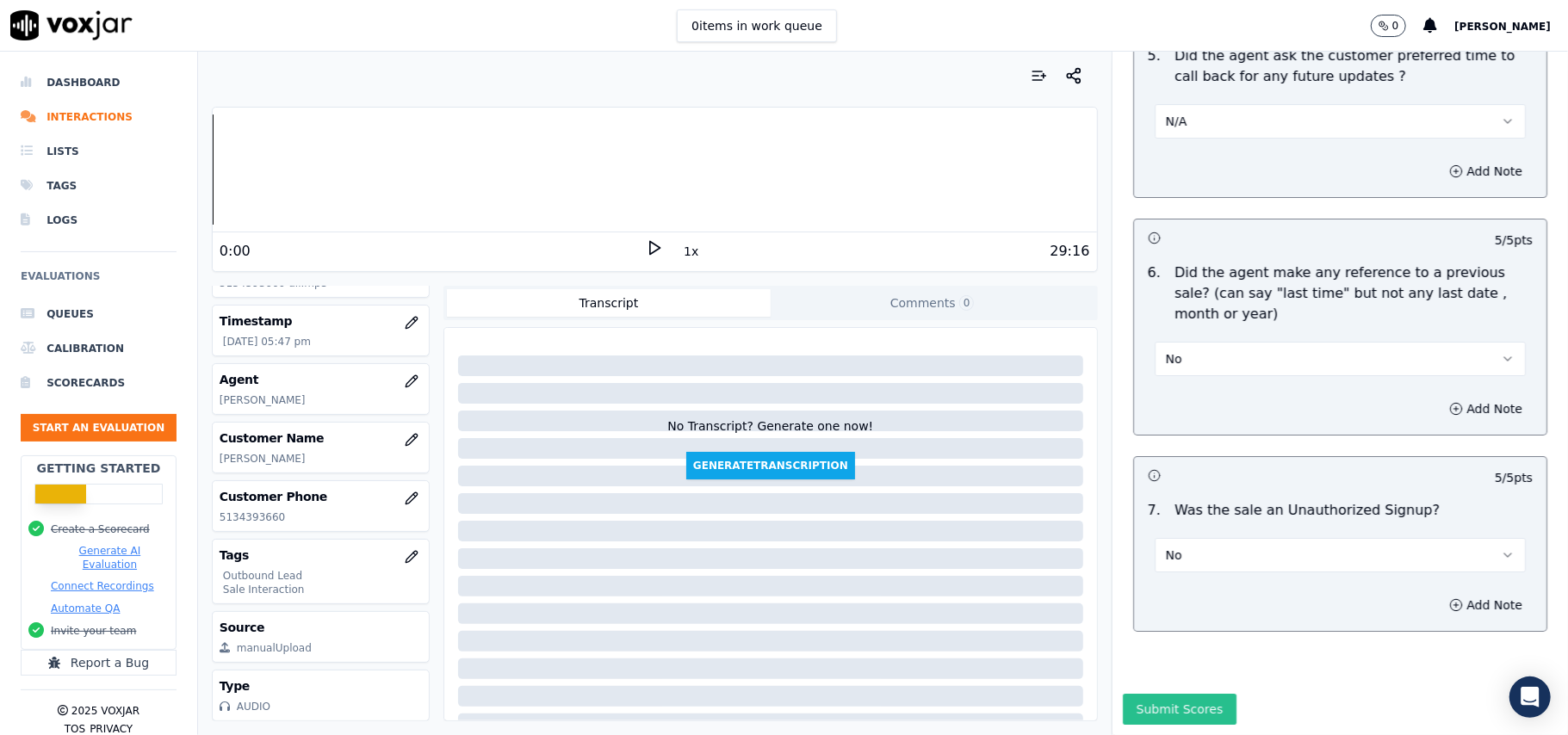
click at [1157, 693] on button "Submit Scores" at bounding box center [1180, 708] width 114 height 31
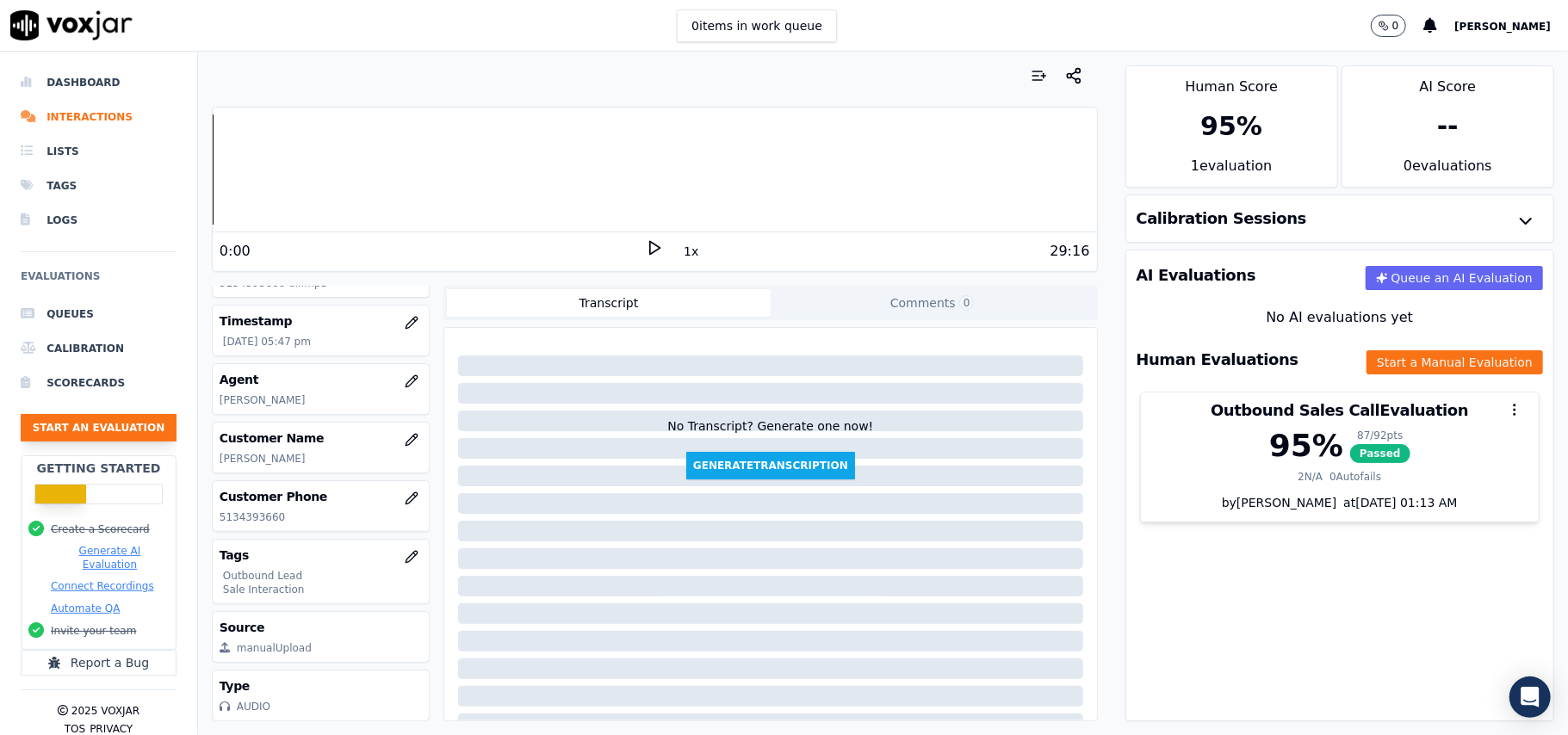
click at [132, 428] on button "Start an Evaluation" at bounding box center [98, 427] width 156 height 27
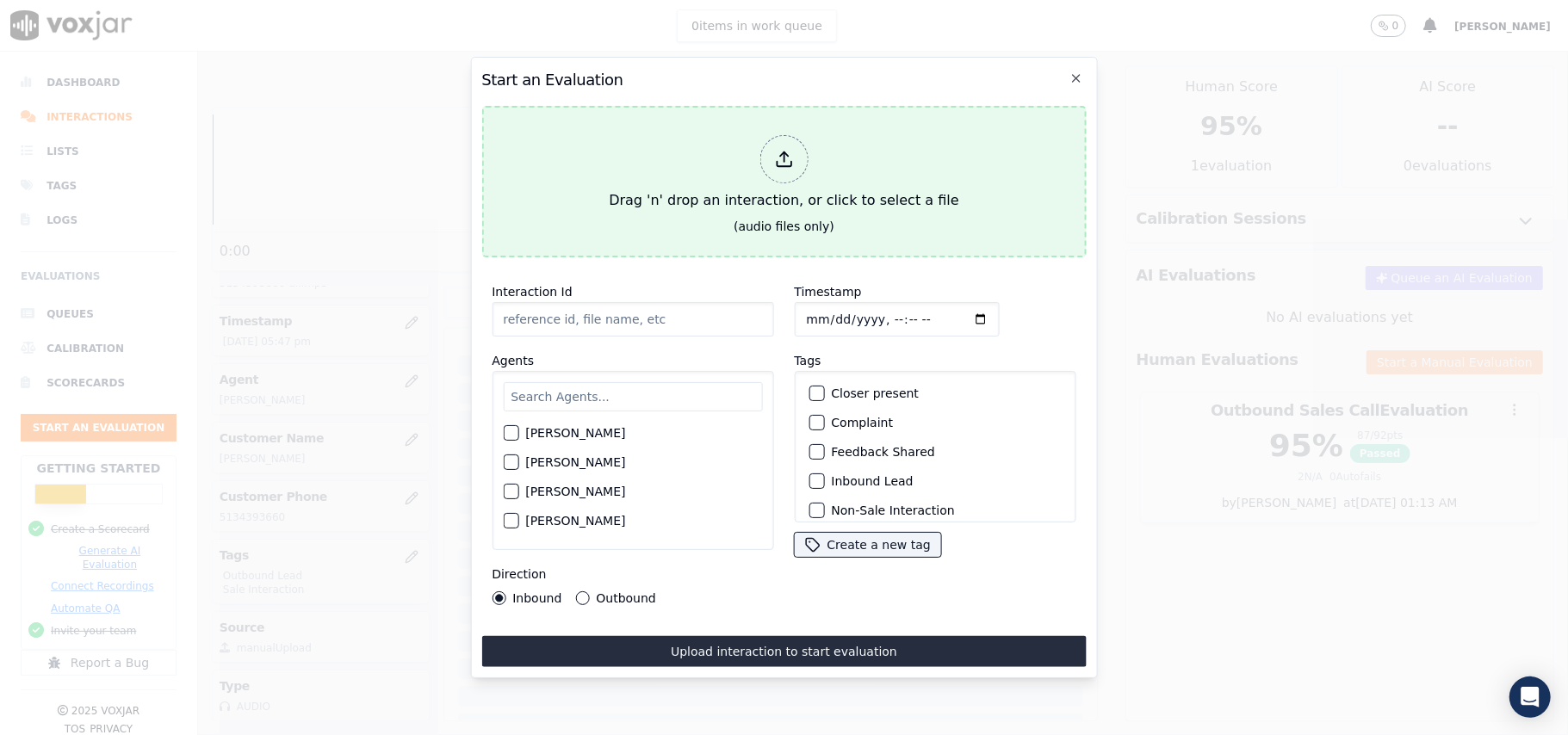
click at [775, 149] on icon at bounding box center [783, 158] width 19 height 19
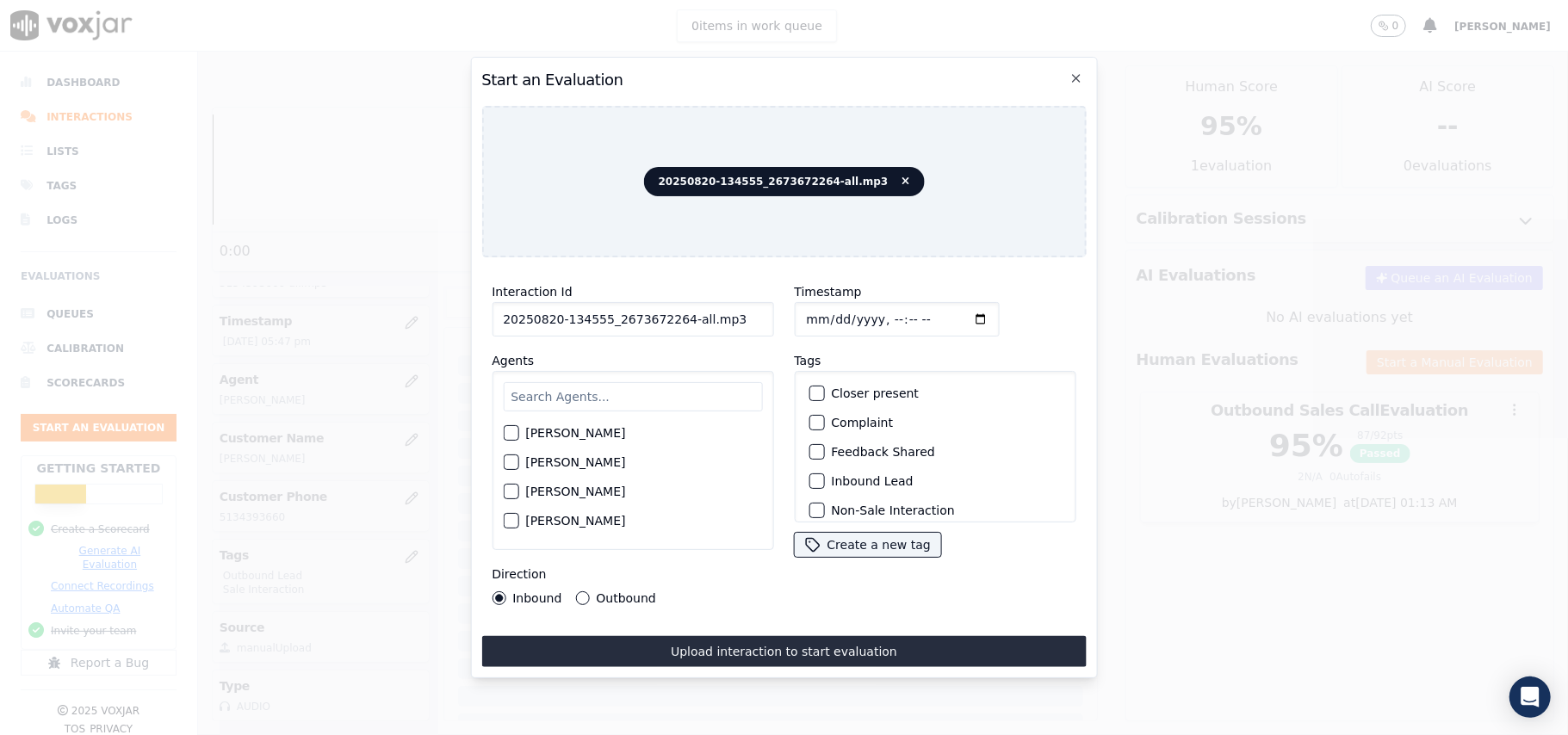
drag, startPoint x: 714, startPoint y: 310, endPoint x: 673, endPoint y: 315, distance: 41.3
click at [673, 315] on input "20250820-134555_2673672264-all.mp3" at bounding box center [633, 318] width 281 height 34
type input "20250820-134555_2673672264-C1"
click at [826, 317] on input "Timestamp" at bounding box center [896, 318] width 205 height 34
type input "[DATE]T19:44"
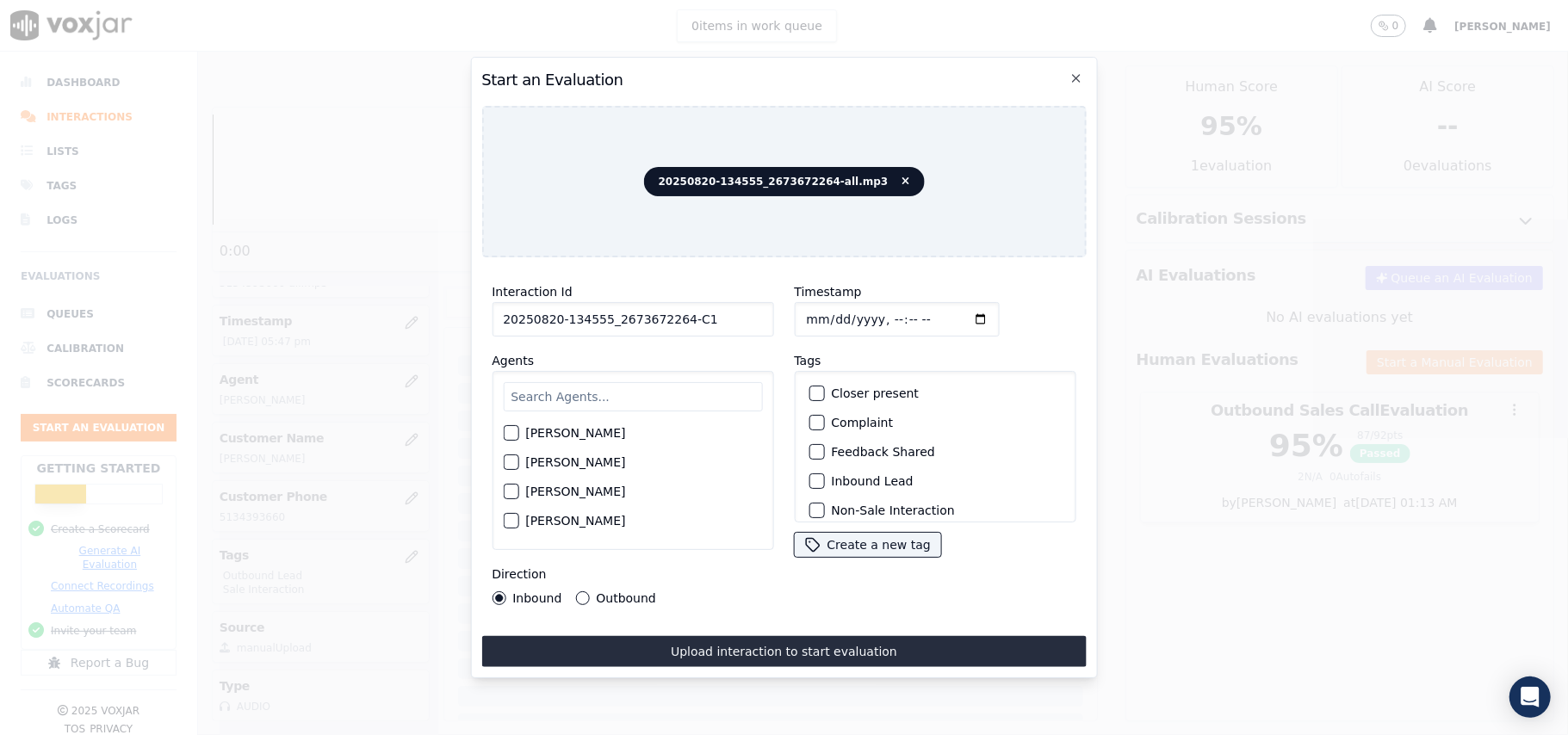
click at [649, 394] on input "text" at bounding box center [632, 396] width 259 height 29
paste input "[PERSON_NAME]"
type input "[PERSON_NAME]"
click at [513, 437] on button "[PERSON_NAME]" at bounding box center [511, 438] width 16 height 16
click at [809, 477] on div "button" at bounding box center [815, 481] width 12 height 12
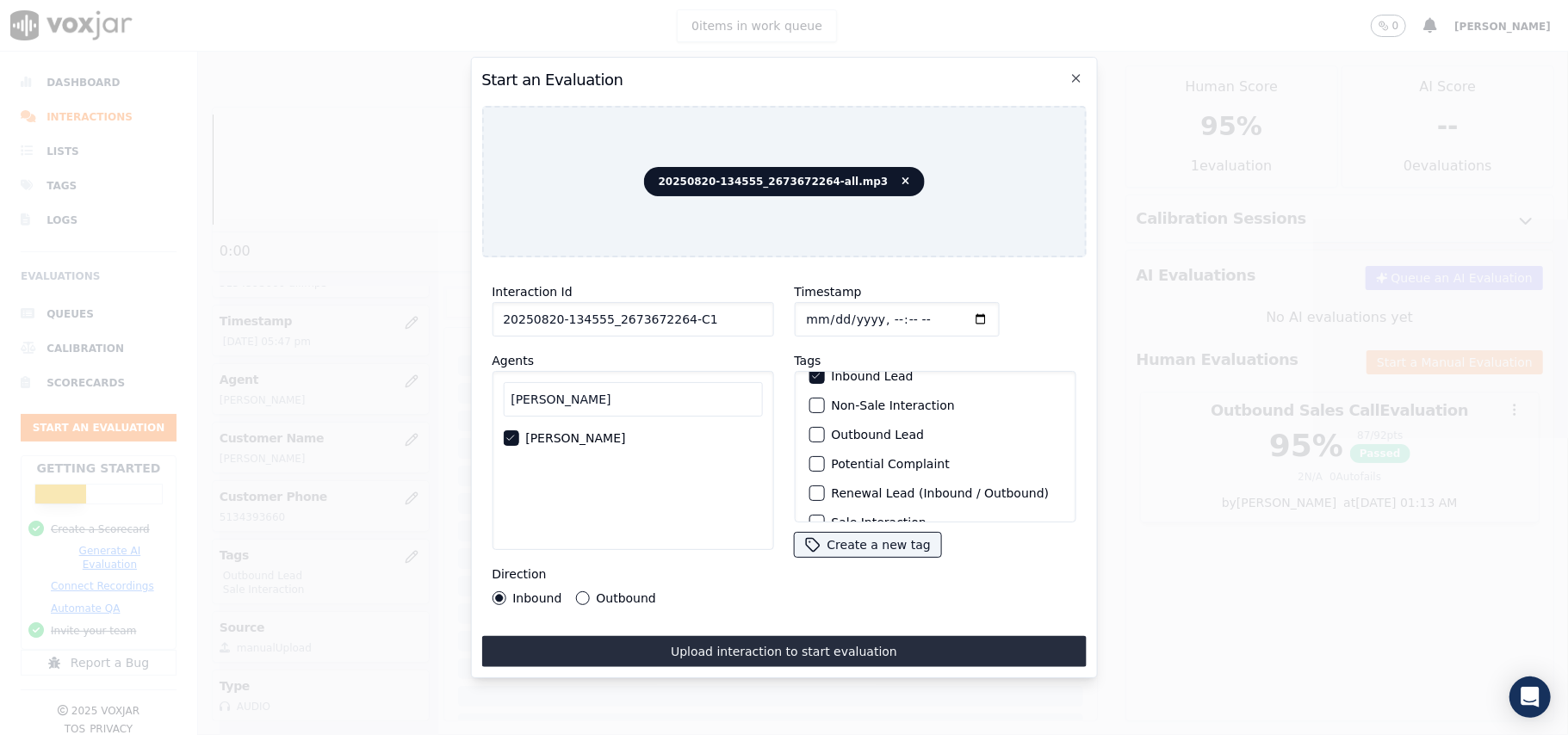
scroll to position [149, 0]
click at [814, 492] on button "Sale Interaction" at bounding box center [817, 500] width 16 height 16
click at [579, 592] on button "Outbound" at bounding box center [582, 598] width 14 height 14
click at [811, 406] on div "button" at bounding box center [815, 412] width 12 height 12
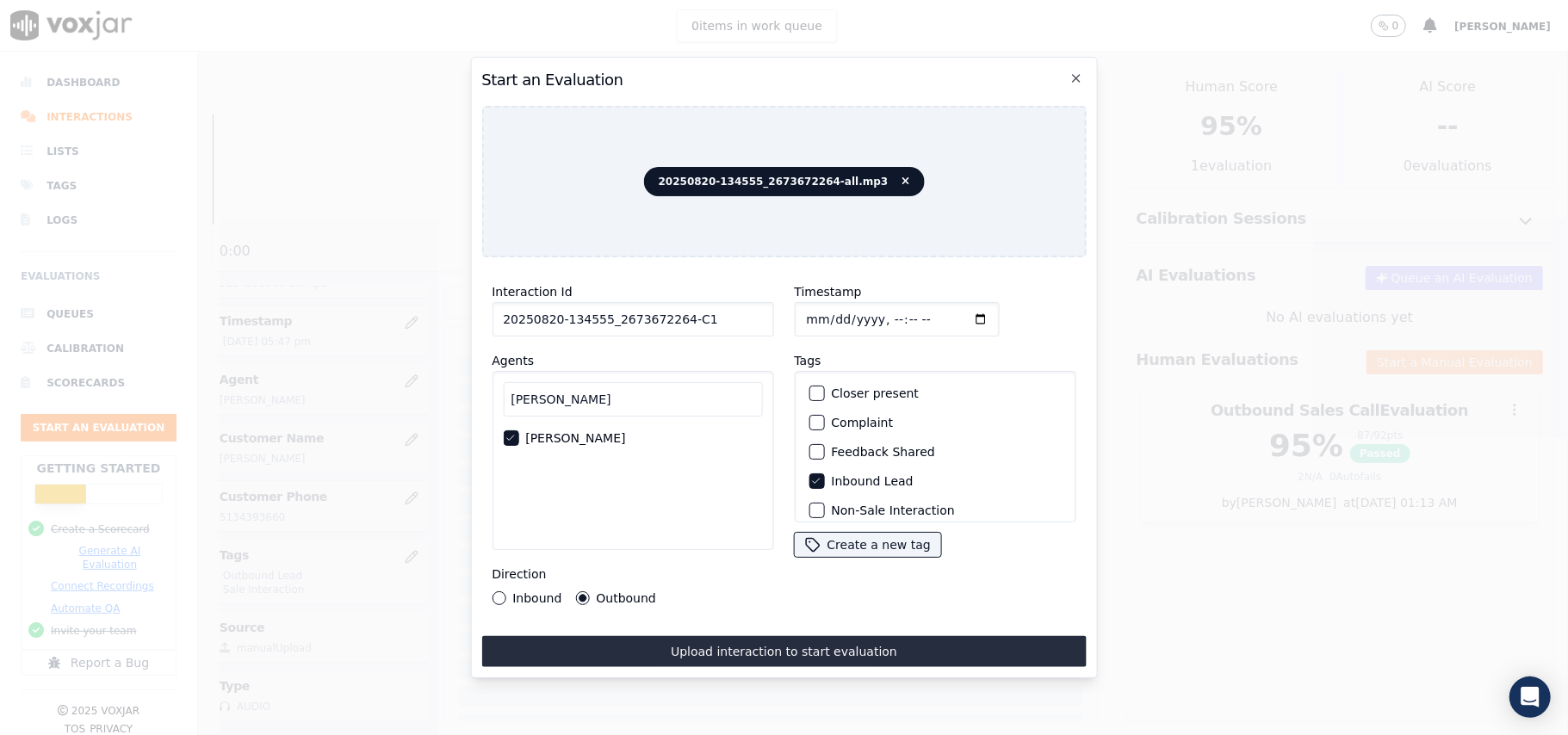
click at [831, 475] on label "Inbound Lead" at bounding box center [872, 481] width 81 height 12
click at [824, 473] on button "Inbound Lead" at bounding box center [817, 481] width 16 height 16
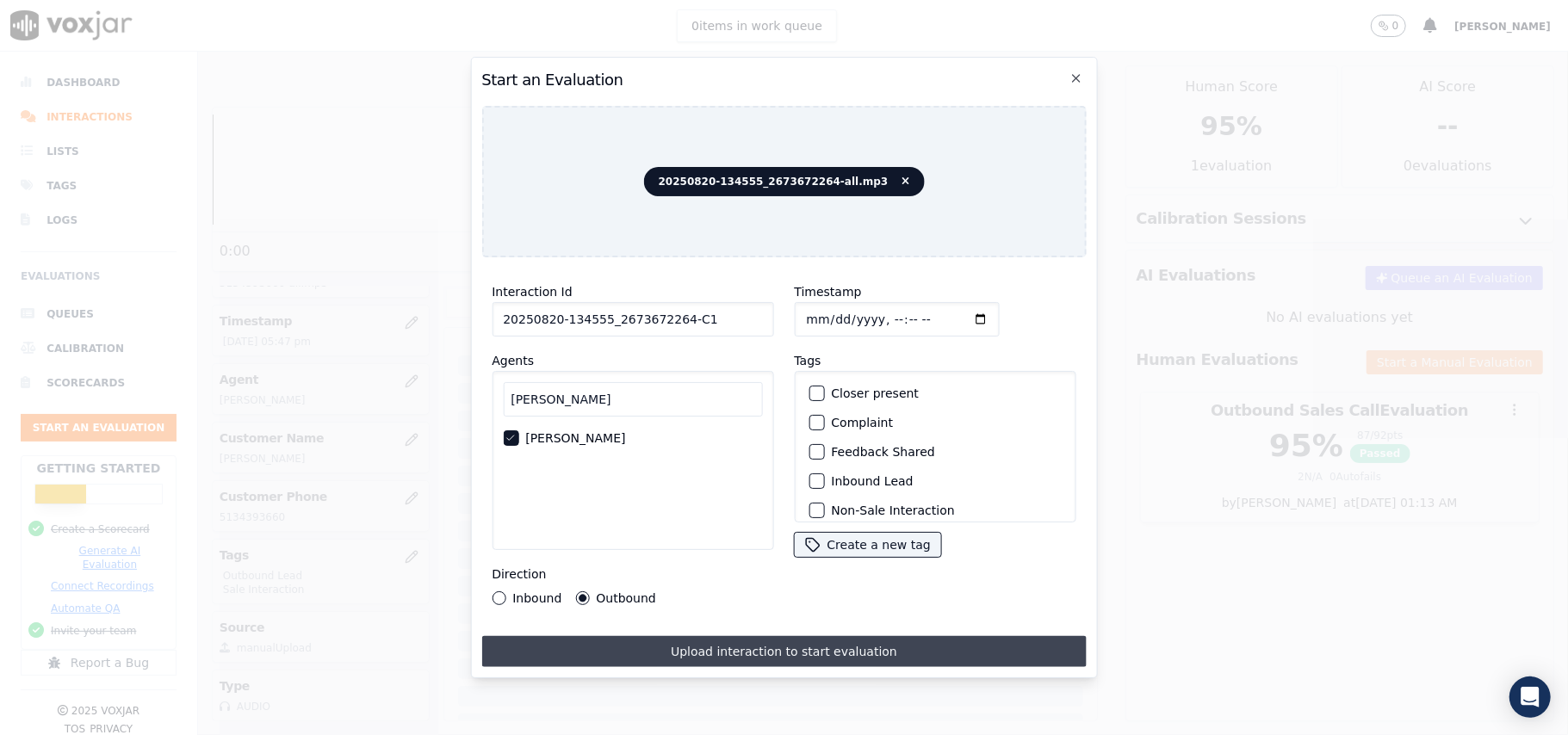
click at [804, 636] on button "Upload interaction to start evaluation" at bounding box center [783, 651] width 604 height 31
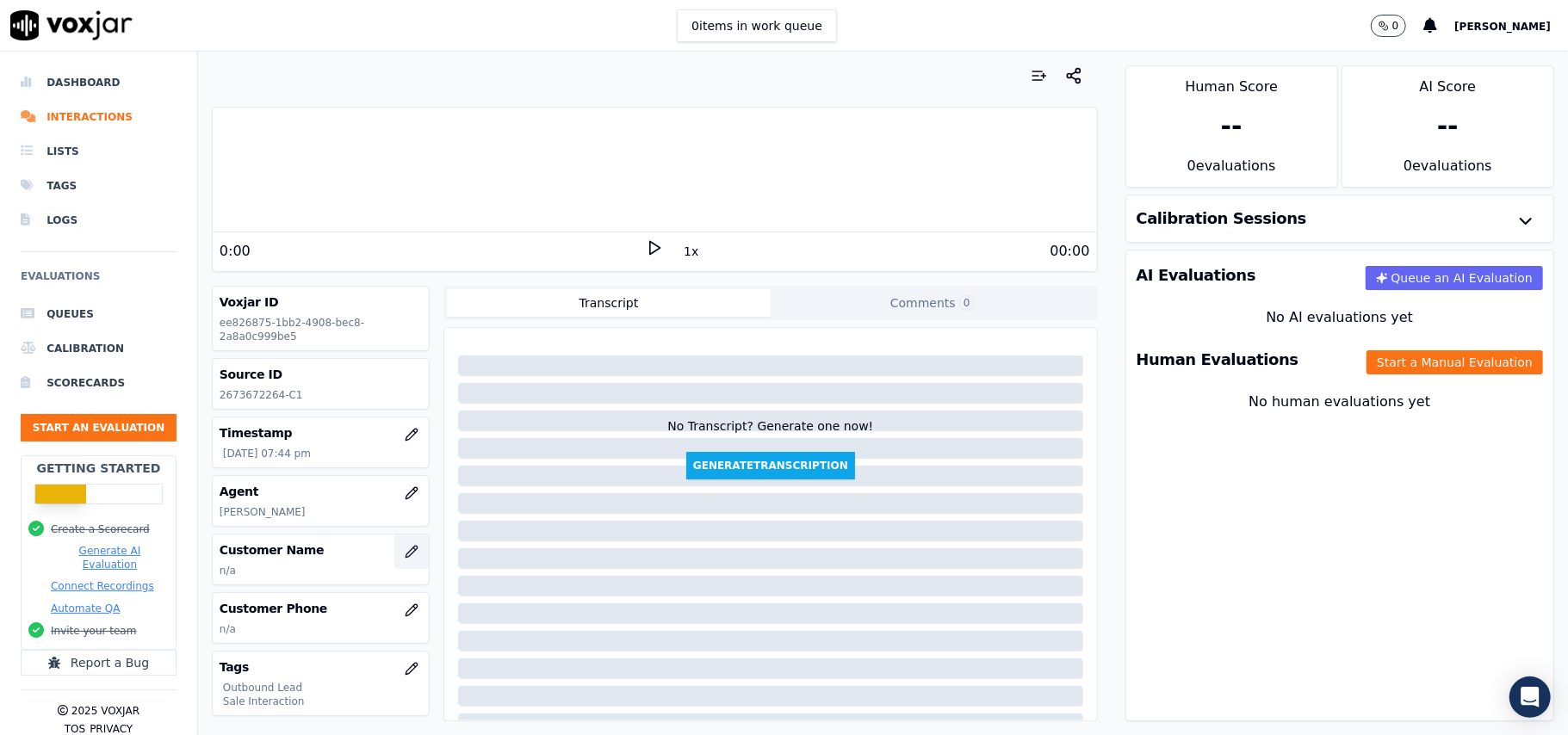
click at [404, 558] on icon "button" at bounding box center [411, 552] width 14 height 14
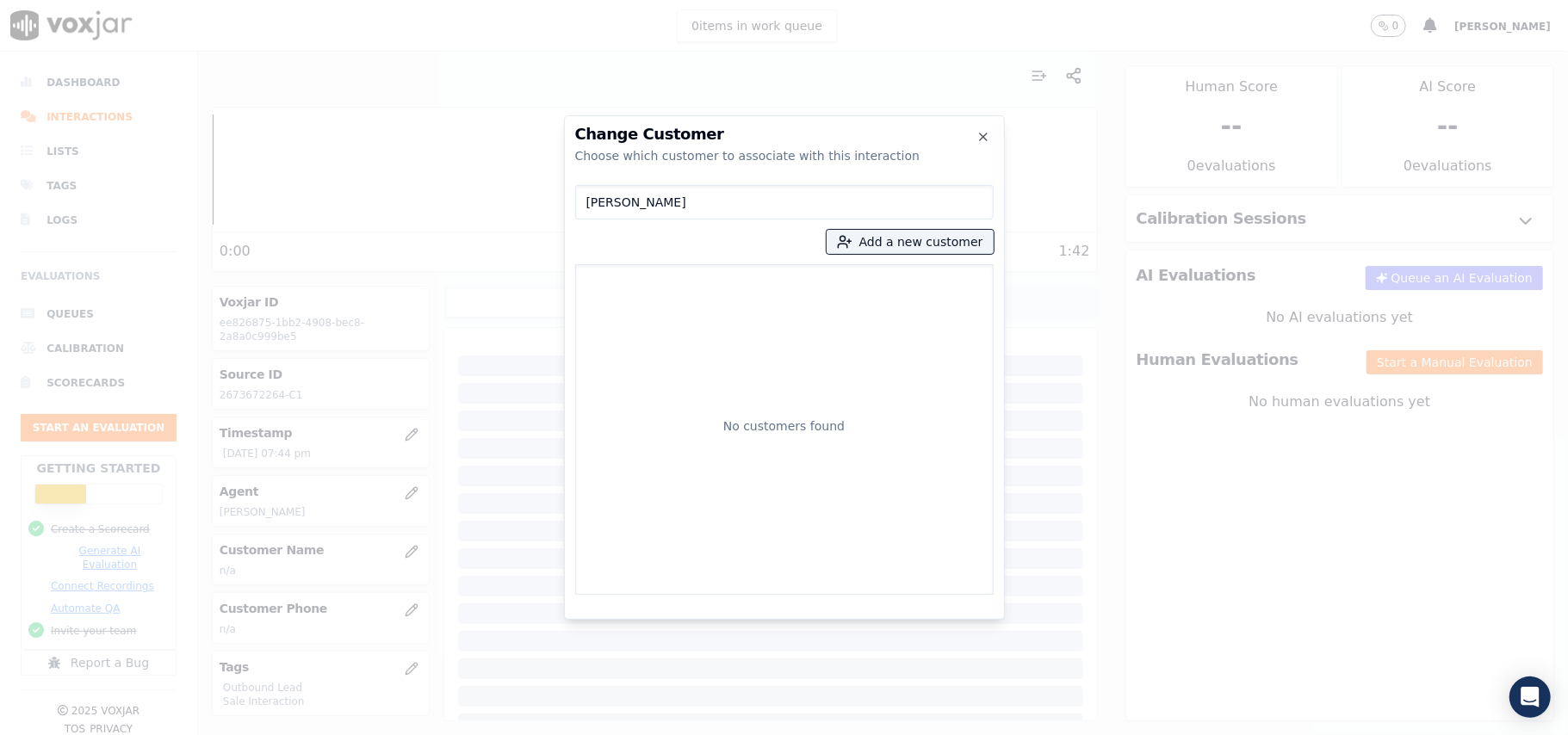
click at [587, 203] on input "[PERSON_NAME]" at bounding box center [784, 202] width 419 height 34
type input "[PERSON_NAME]"
click at [936, 245] on button "Add a new customer" at bounding box center [910, 241] width 167 height 24
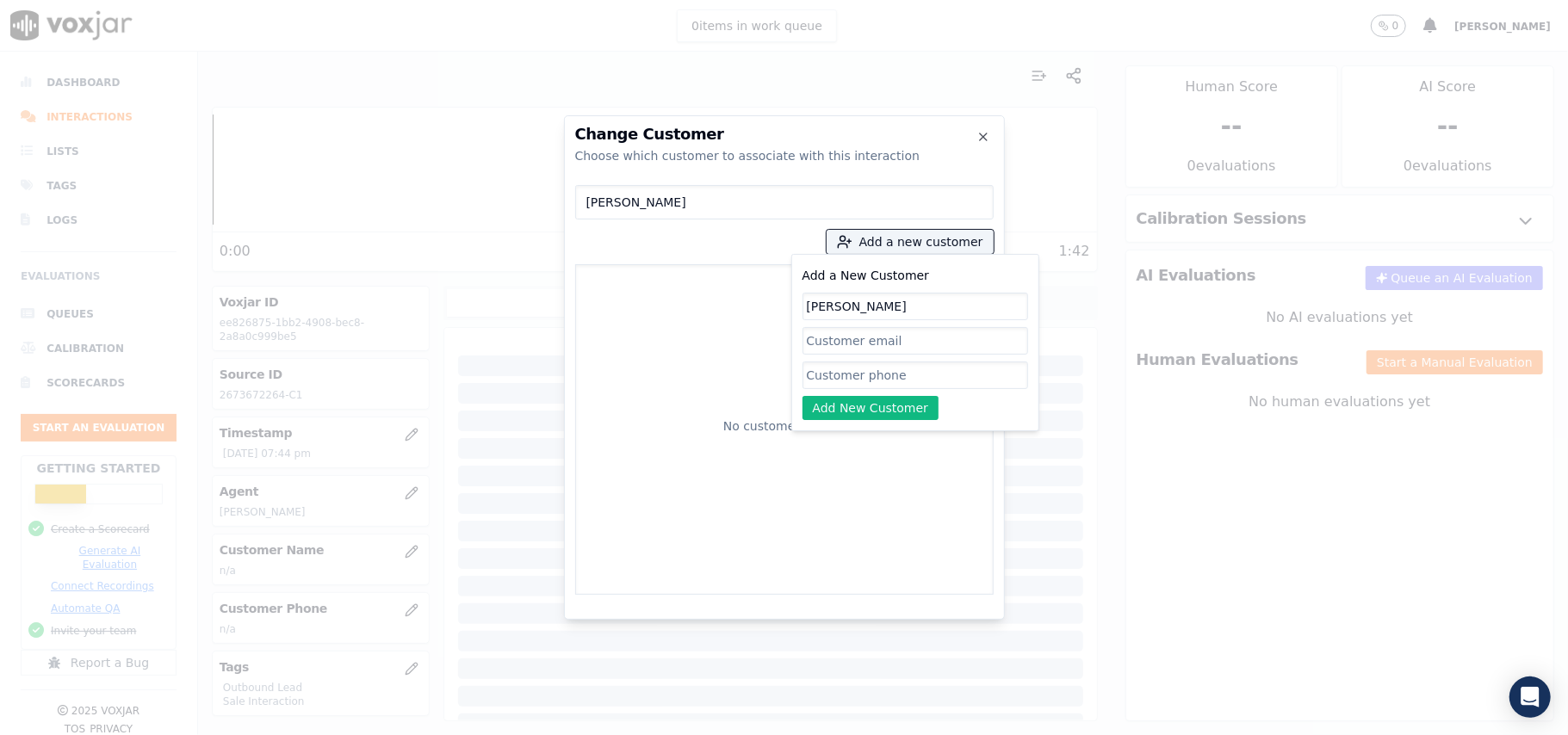
type input "[PERSON_NAME]"
click at [819, 370] on input "Add a New Customer" at bounding box center [915, 375] width 226 height 27
paste input "2673672264"
type input "2673672264"
click at [831, 407] on button "Add New Customer" at bounding box center [871, 408] width 137 height 24
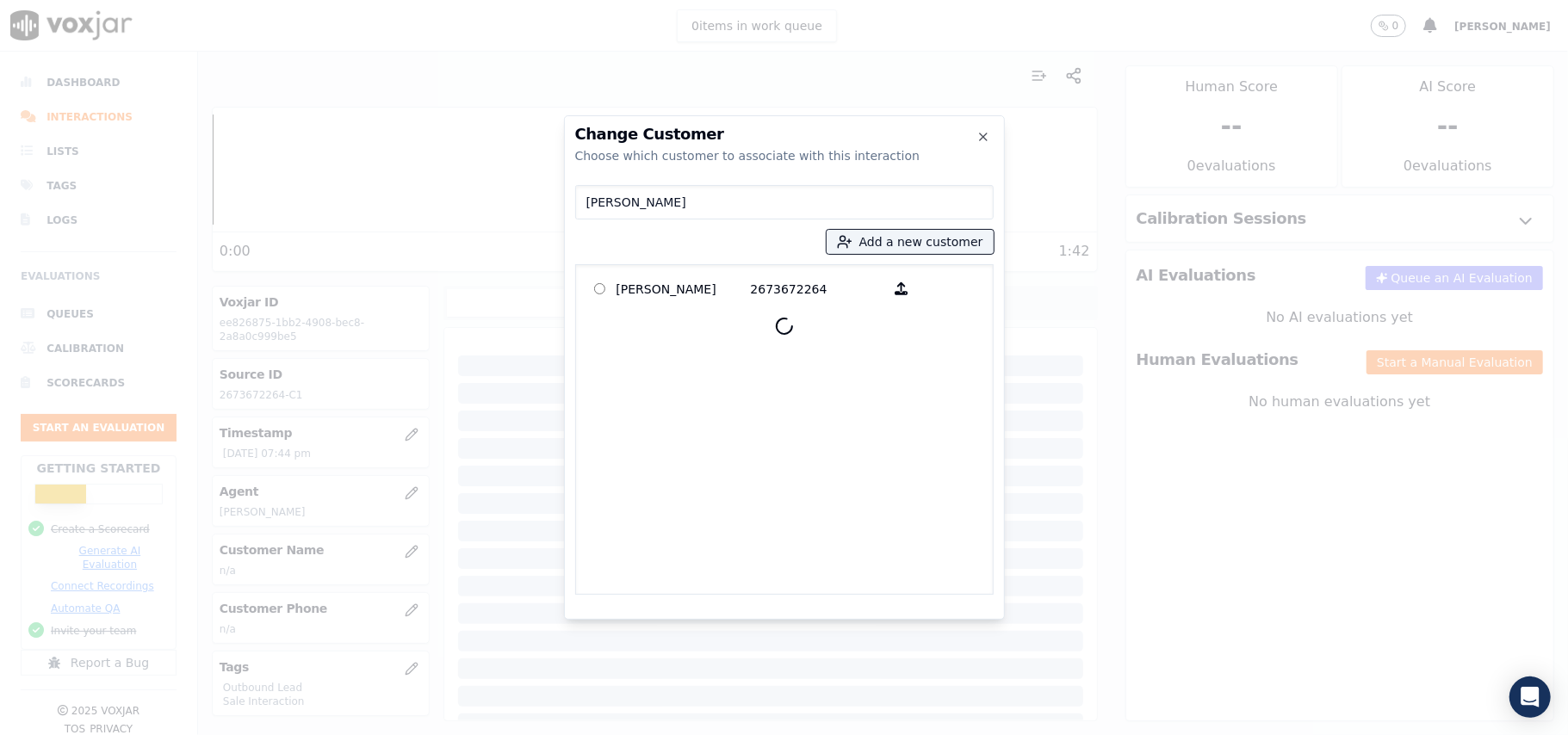
click at [661, 313] on div at bounding box center [784, 325] width 403 height 42
click at [658, 302] on p "[PERSON_NAME]" at bounding box center [684, 288] width 135 height 27
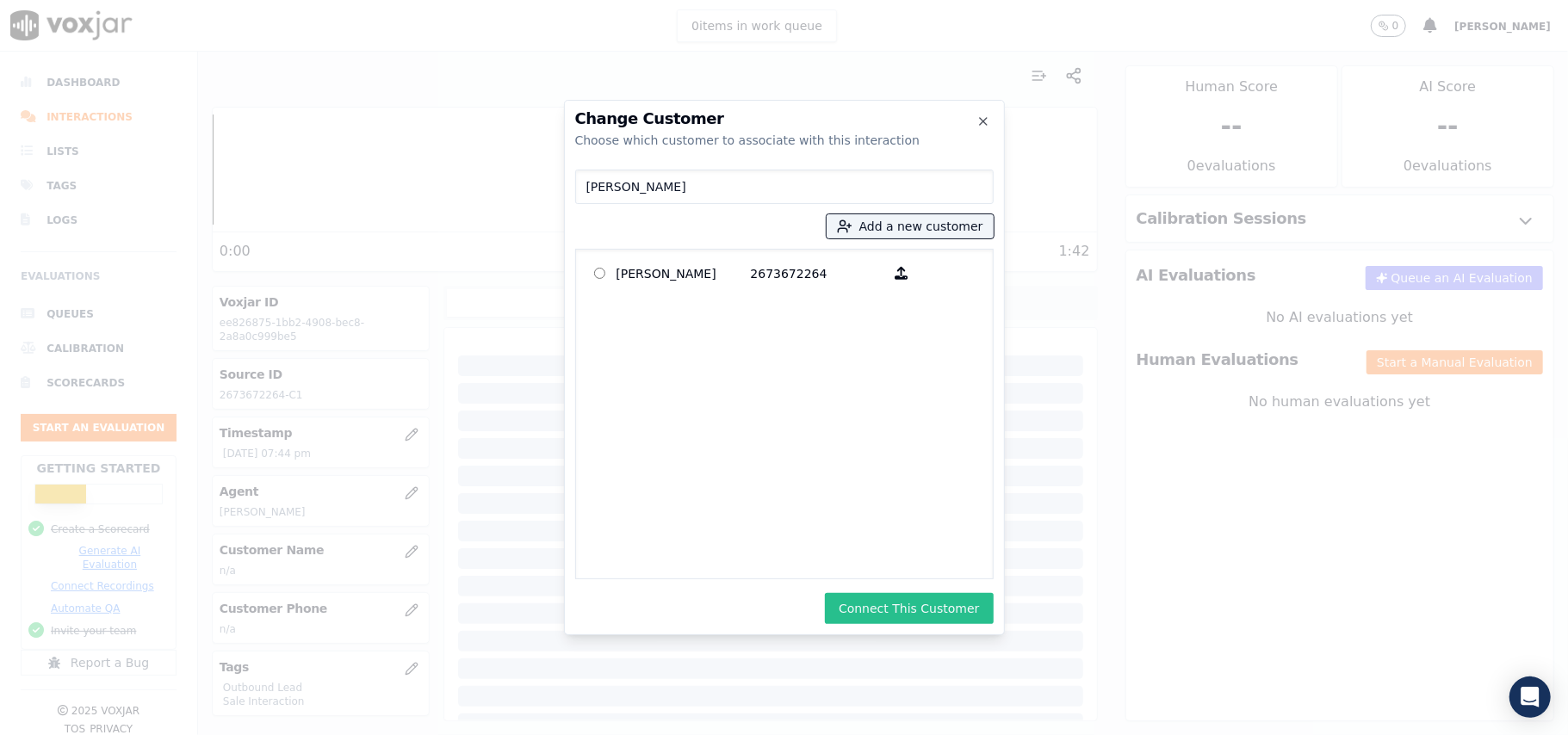
click at [858, 619] on button "Connect This Customer" at bounding box center [909, 608] width 168 height 31
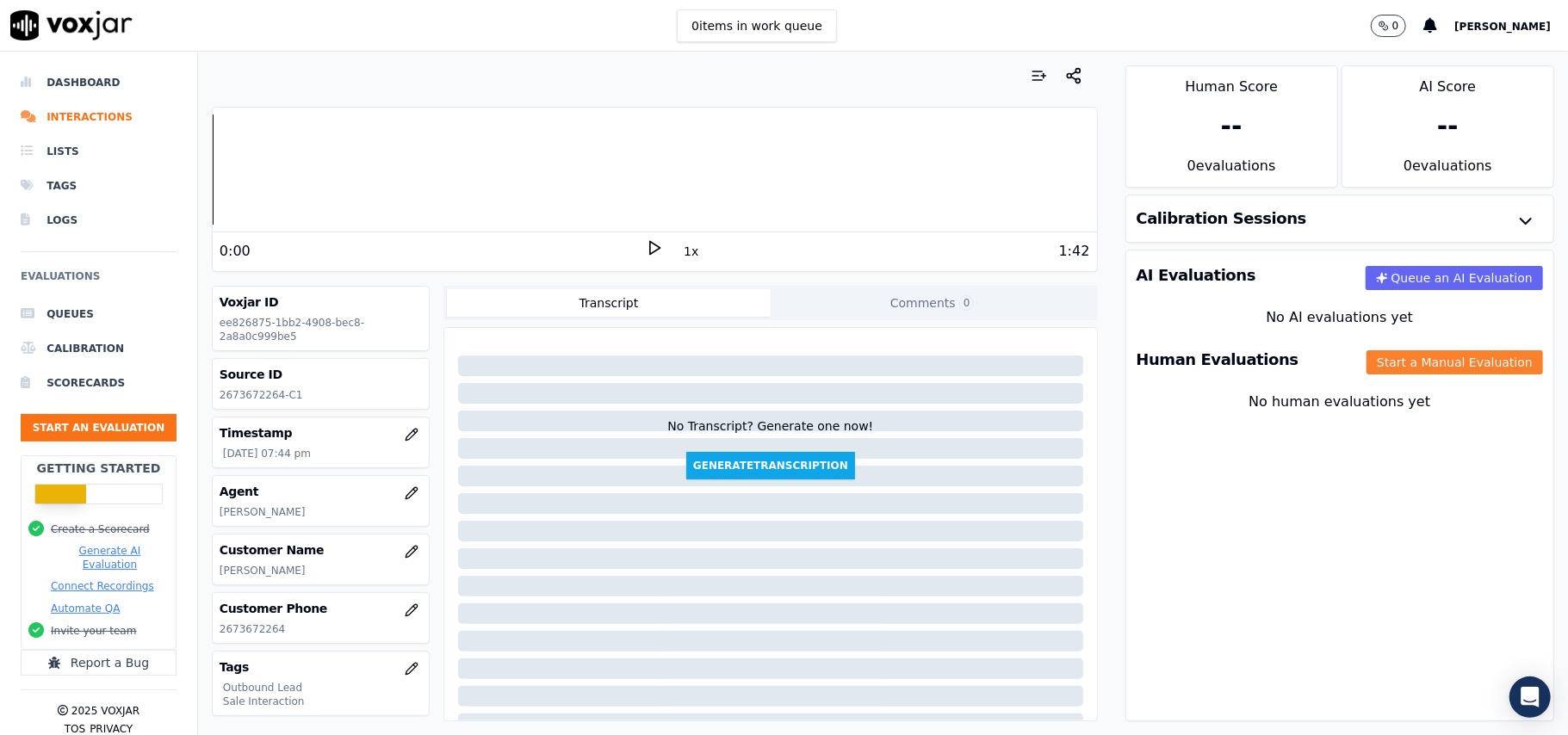
click at [1396, 365] on button "Start a Manual Evaluation" at bounding box center [1454, 362] width 176 height 24
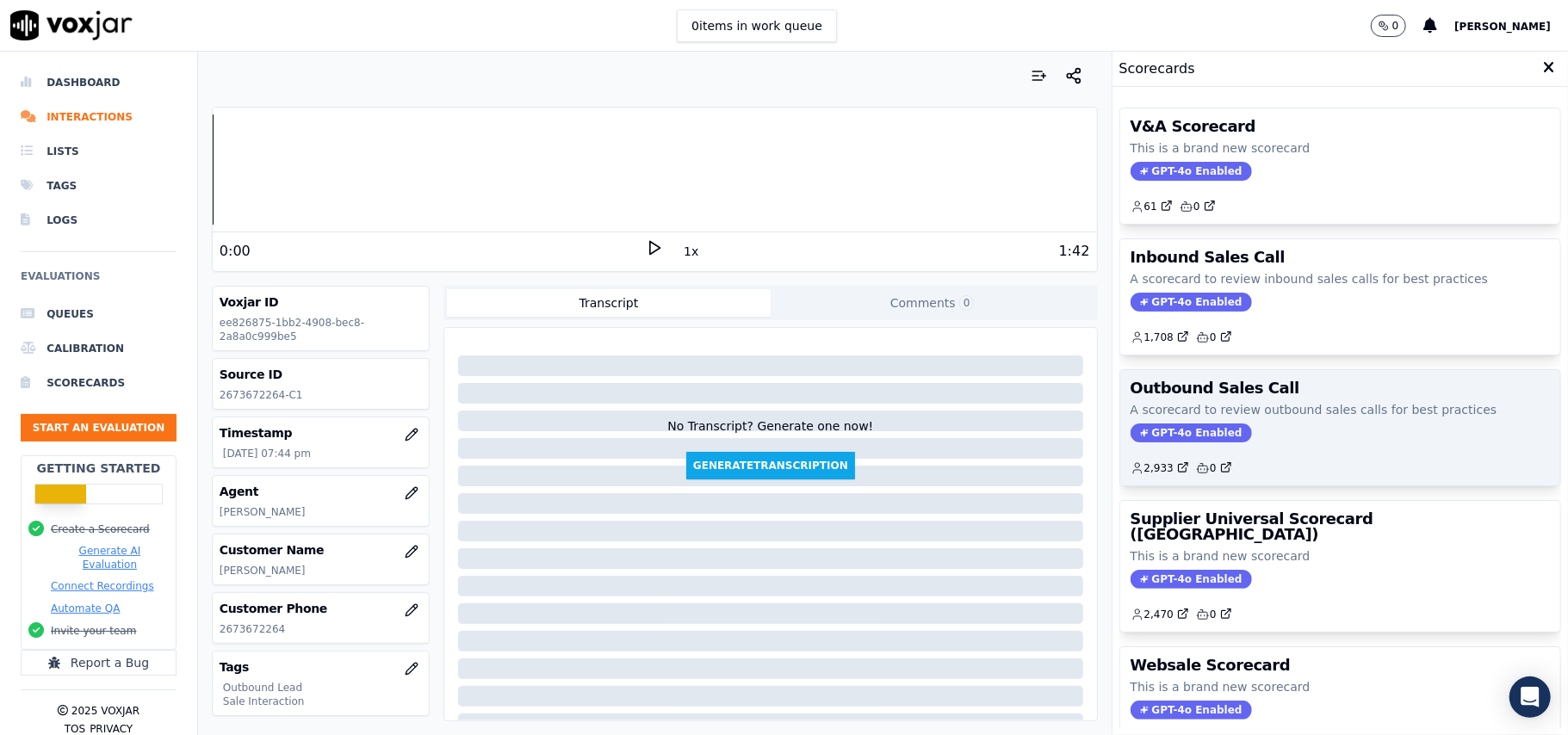
click at [1125, 425] on div "Outbound Sales Call A scorecard to review outbound sales calls for best practic…" at bounding box center [1340, 427] width 440 height 115
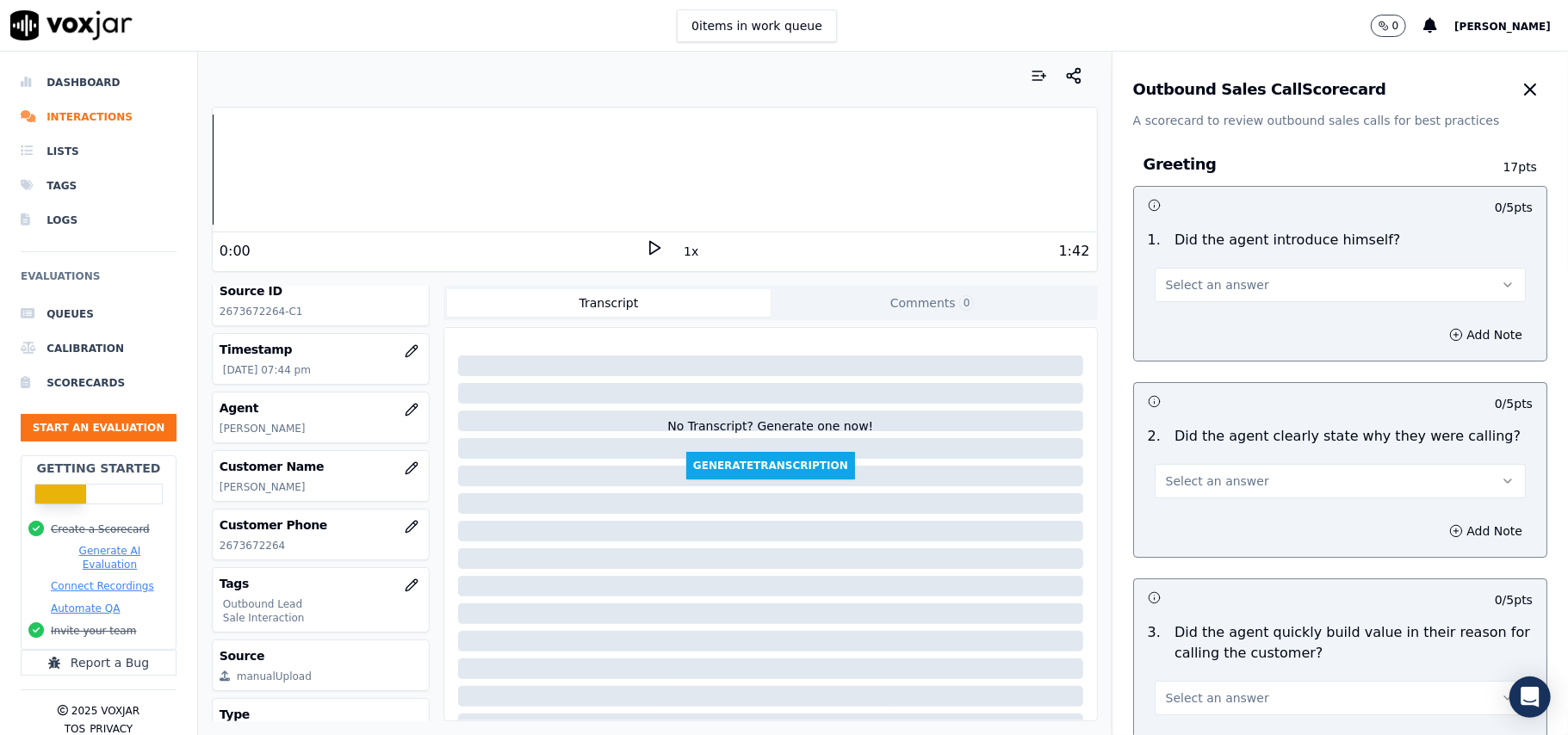
scroll to position [169, 0]
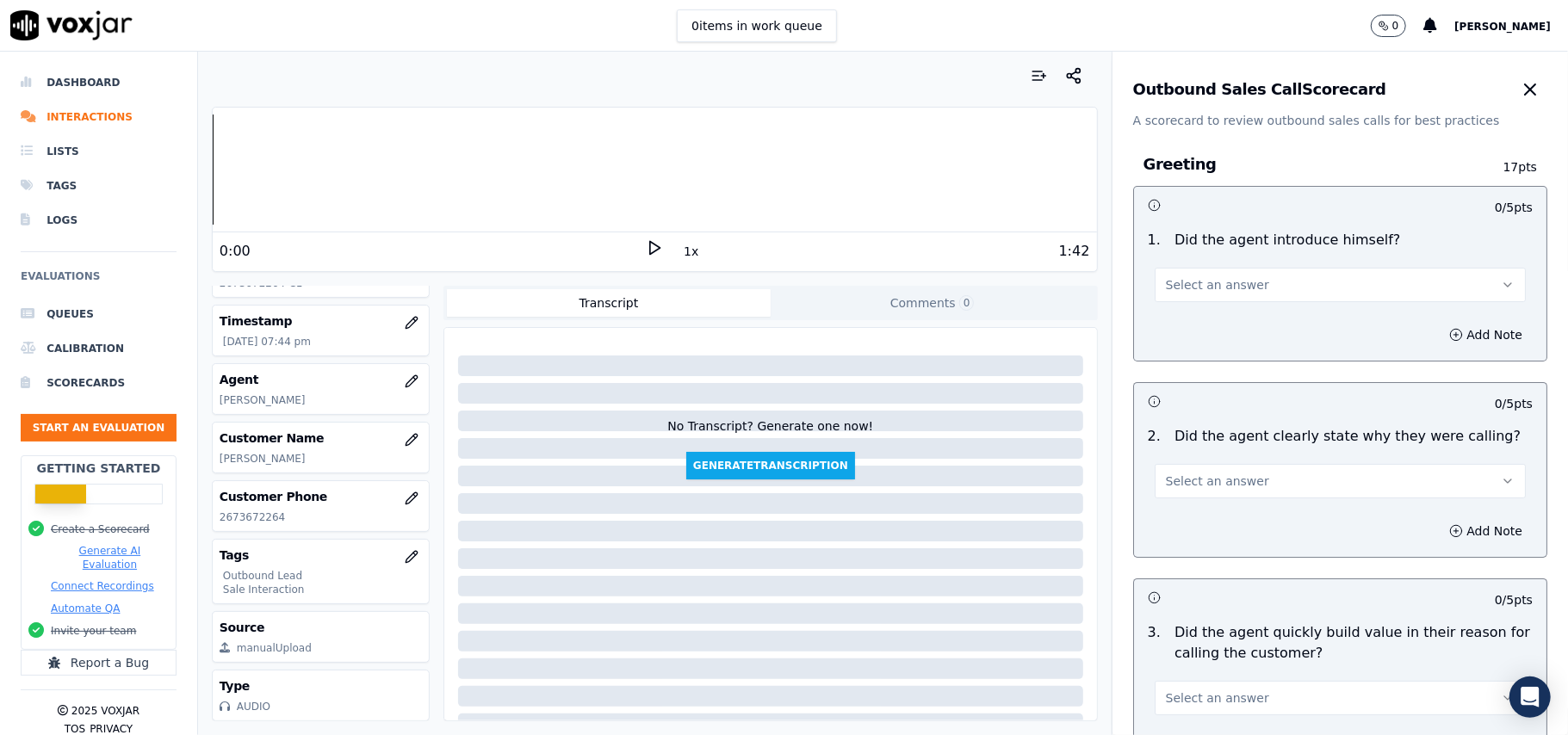
click at [1165, 290] on span "Select an answer" at bounding box center [1217, 284] width 104 height 17
click at [1172, 328] on div "Yes" at bounding box center [1303, 324] width 334 height 27
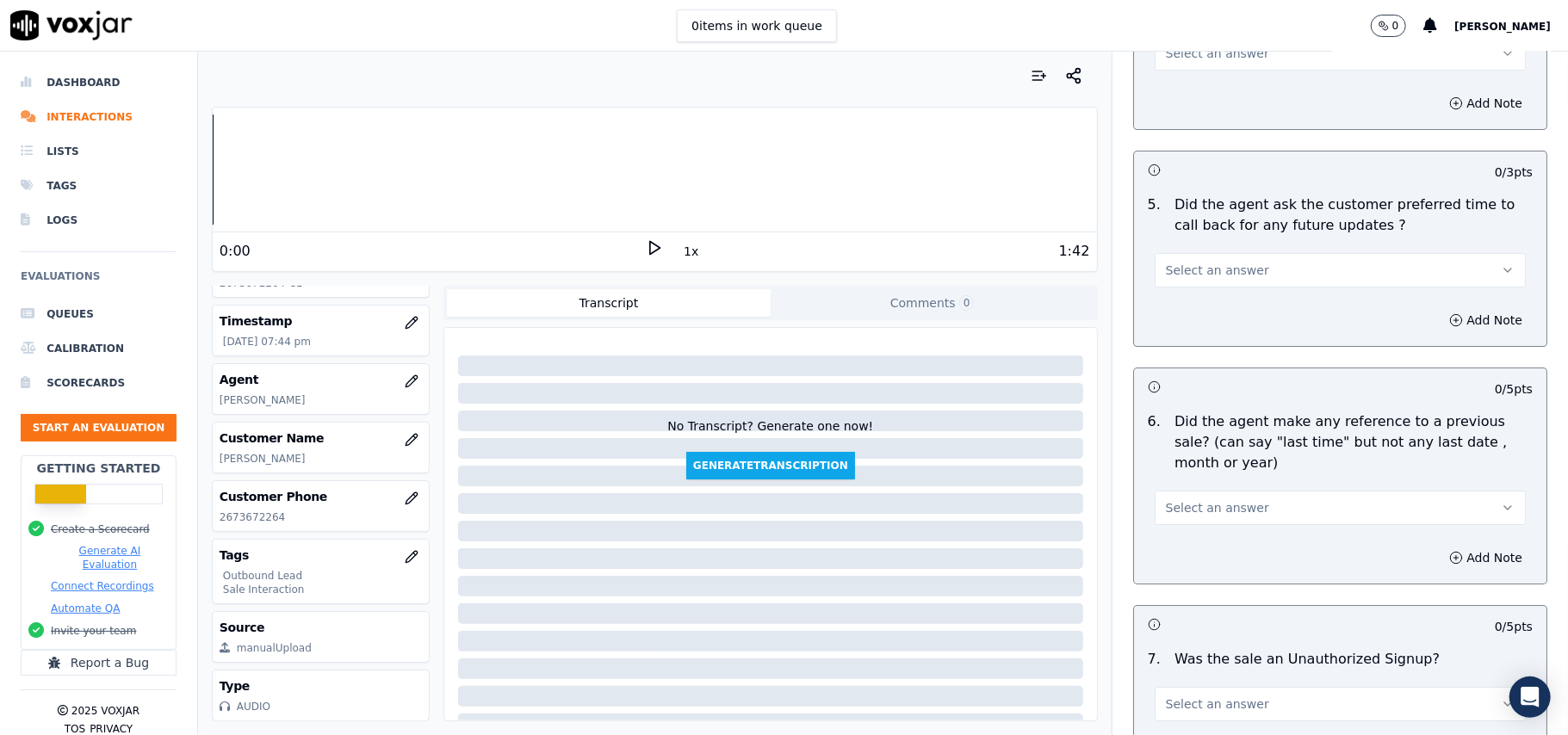
scroll to position [4292, 0]
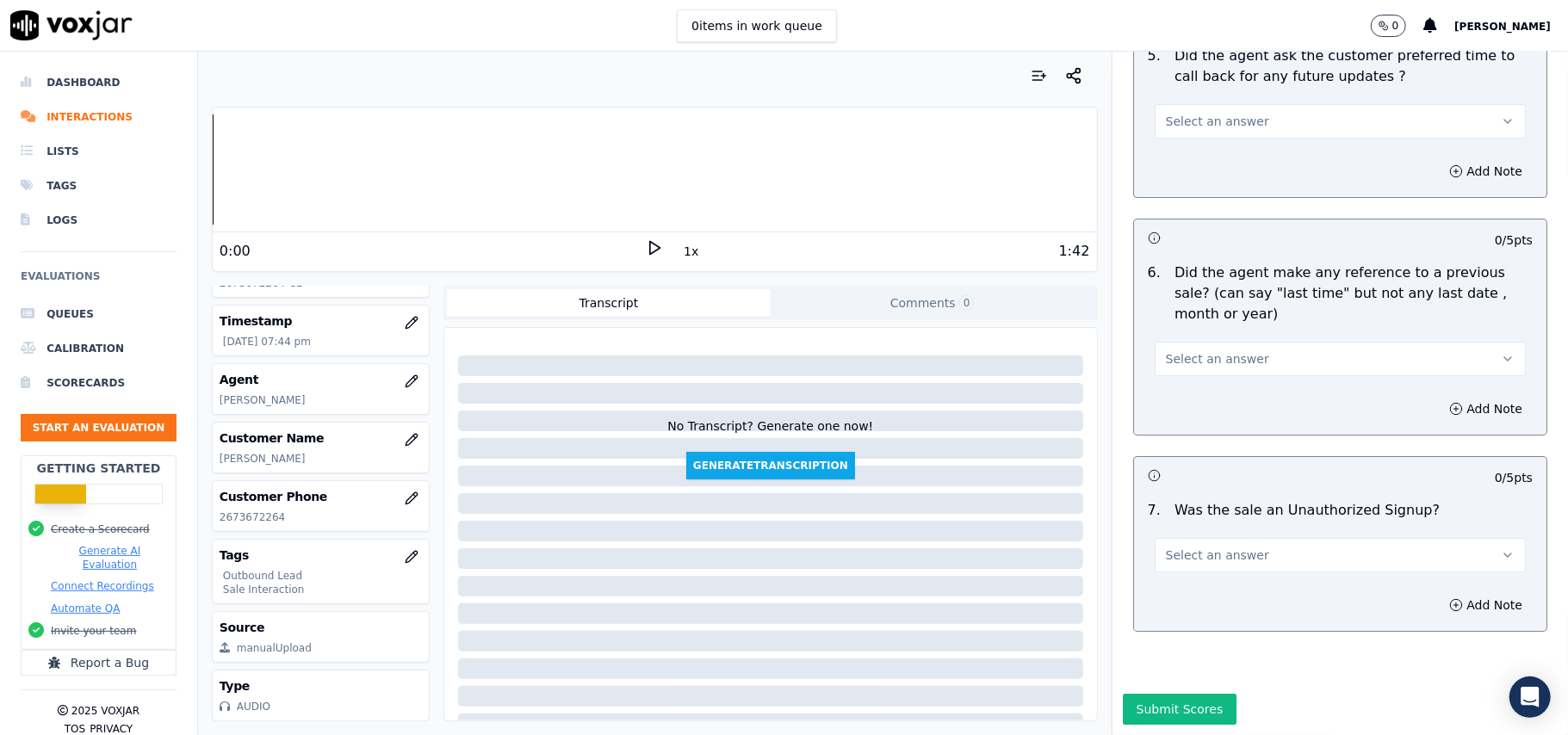
click at [1241, 538] on button "Select an answer" at bounding box center [1340, 555] width 371 height 34
click at [1185, 569] on div "No" at bounding box center [1303, 569] width 334 height 27
click at [1252, 341] on button "Select an answer" at bounding box center [1340, 358] width 371 height 34
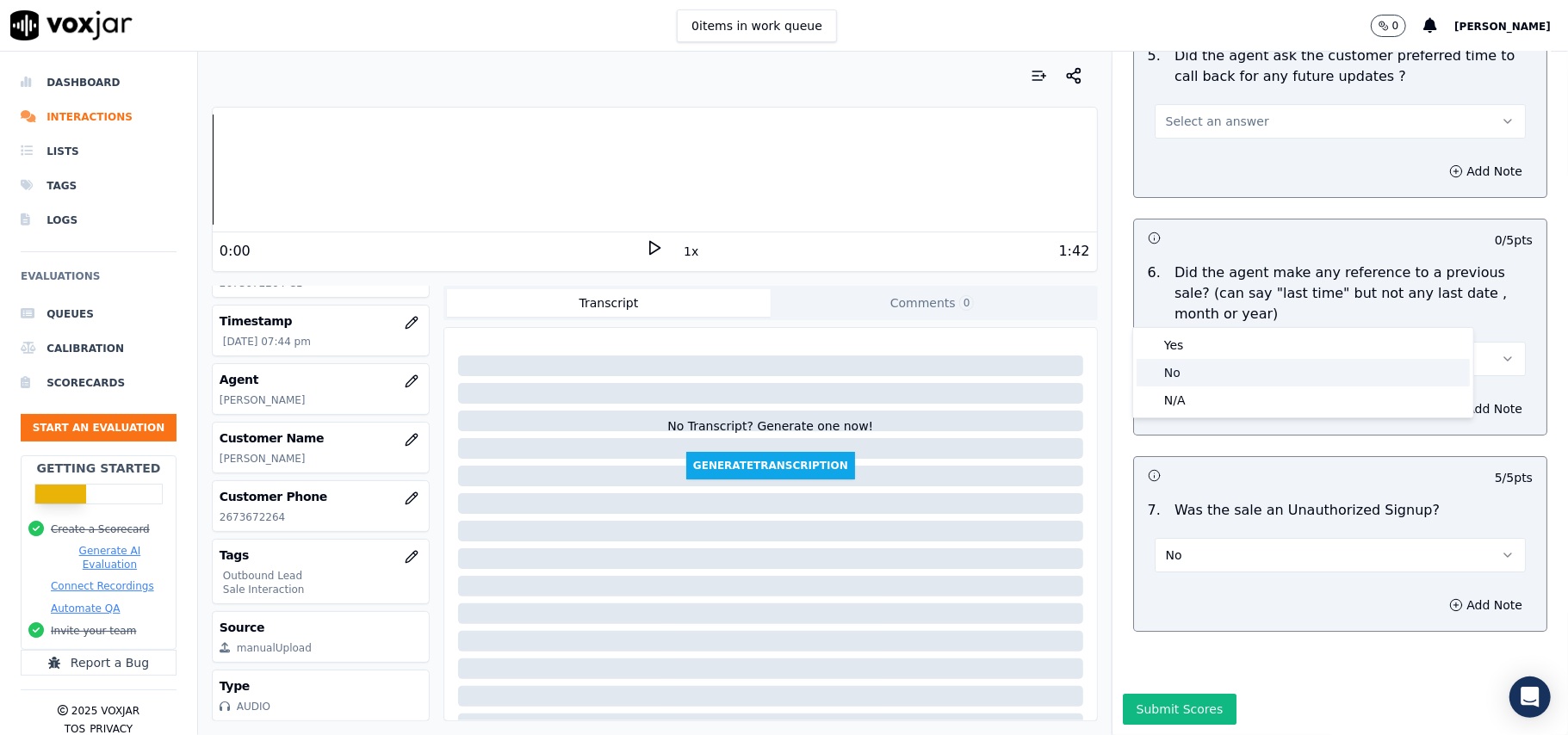
click at [1243, 360] on div "No" at bounding box center [1303, 372] width 334 height 27
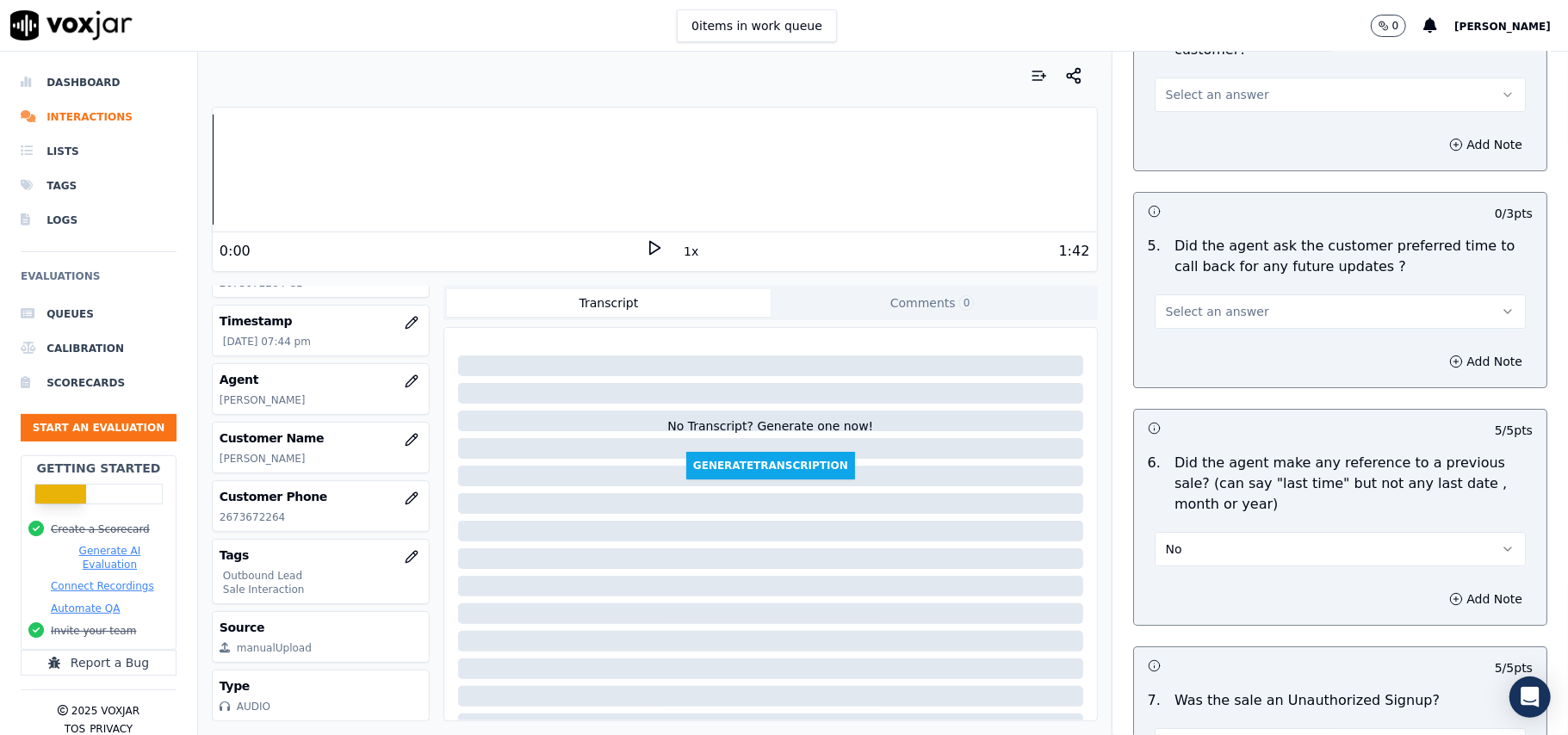
scroll to position [3948, 0]
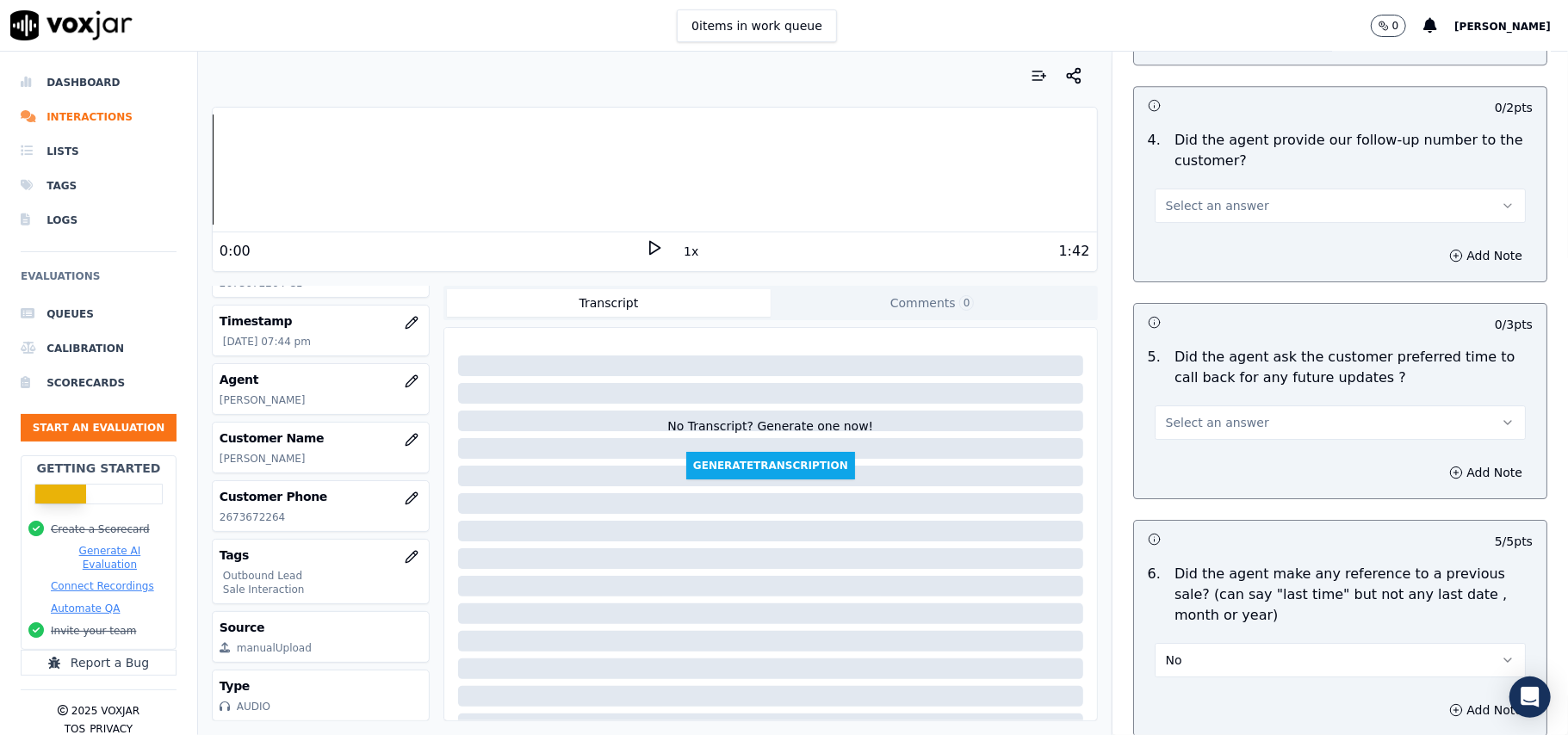
click at [1219, 418] on span "Select an answer" at bounding box center [1217, 422] width 104 height 17
click at [1207, 452] on div "Yes" at bounding box center [1303, 451] width 334 height 27
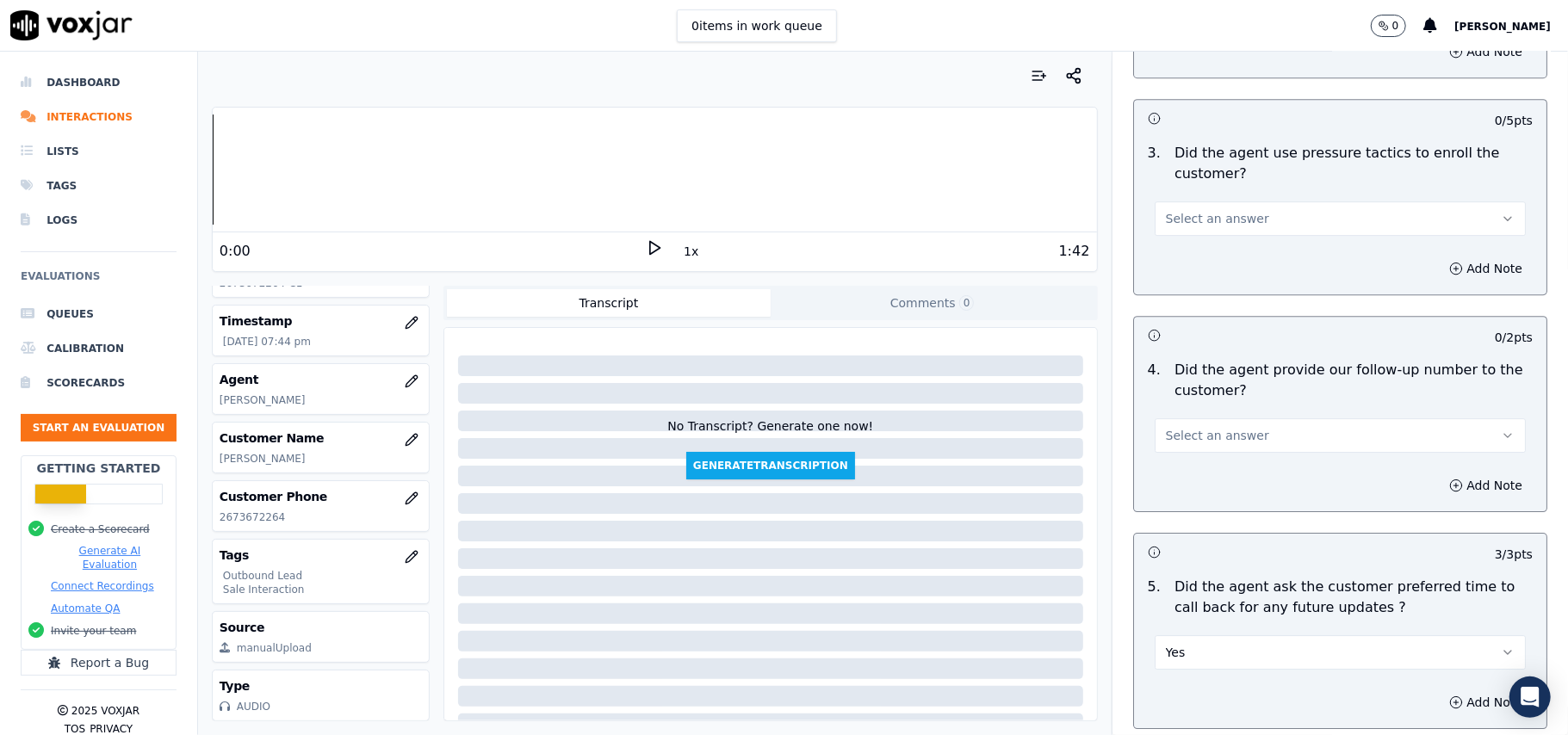
click at [1227, 427] on span "Select an answer" at bounding box center [1217, 435] width 104 height 17
click at [1200, 458] on div "Yes" at bounding box center [1303, 463] width 334 height 27
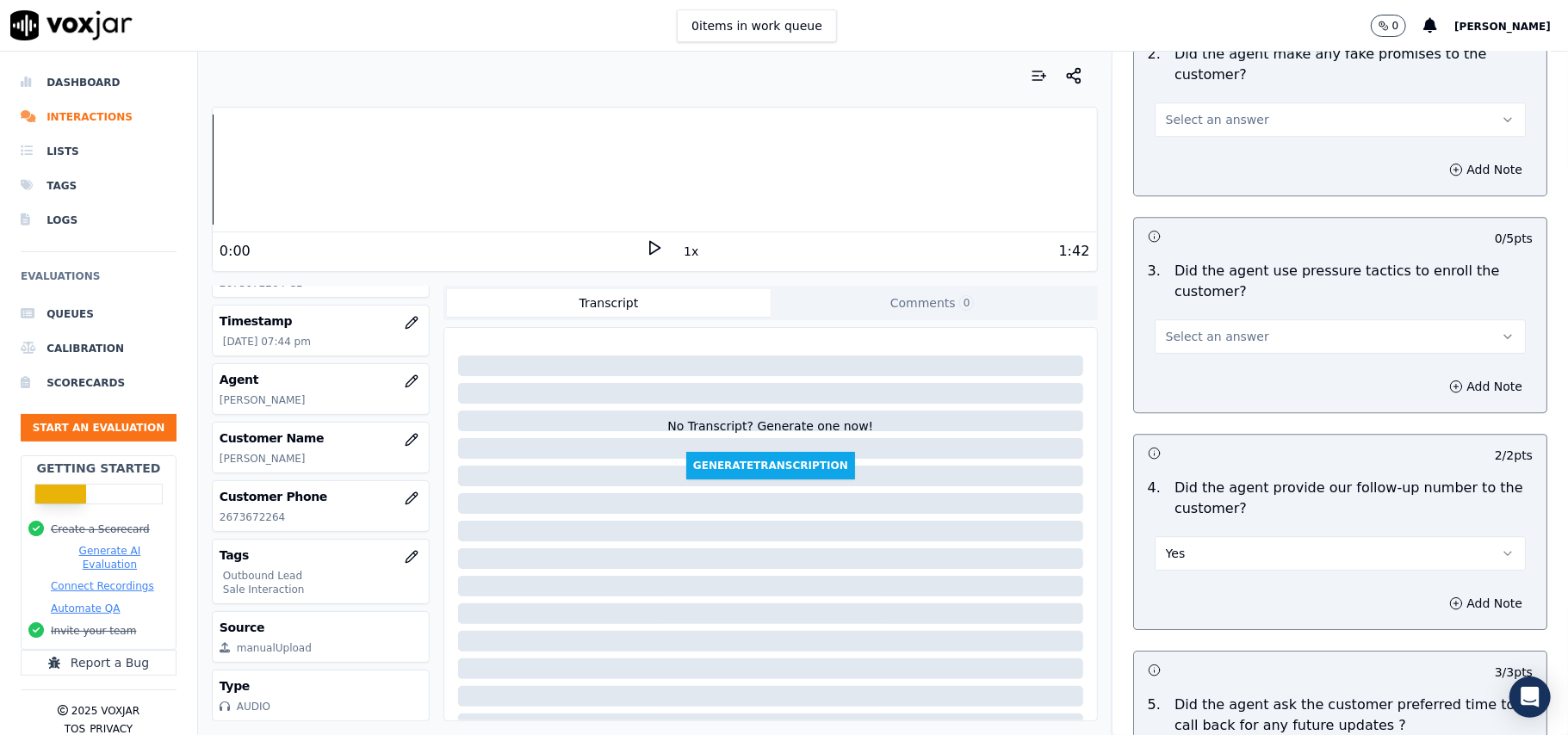
scroll to position [3488, 0]
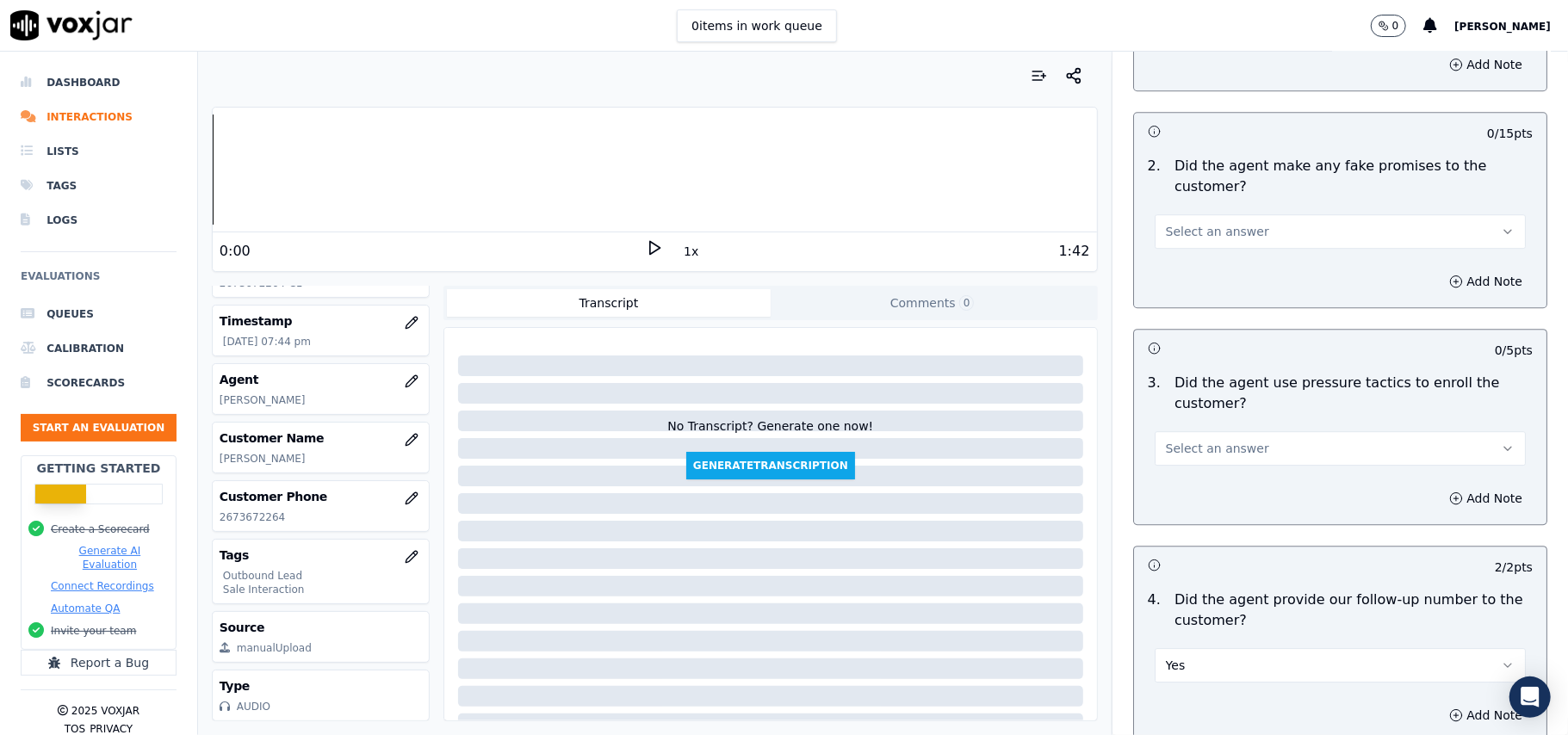
click at [1226, 431] on button "Select an answer" at bounding box center [1340, 448] width 371 height 34
click at [1206, 493] on div "No" at bounding box center [1303, 503] width 334 height 27
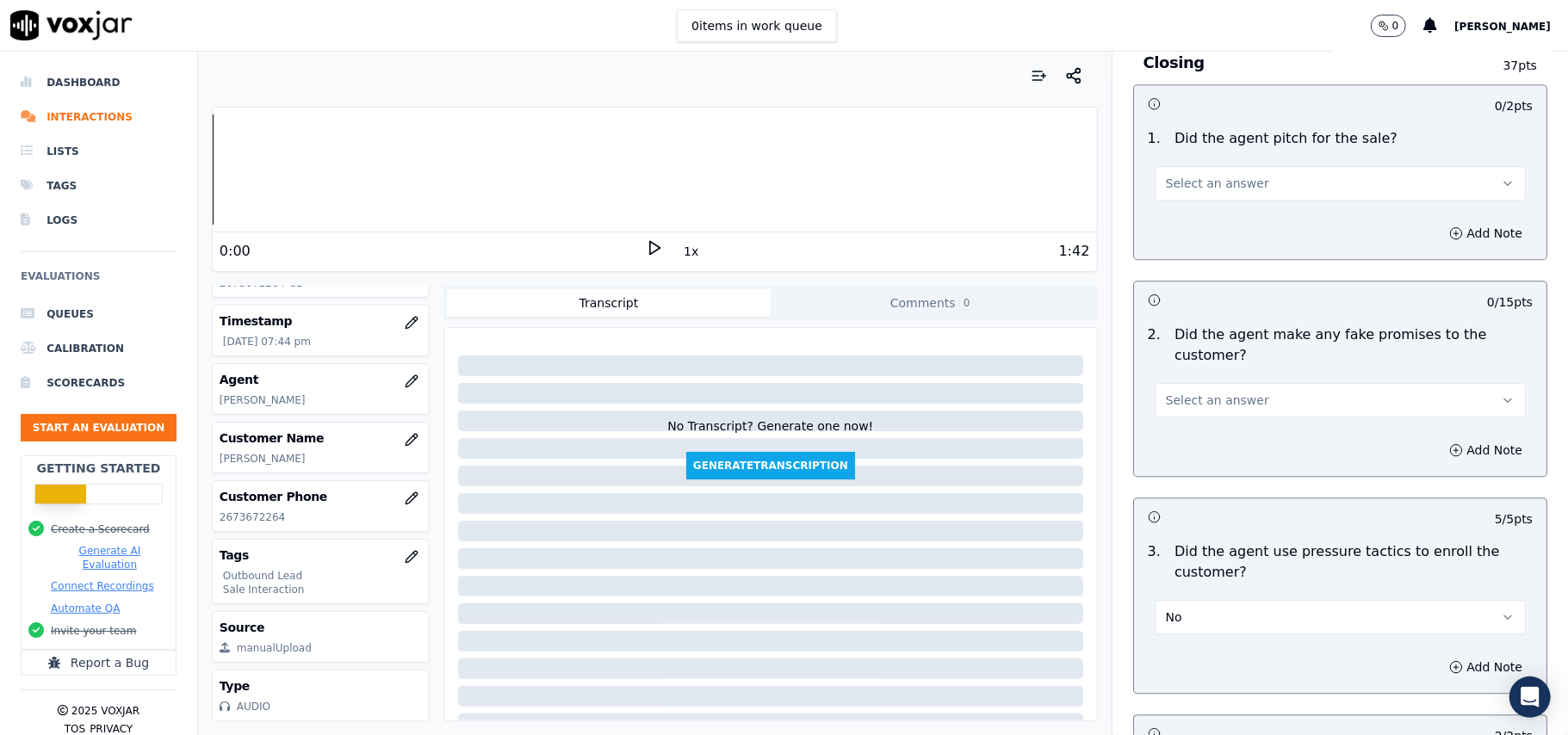
scroll to position [3144, 0]
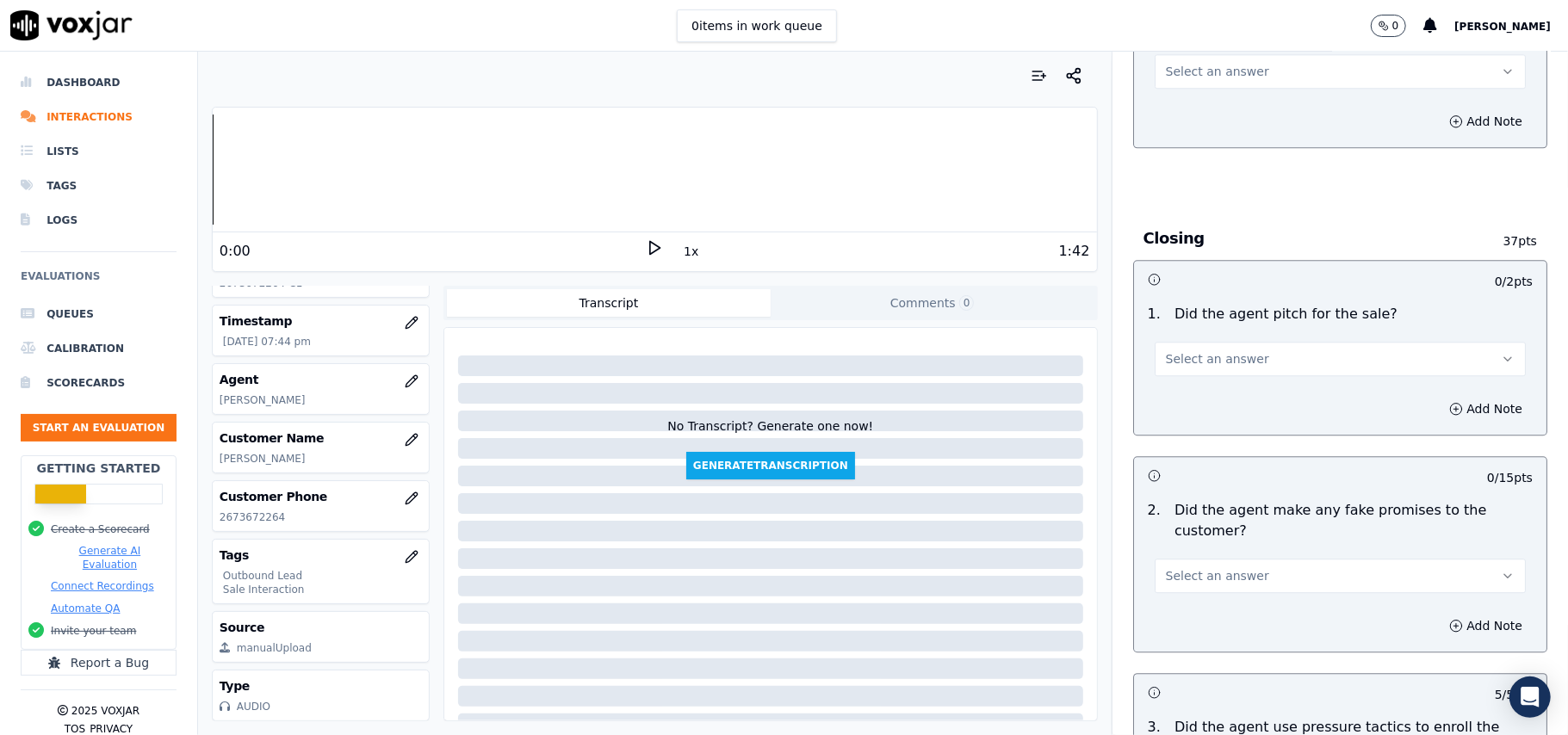
drag, startPoint x: 1185, startPoint y: 548, endPoint x: 1185, endPoint y: 573, distance: 25.0
click at [1185, 558] on button "Select an answer" at bounding box center [1340, 575] width 371 height 34
click at [1182, 626] on div "No" at bounding box center [1303, 630] width 334 height 27
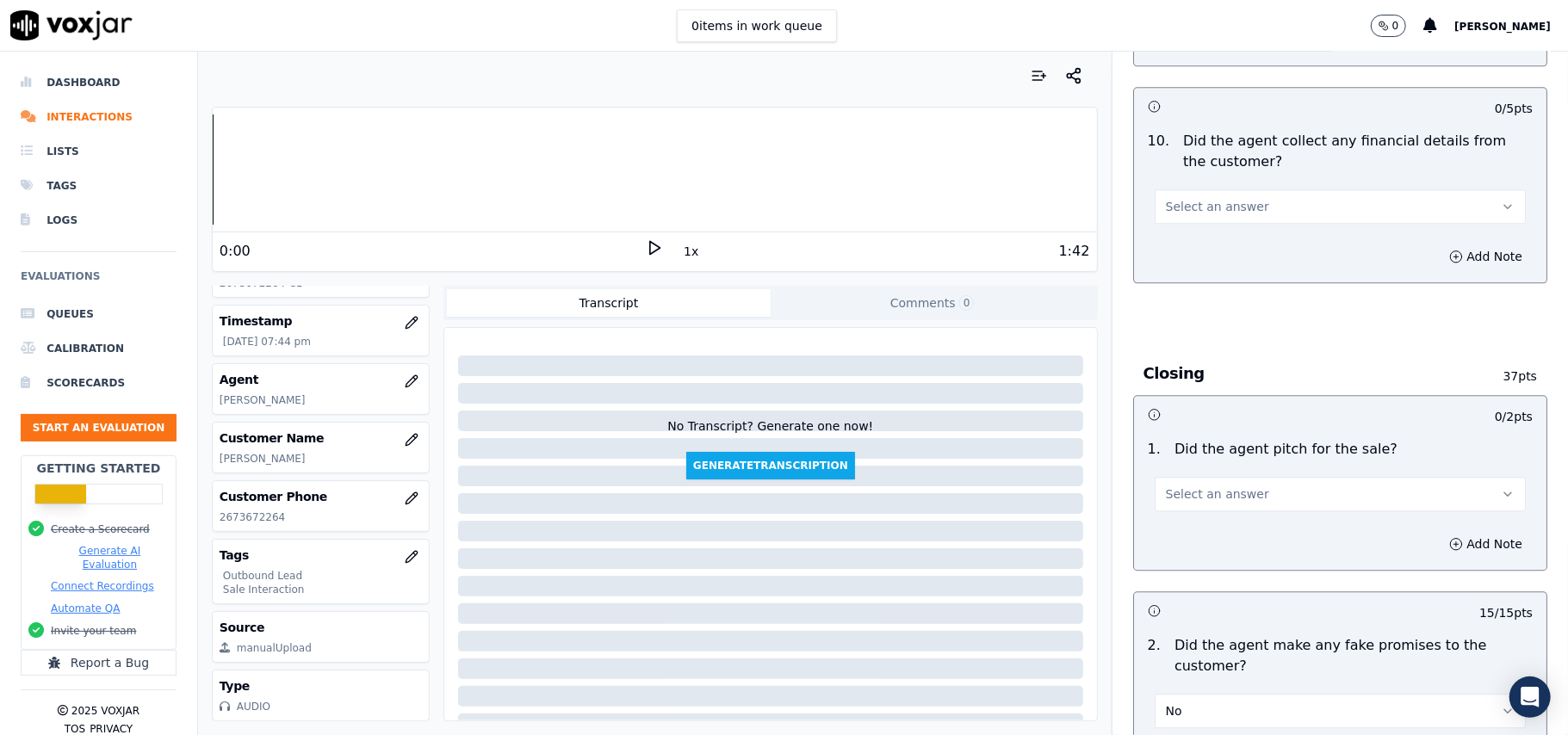
scroll to position [2915, 0]
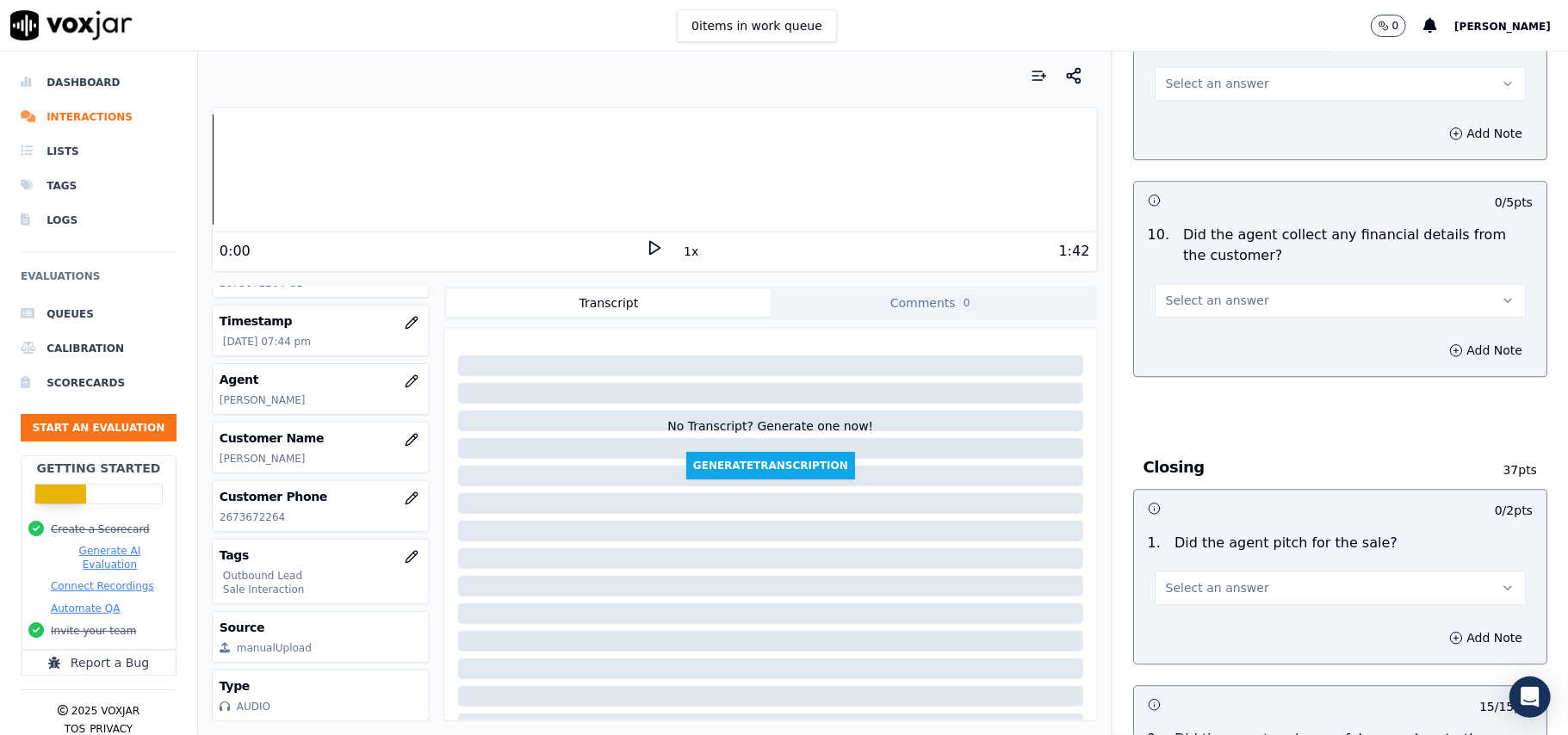
click at [1241, 570] on button "Select an answer" at bounding box center [1340, 587] width 371 height 34
click at [1231, 609] on div "Yes" at bounding box center [1303, 614] width 334 height 27
click at [1237, 289] on button "Select an answer" at bounding box center [1340, 300] width 371 height 34
click at [1226, 318] on div "Yes" at bounding box center [1303, 325] width 334 height 27
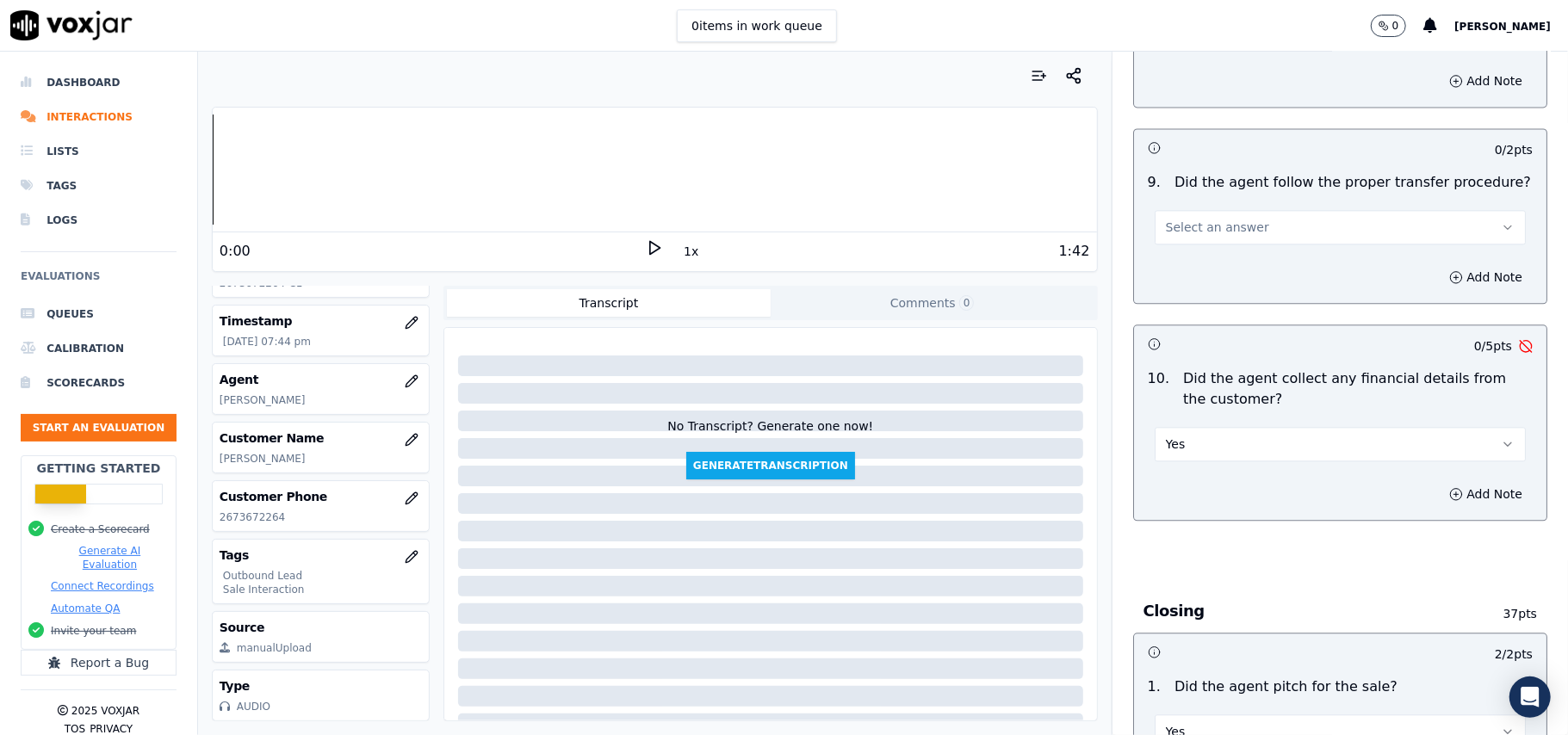
scroll to position [2571, 0]
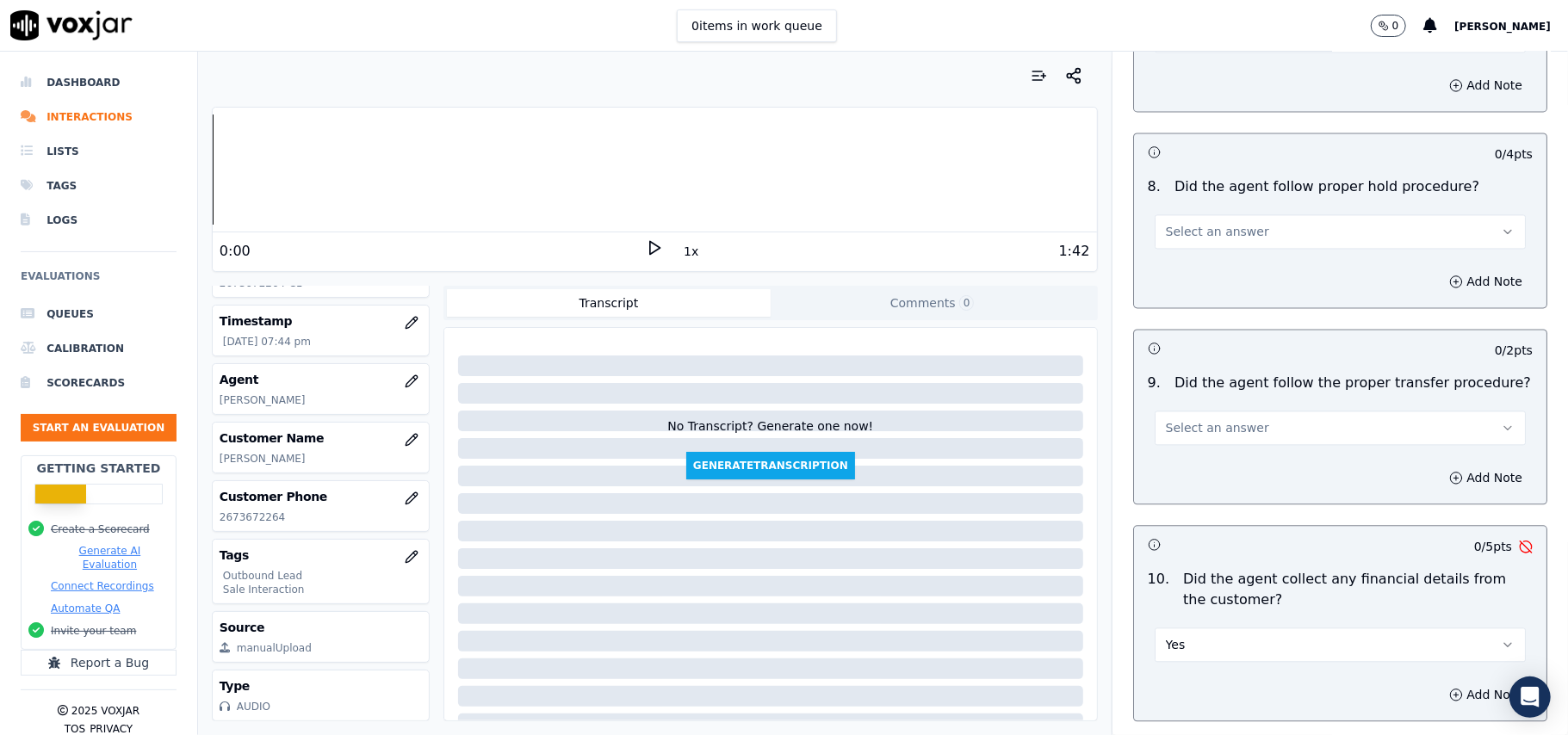
click at [1190, 637] on button "Yes" at bounding box center [1340, 644] width 371 height 34
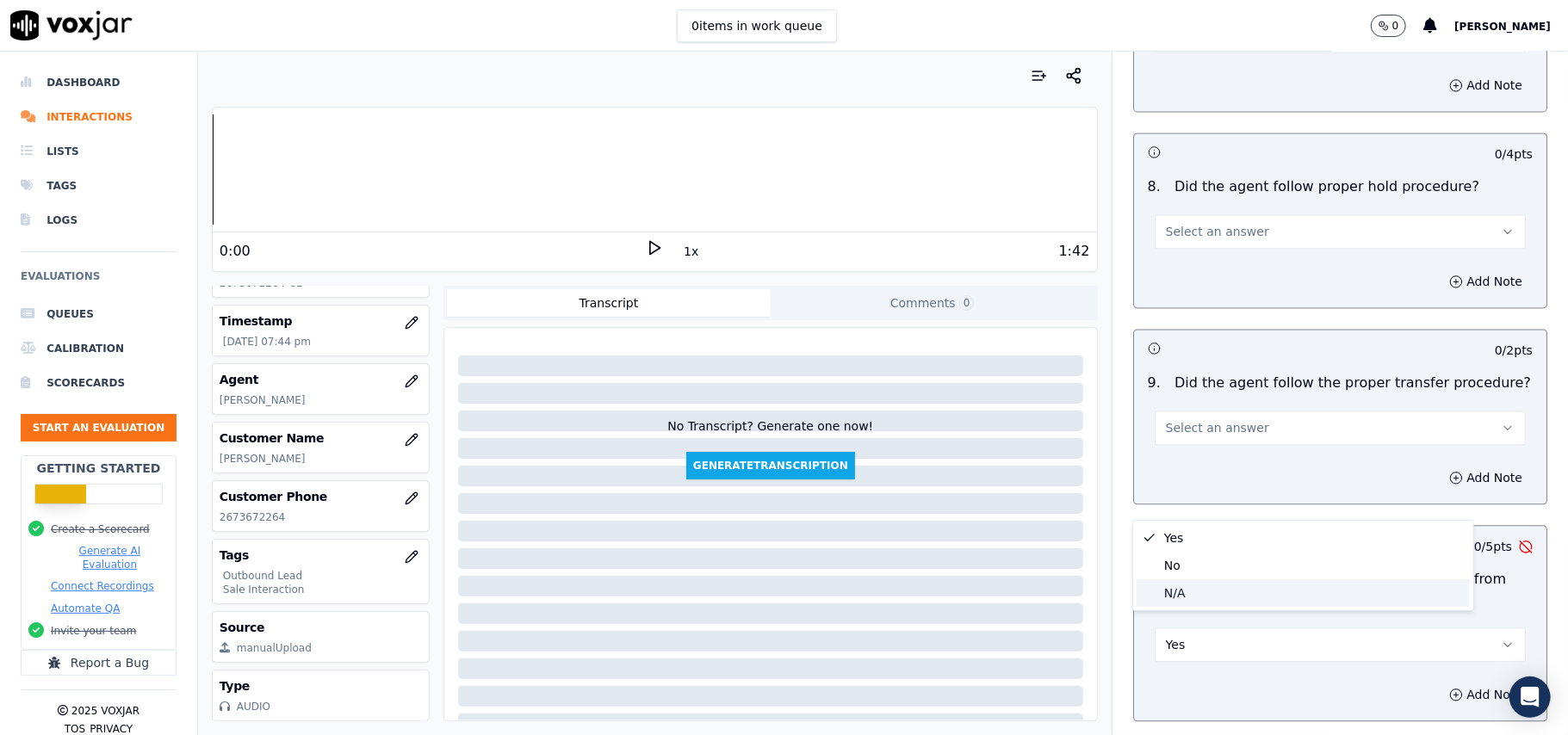
click at [1203, 570] on div "No" at bounding box center [1303, 565] width 334 height 27
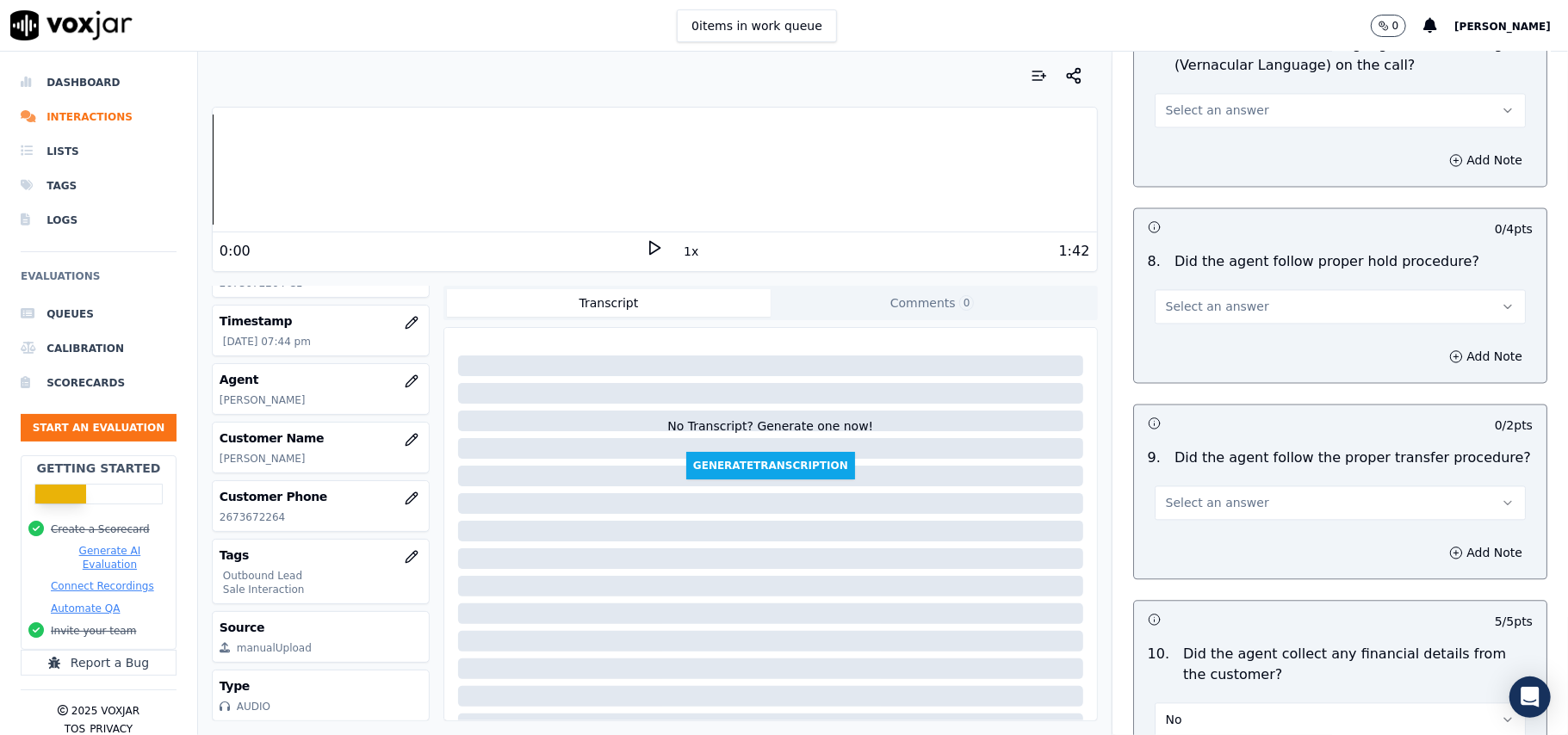
scroll to position [2456, 0]
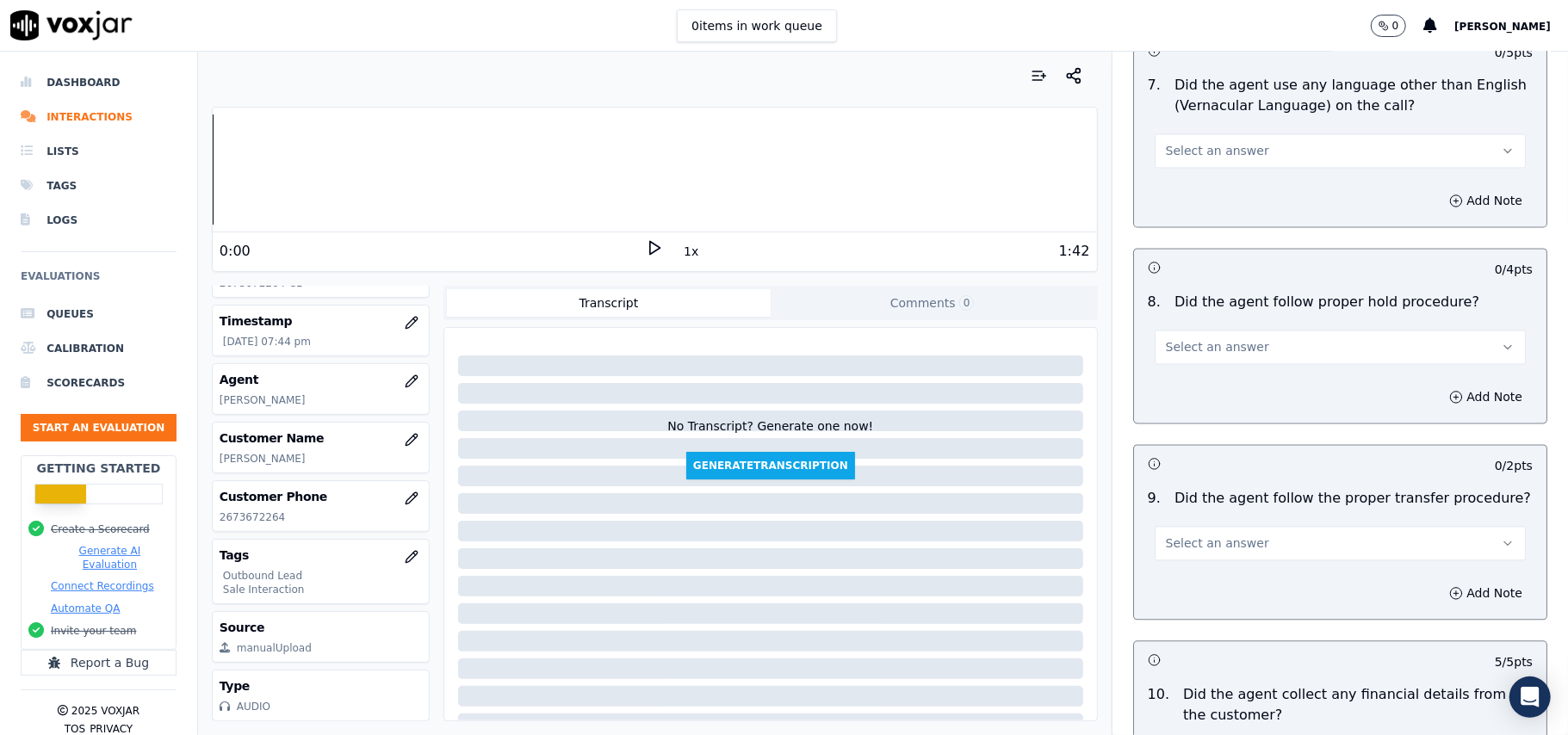
click at [1192, 534] on span "Select an answer" at bounding box center [1217, 542] width 104 height 17
click at [1188, 555] on div "Yes" at bounding box center [1303, 568] width 334 height 27
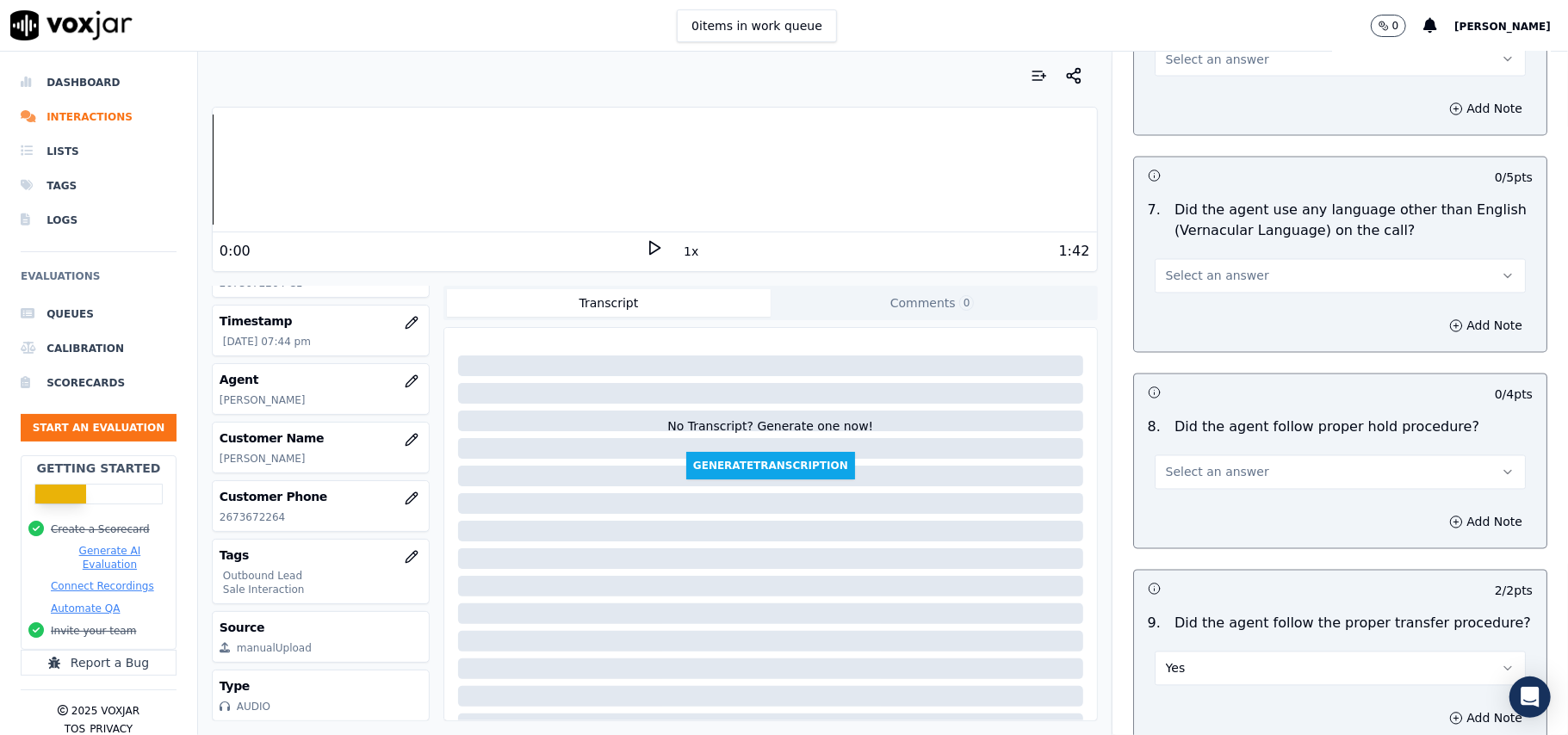
scroll to position [2227, 0]
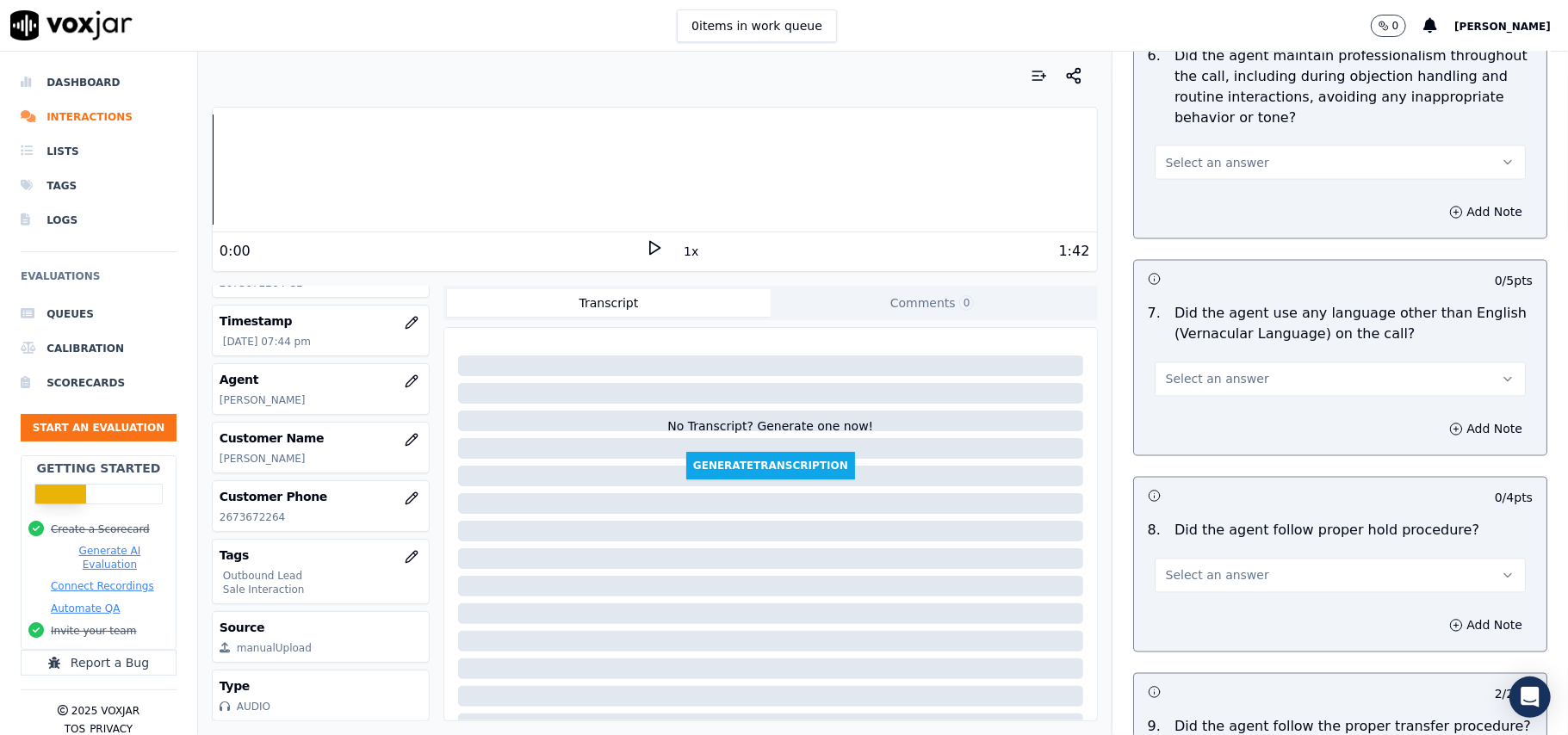
click at [1199, 567] on span "Select an answer" at bounding box center [1217, 575] width 104 height 17
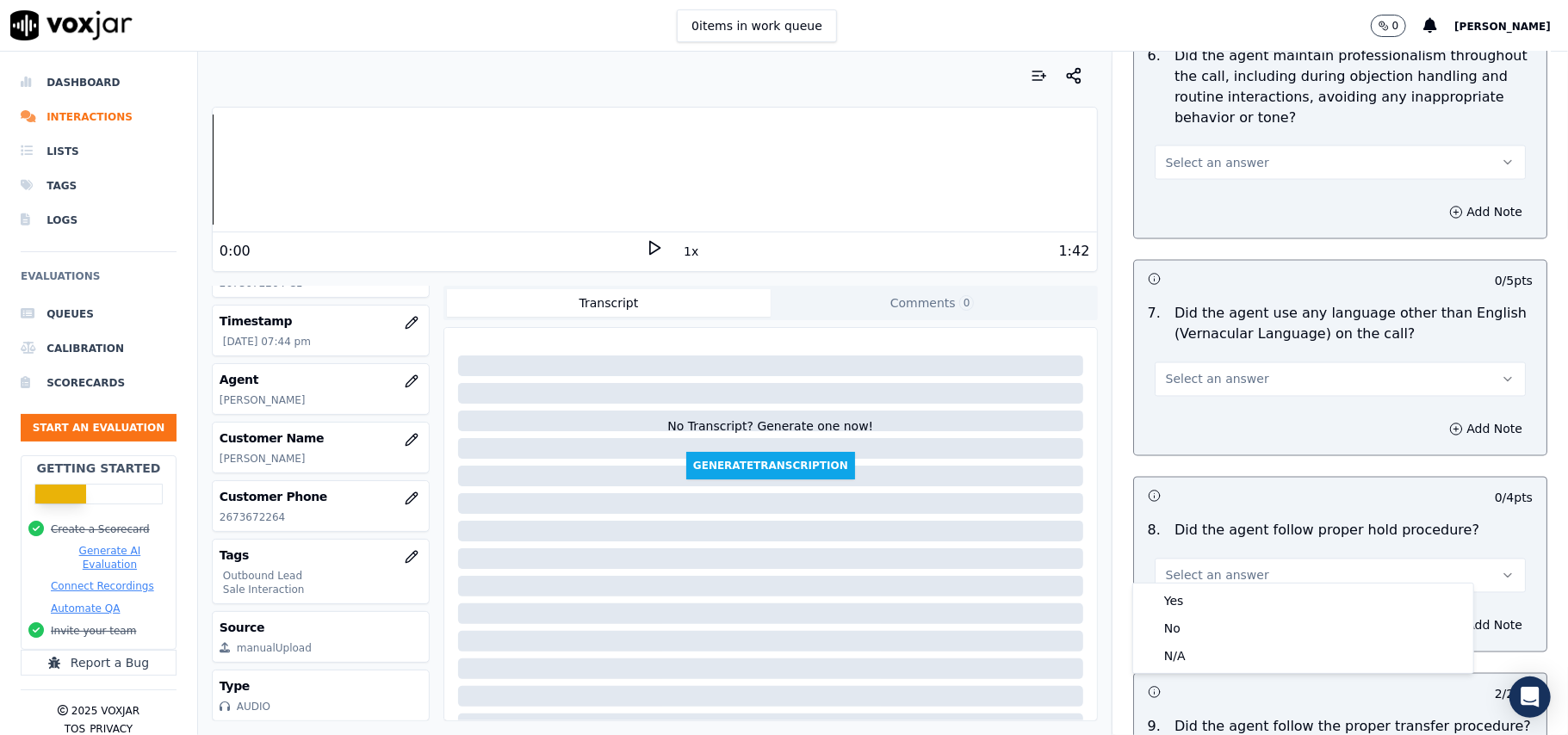
click at [1187, 583] on div "Yes No N/A" at bounding box center [1303, 628] width 342 height 91
click at [1183, 596] on div "Yes" at bounding box center [1303, 600] width 334 height 27
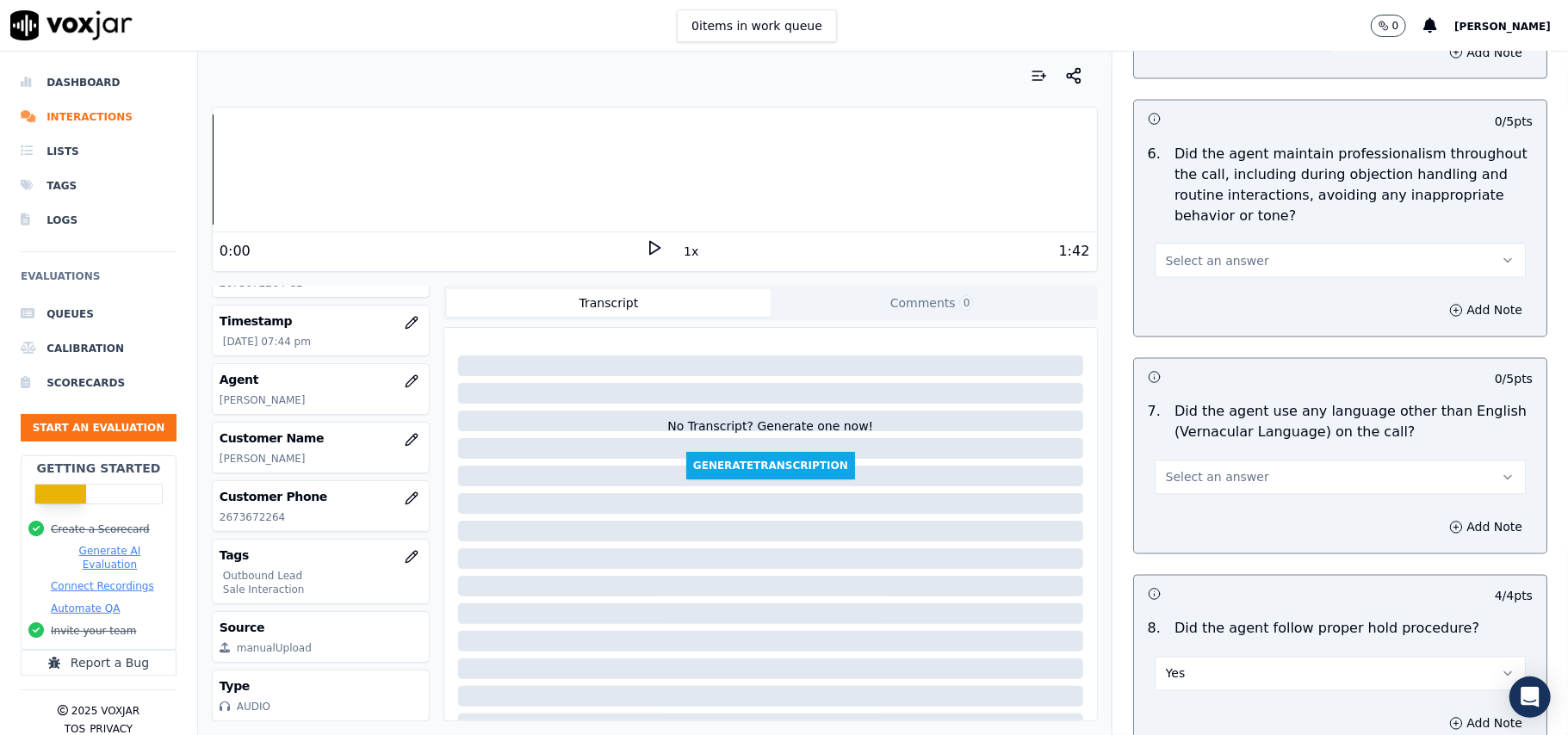
scroll to position [1997, 0]
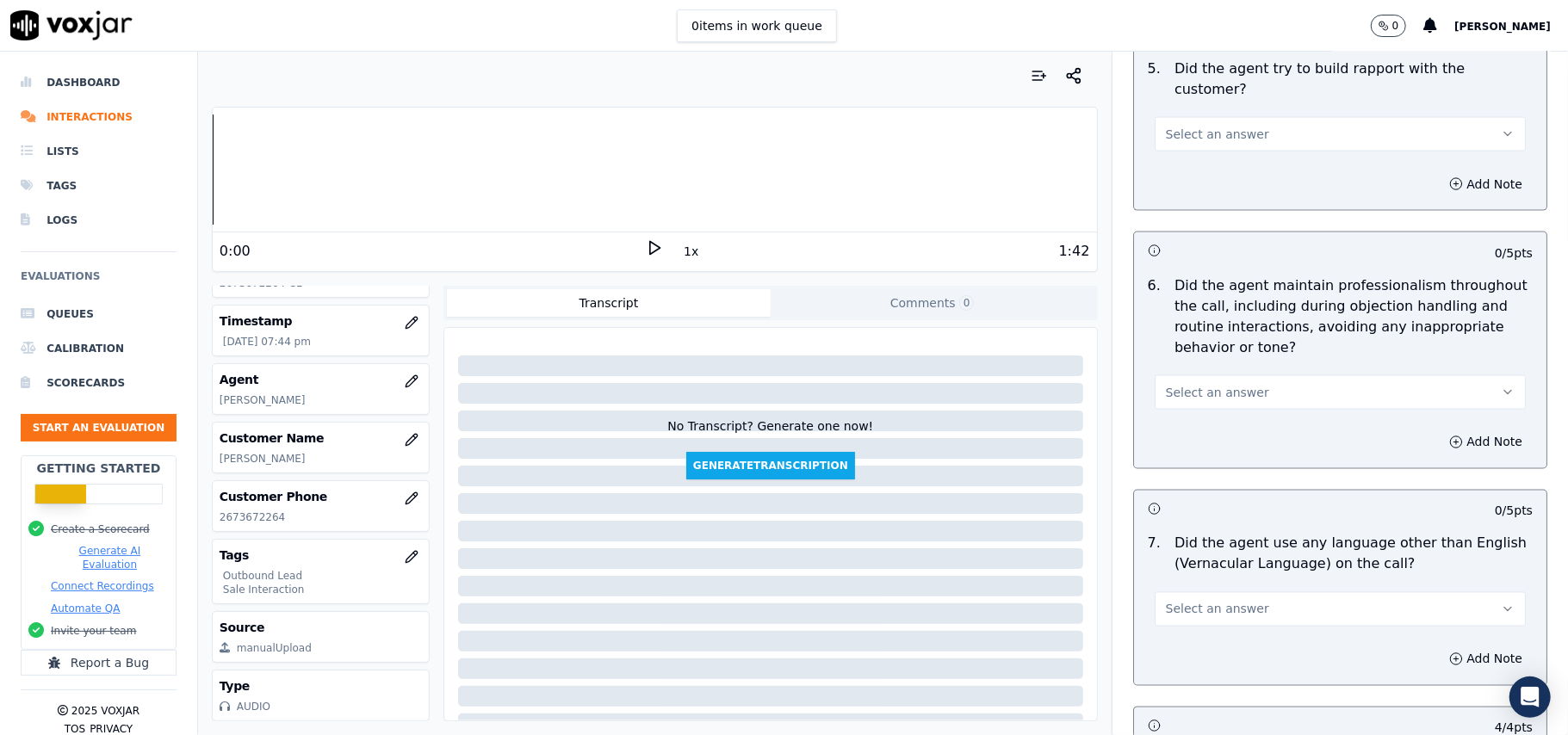
click at [1221, 575] on div "Select an answer" at bounding box center [1340, 601] width 398 height 51
click at [1203, 601] on span "Select an answer" at bounding box center [1217, 609] width 104 height 17
click at [1188, 654] on div "No" at bounding box center [1303, 661] width 334 height 27
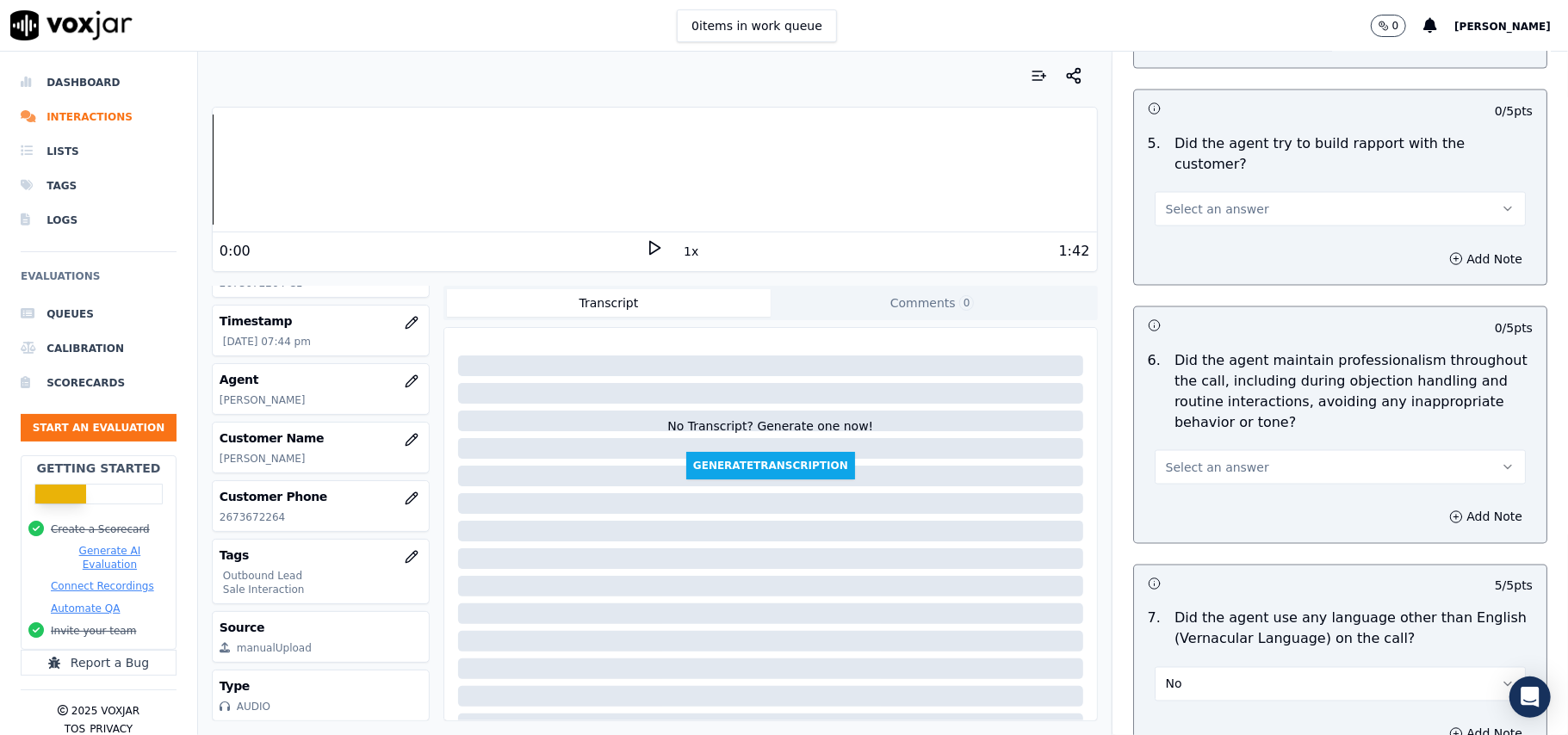
scroll to position [1883, 0]
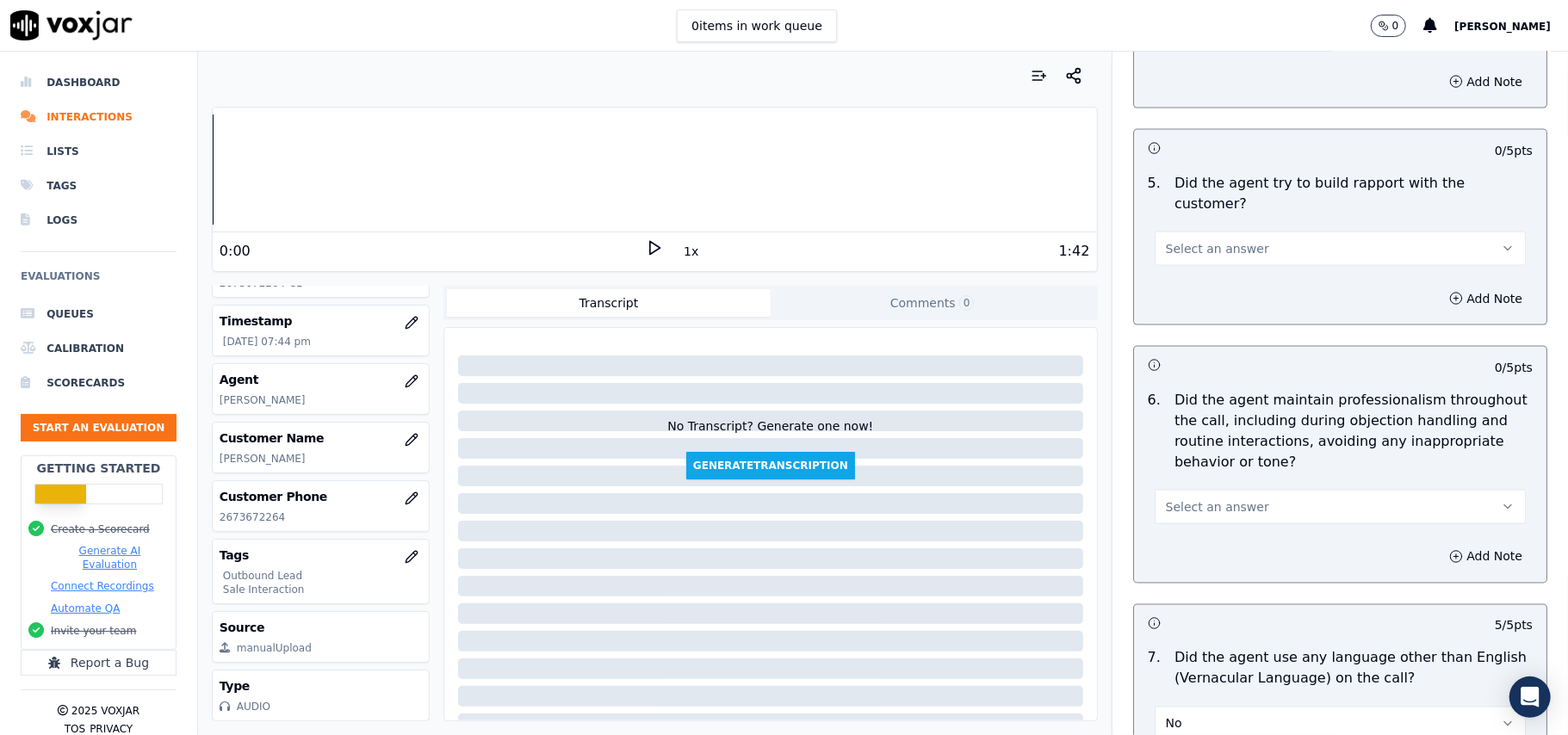
click at [1226, 503] on button "Select an answer" at bounding box center [1340, 507] width 371 height 34
click at [1220, 538] on div "Yes" at bounding box center [1303, 531] width 334 height 27
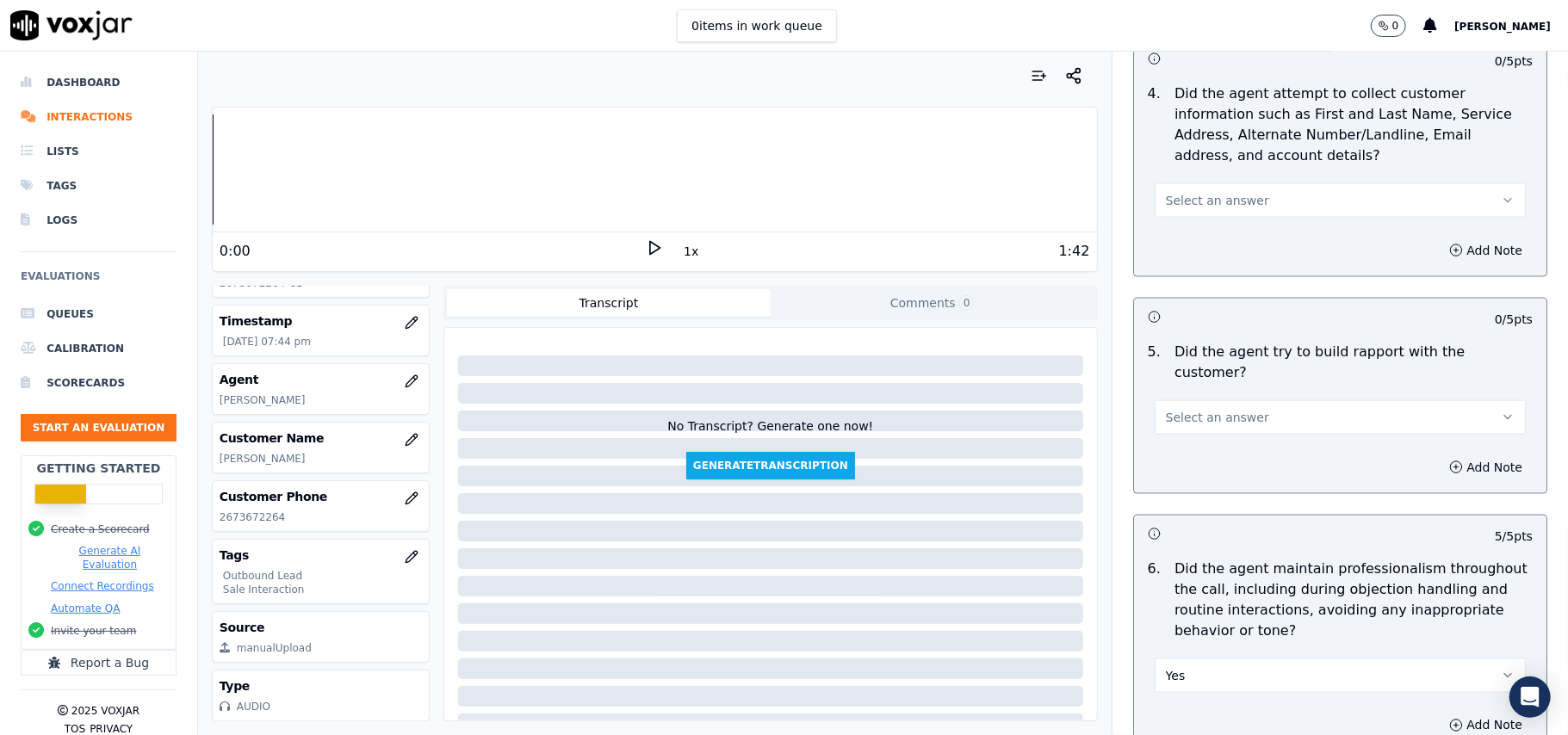
scroll to position [1538, 0]
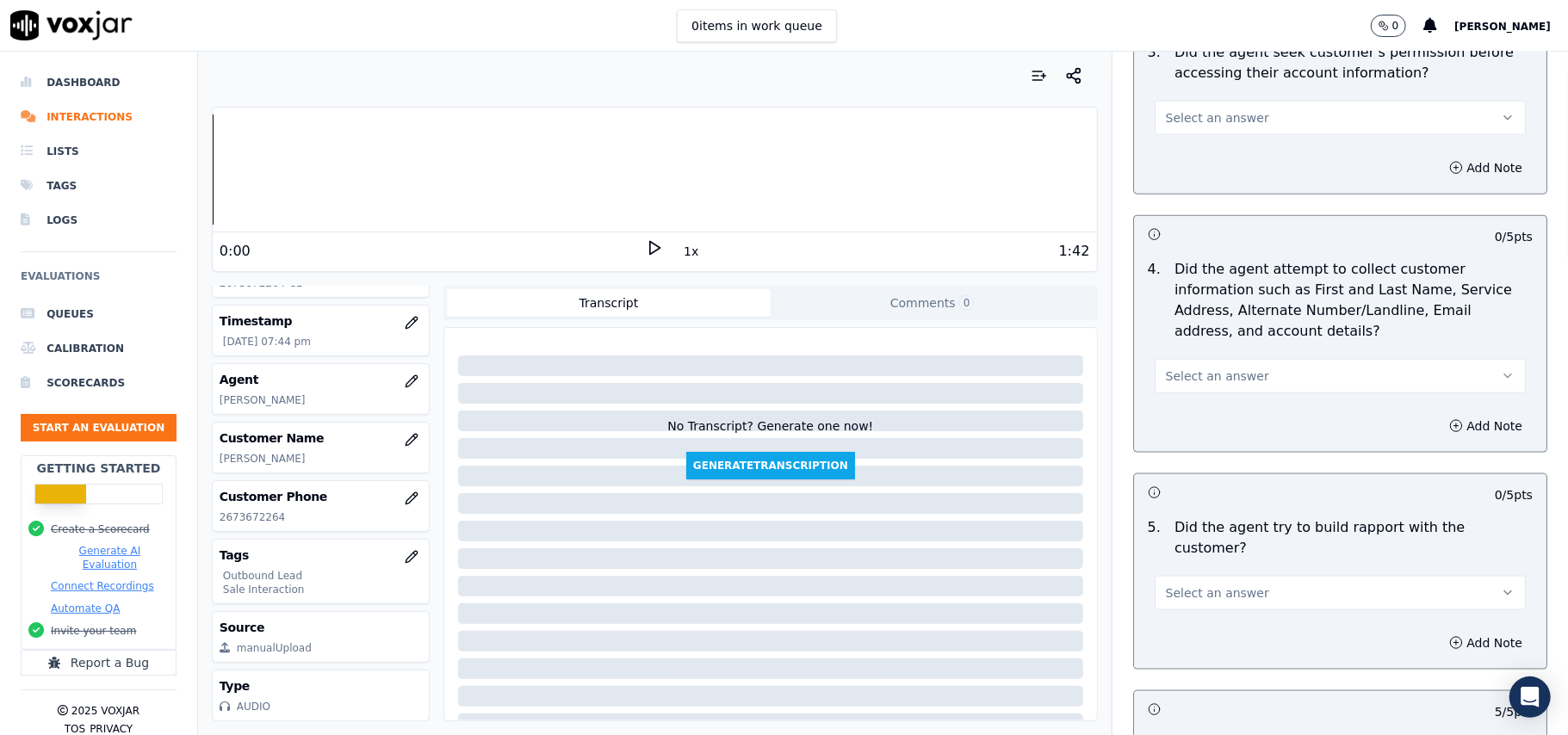
click at [1226, 585] on span "Select an answer" at bounding box center [1217, 593] width 104 height 17
click at [1229, 626] on div "Yes" at bounding box center [1303, 616] width 334 height 27
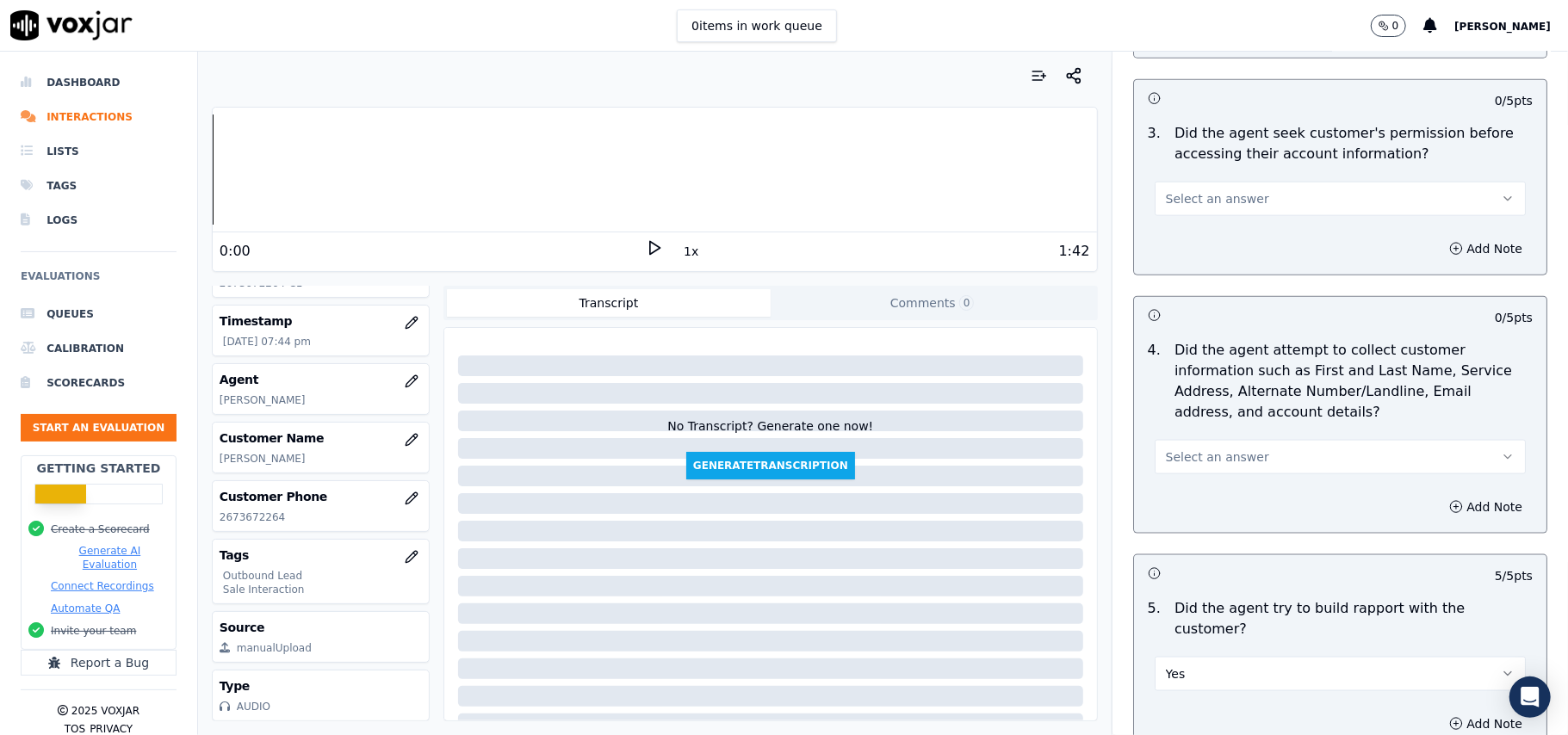
scroll to position [1423, 0]
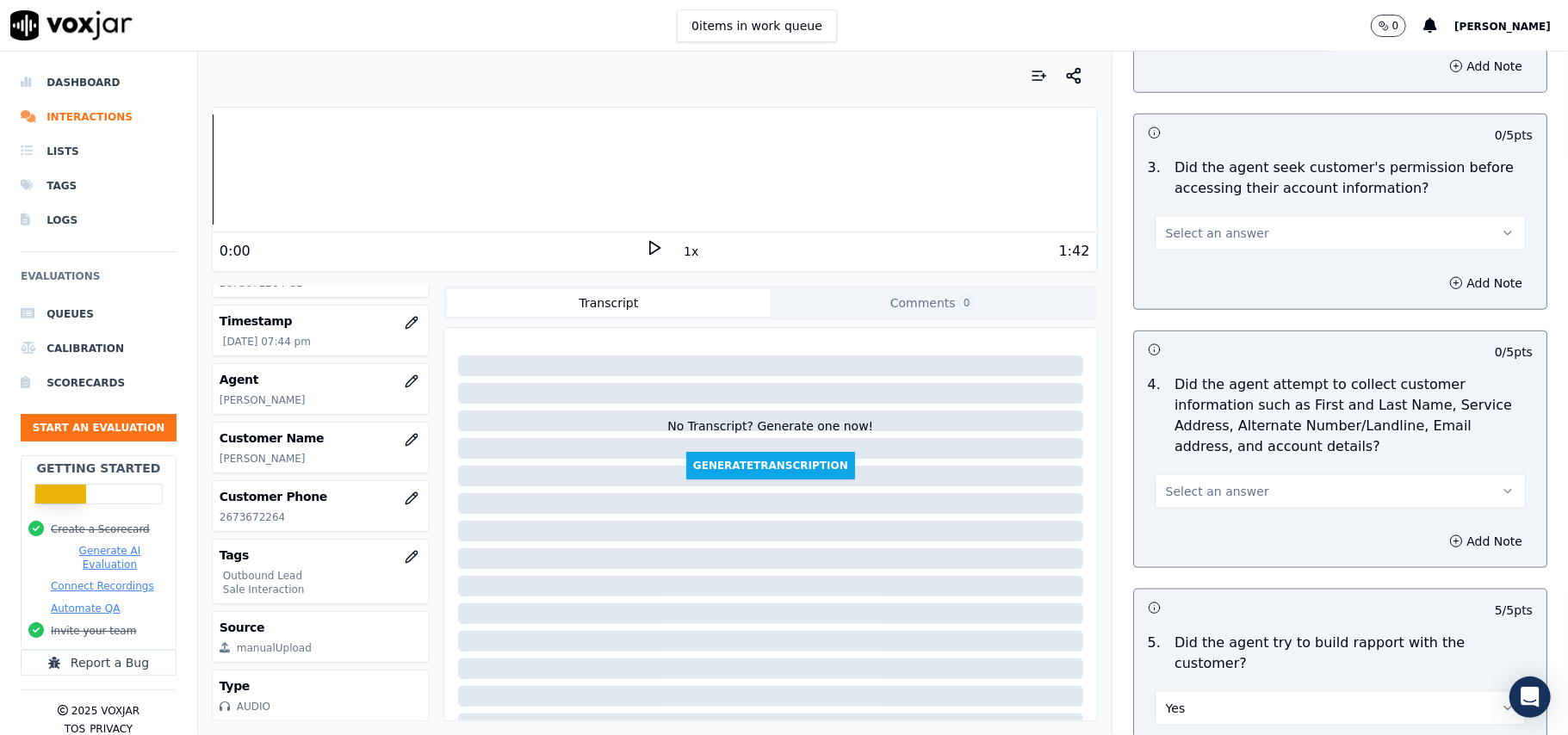
click at [1227, 490] on span "Select an answer" at bounding box center [1217, 491] width 104 height 17
click at [1229, 526] on div "Yes" at bounding box center [1303, 534] width 334 height 27
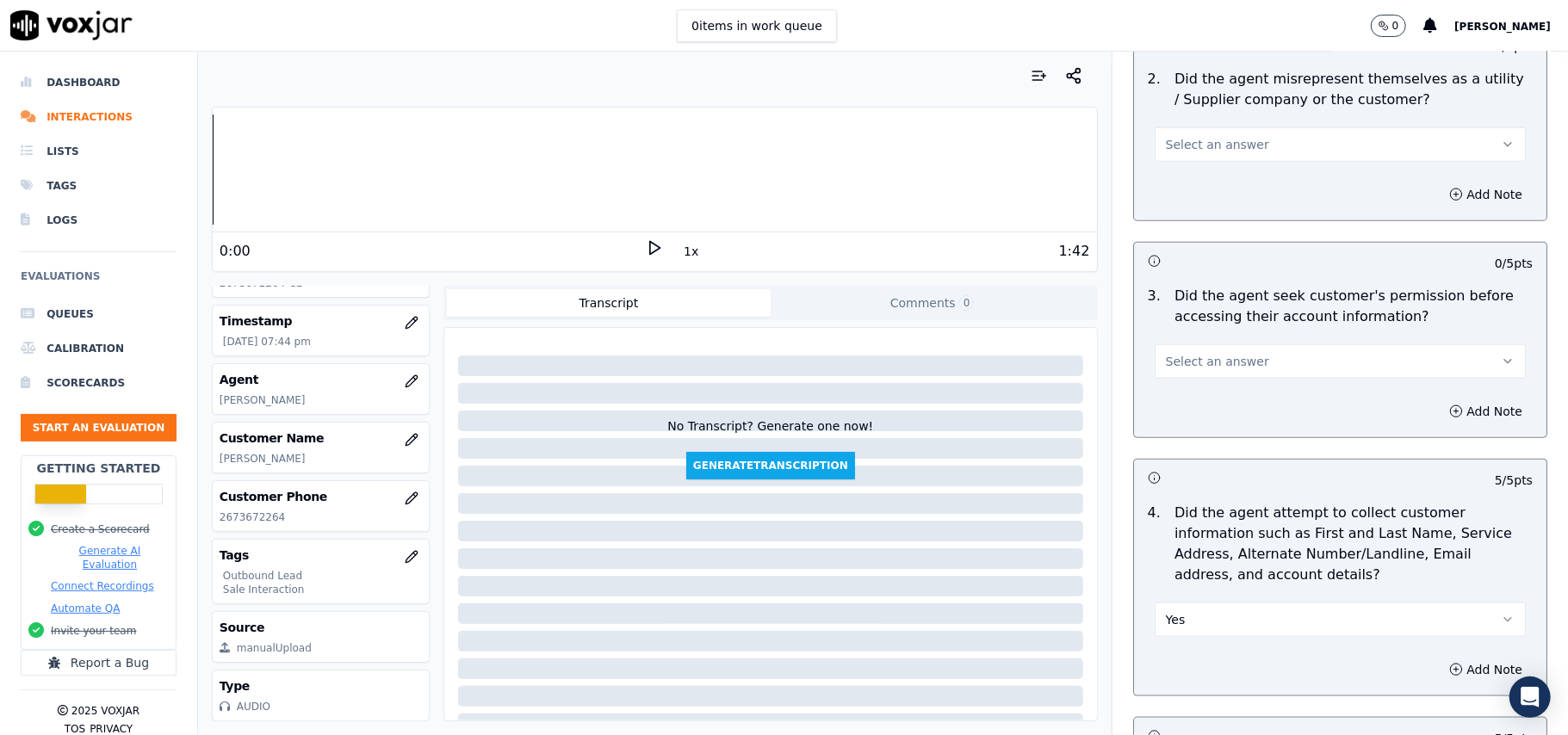
scroll to position [1194, 0]
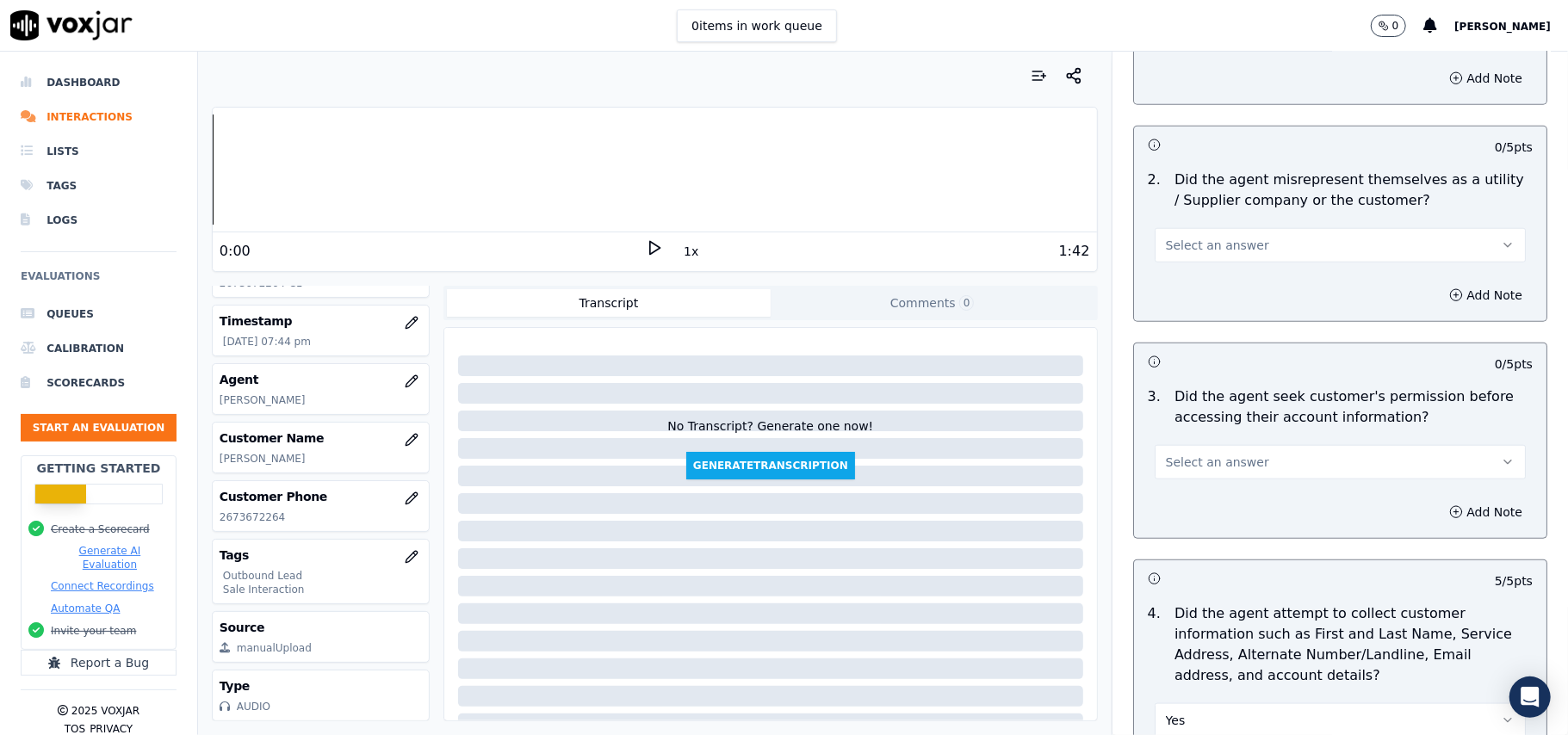
click at [1224, 449] on button "Select an answer" at bounding box center [1340, 462] width 371 height 34
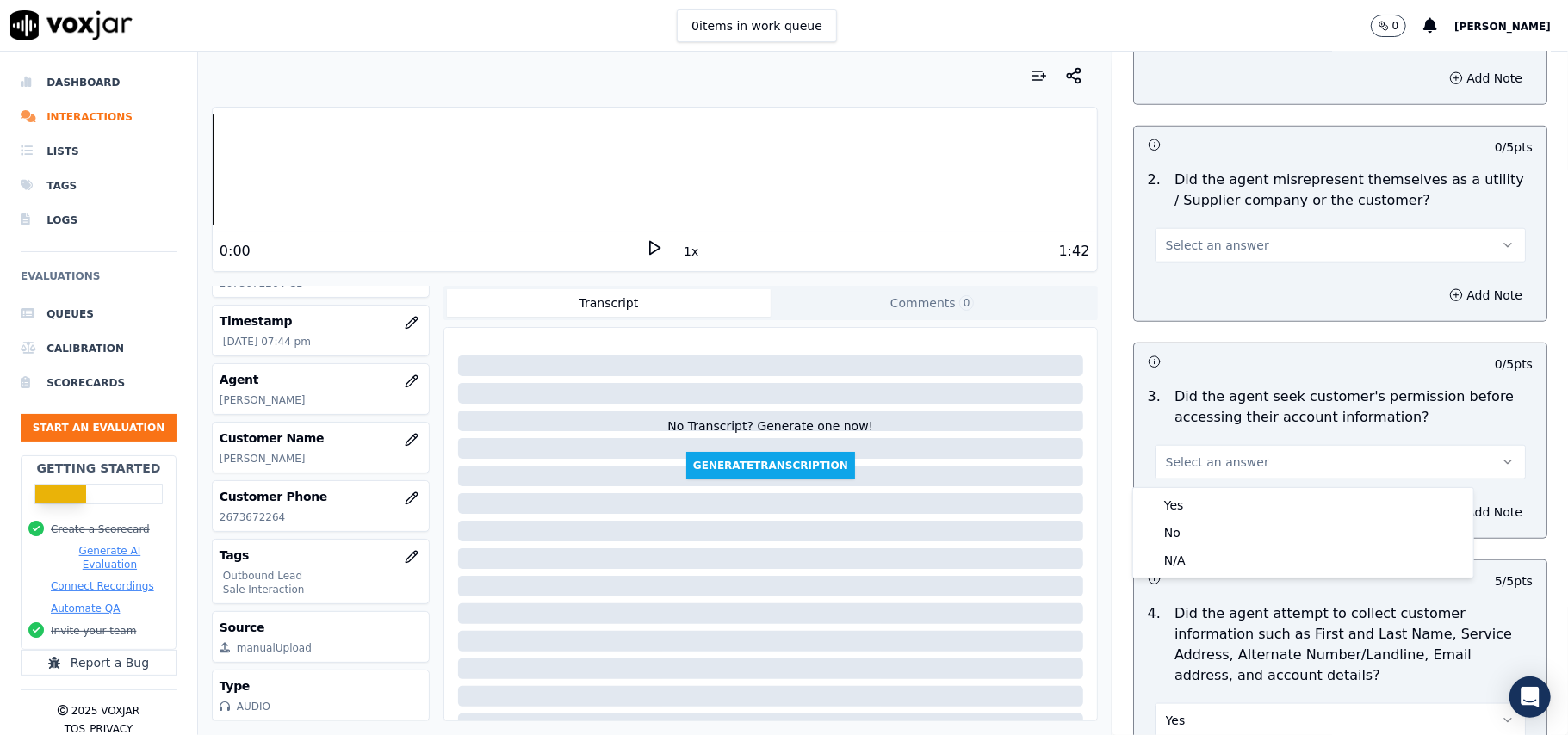
click at [1219, 490] on div "Yes No N/A" at bounding box center [1303, 532] width 340 height 89
click at [1227, 511] on div "Yes" at bounding box center [1303, 505] width 334 height 27
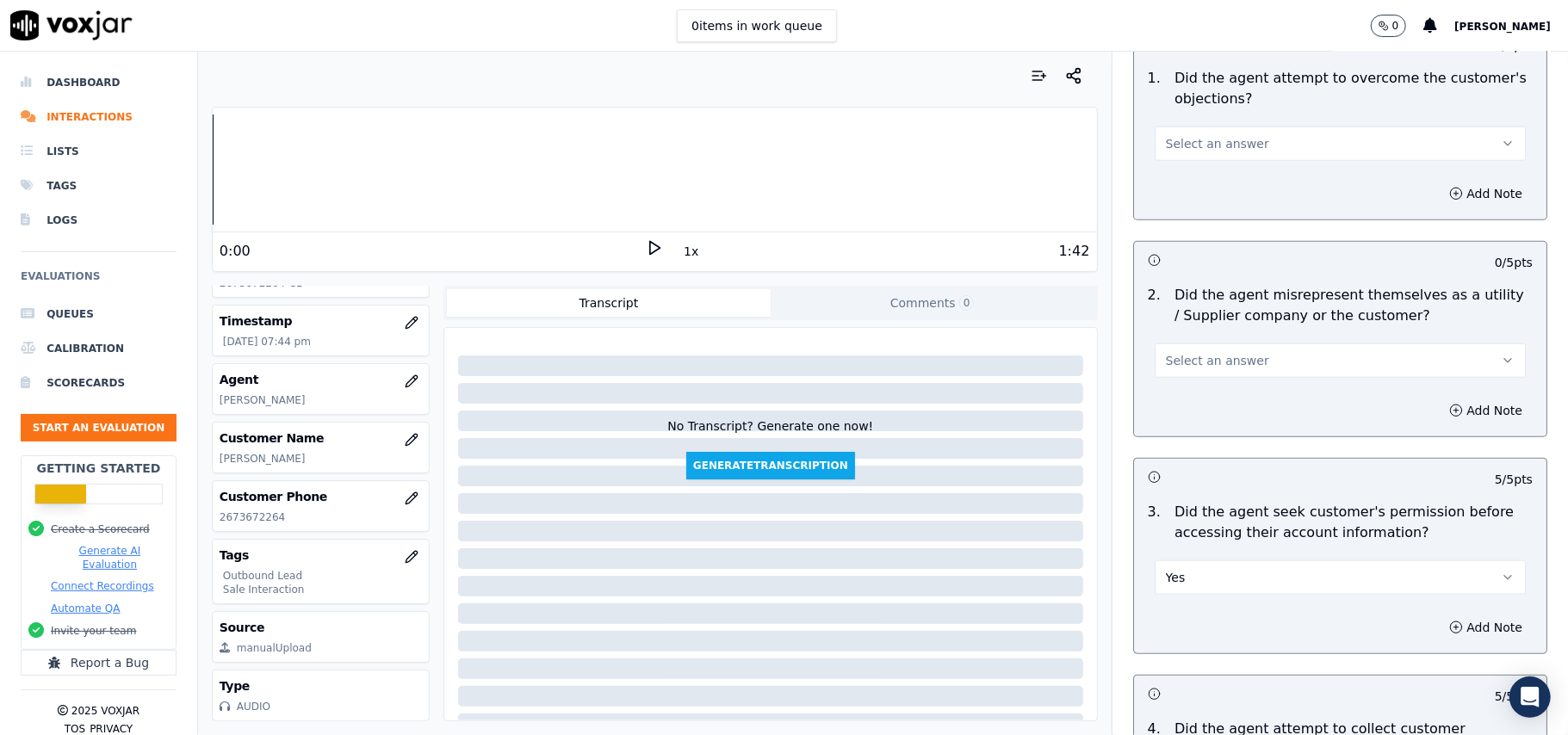
scroll to position [965, 0]
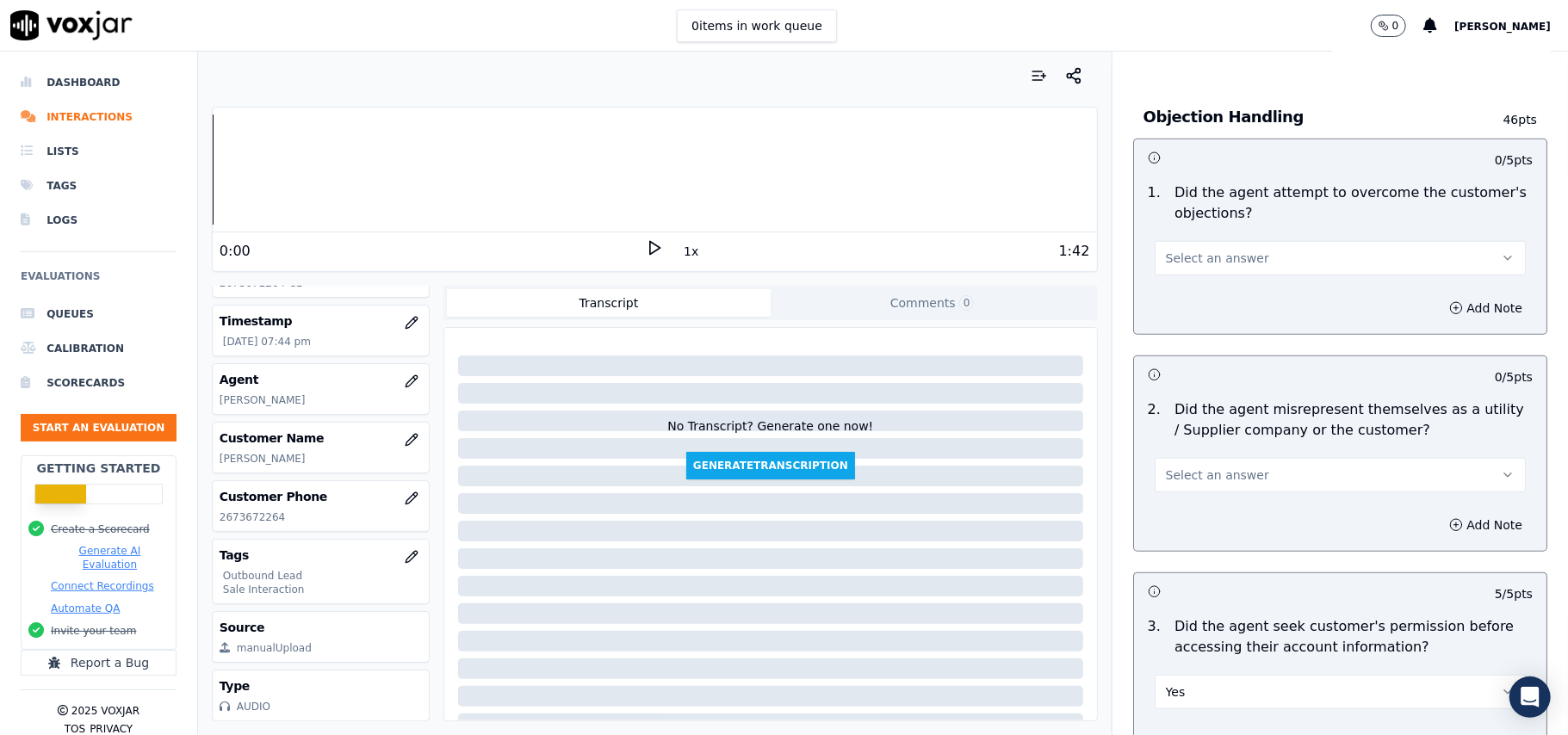
click at [1165, 473] on span "Select an answer" at bounding box center [1217, 474] width 104 height 17
click at [1145, 513] on span at bounding box center [1149, 517] width 12 height 12
click at [1193, 460] on button "Yes" at bounding box center [1340, 475] width 371 height 34
click at [1172, 528] on div "Yes" at bounding box center [1303, 517] width 334 height 27
click at [1192, 477] on button "Yes" at bounding box center [1340, 475] width 371 height 34
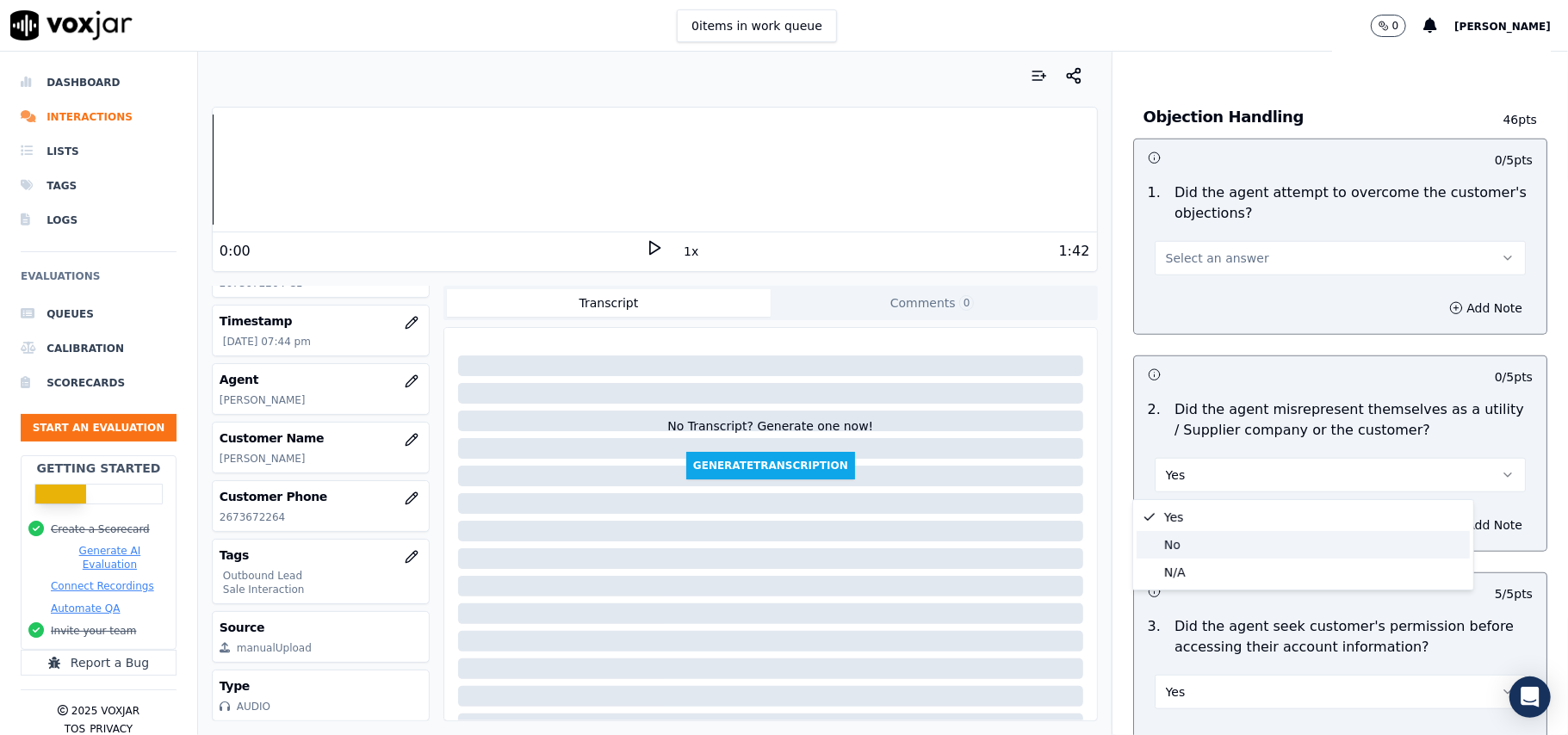
click at [1178, 541] on div "No" at bounding box center [1303, 544] width 334 height 27
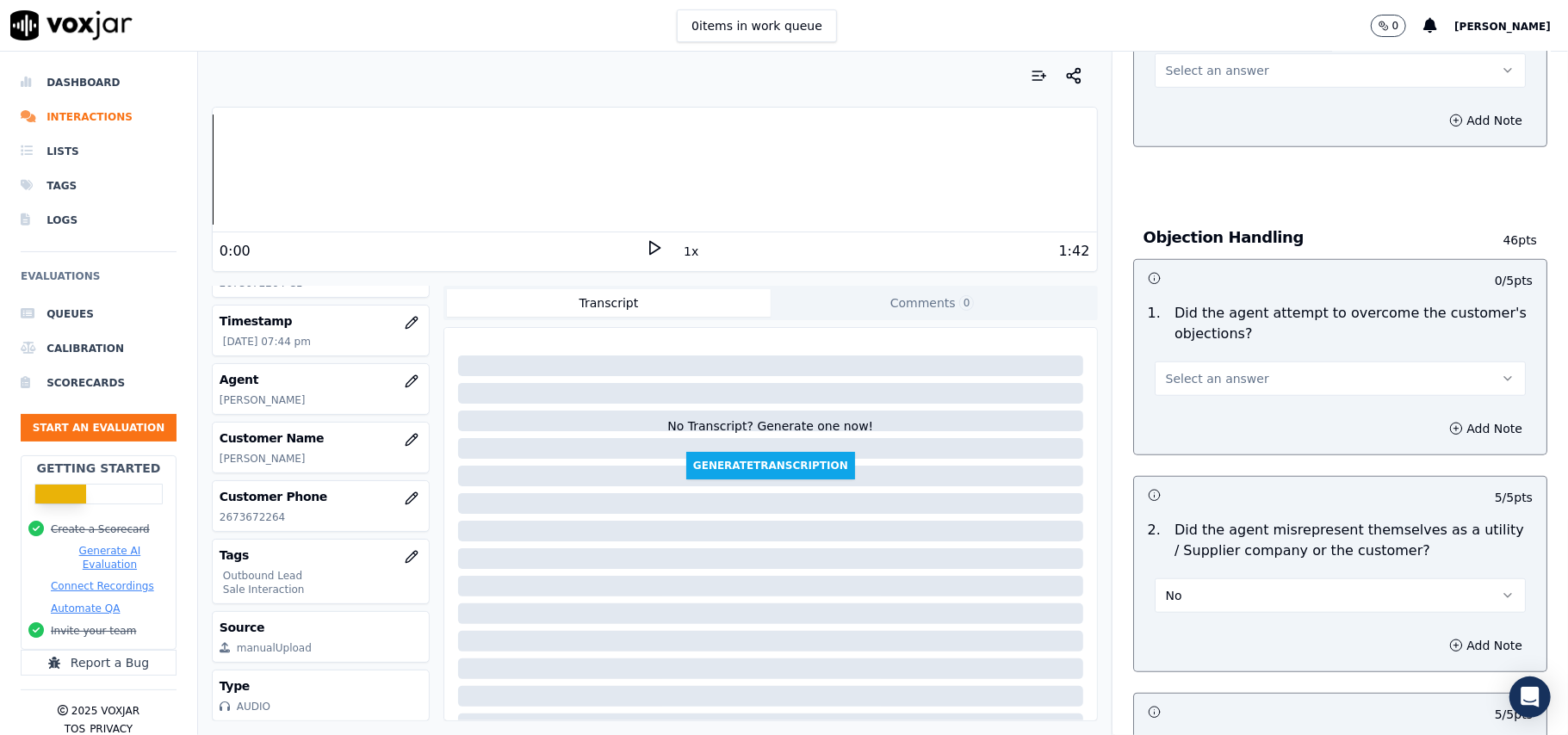
scroll to position [735, 0]
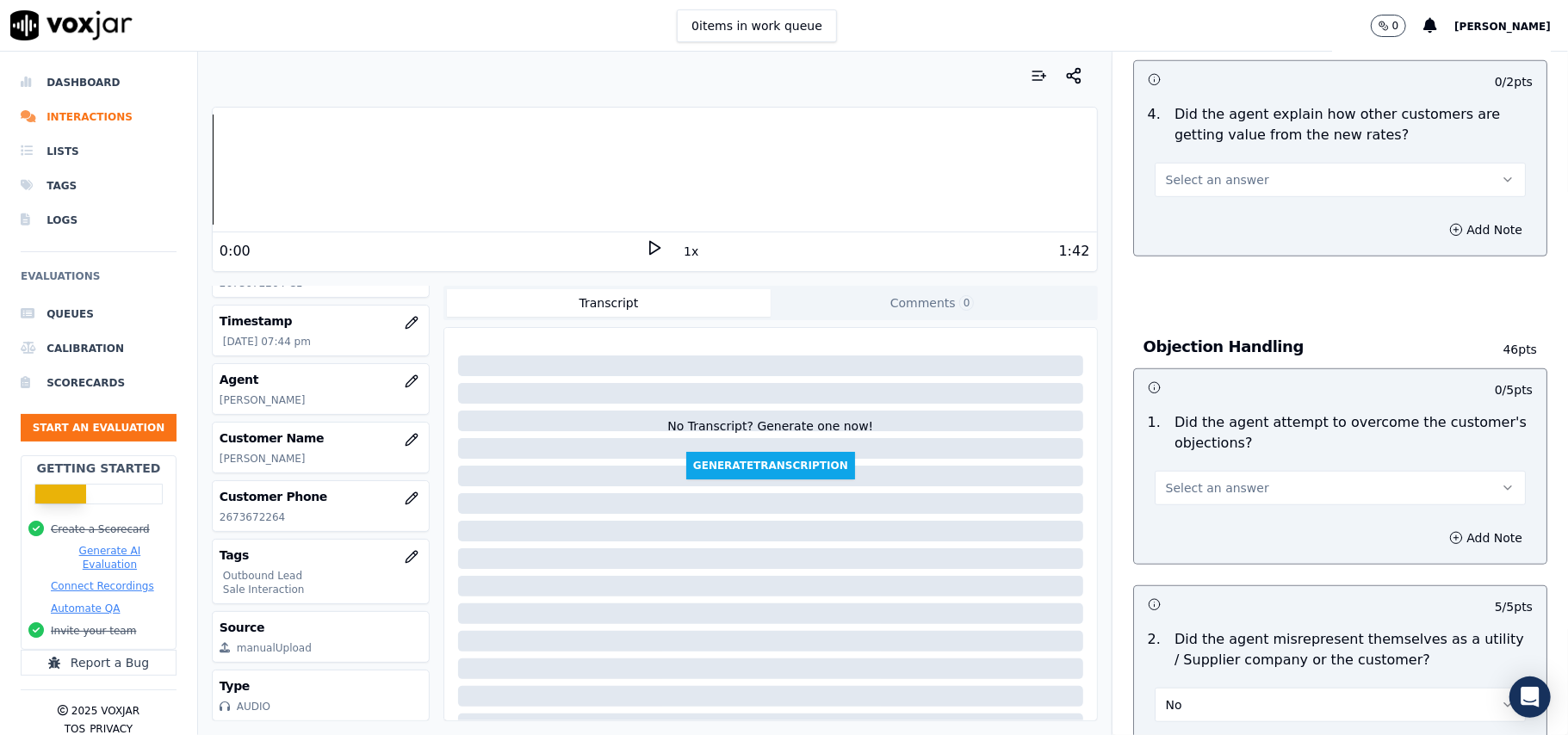
click at [1165, 490] on span "Select an answer" at bounding box center [1217, 487] width 104 height 17
click at [1165, 530] on div "Yes" at bounding box center [1303, 529] width 334 height 27
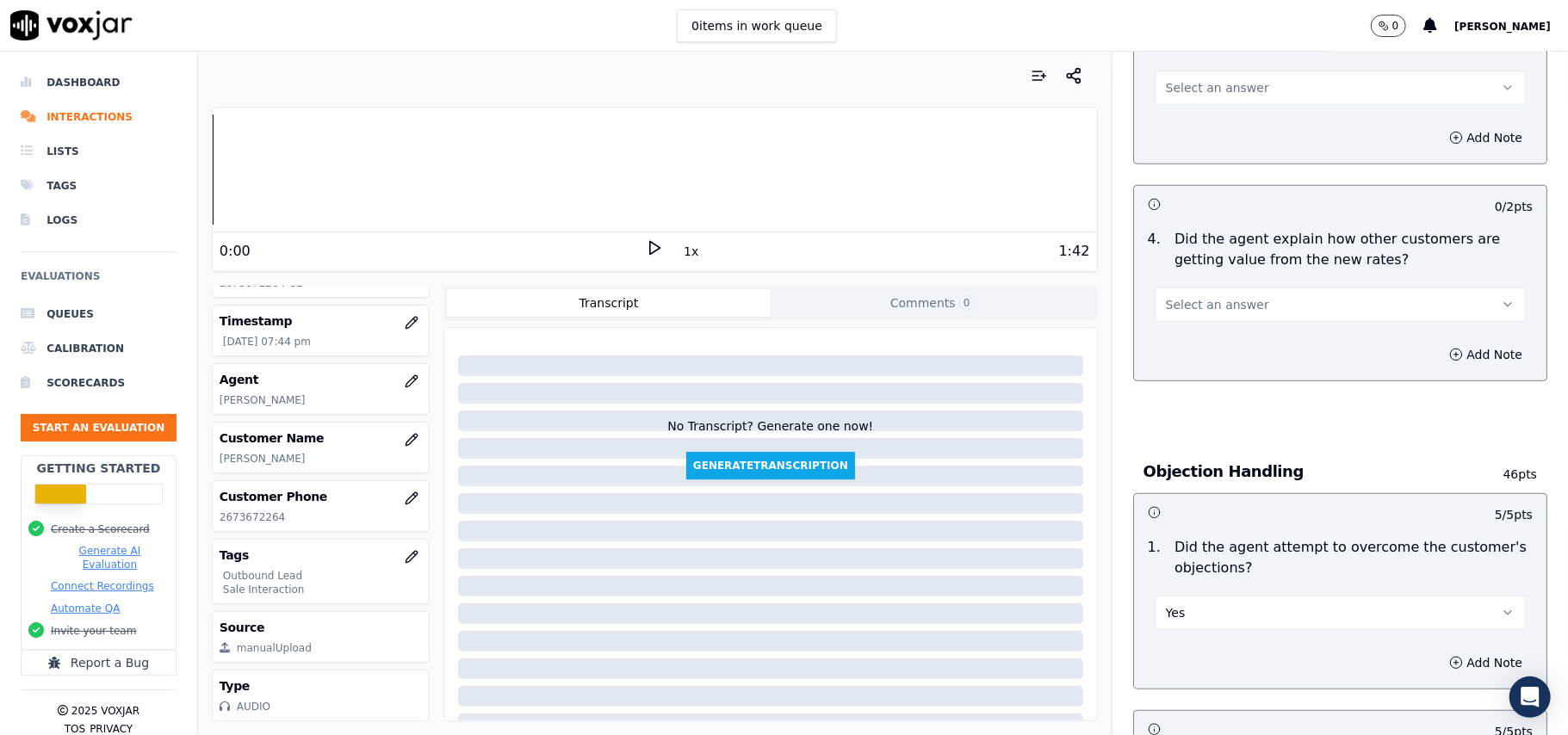
scroll to position [506, 0]
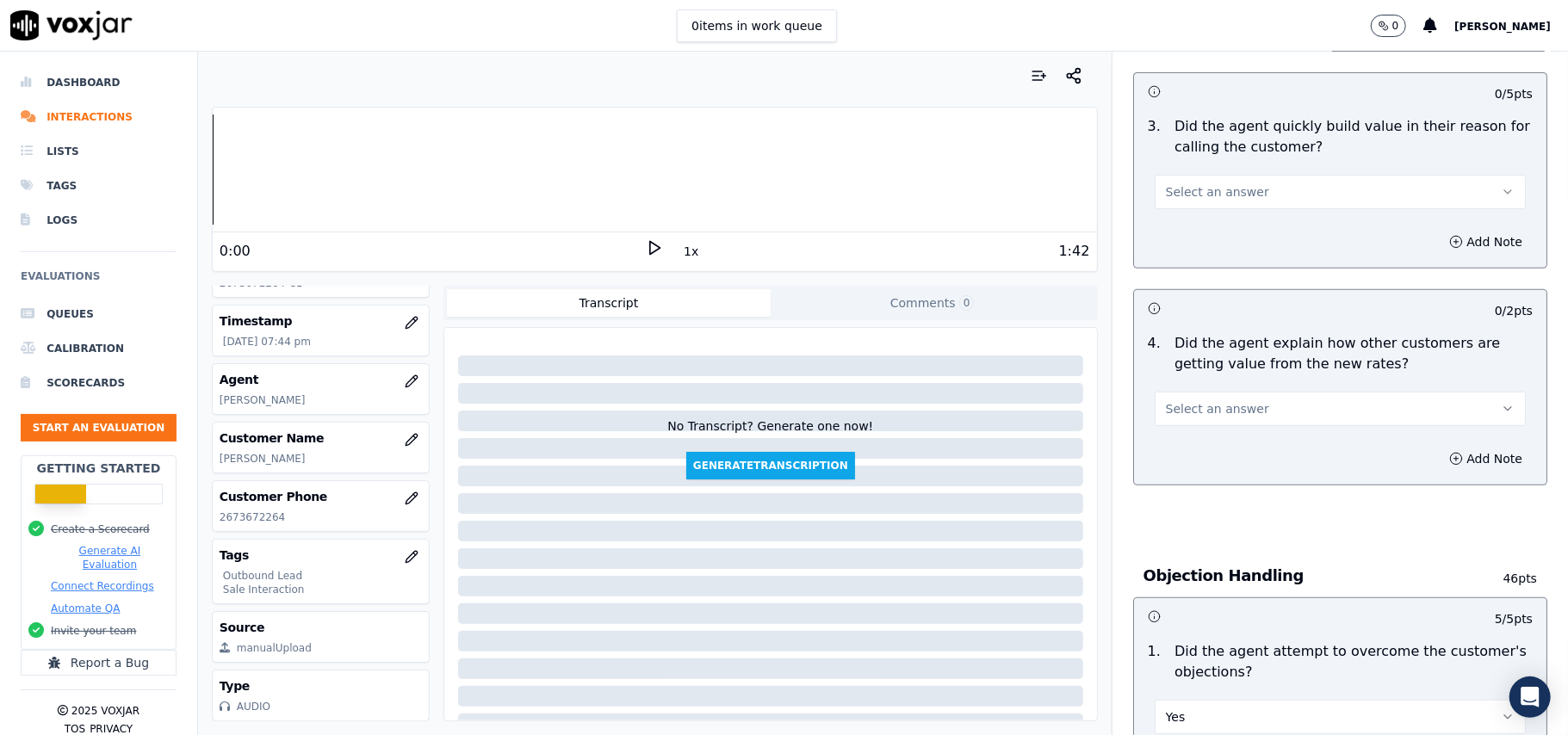
click at [1196, 413] on span "Select an answer" at bounding box center [1217, 408] width 104 height 17
click at [1195, 456] on div "Yes" at bounding box center [1303, 449] width 334 height 27
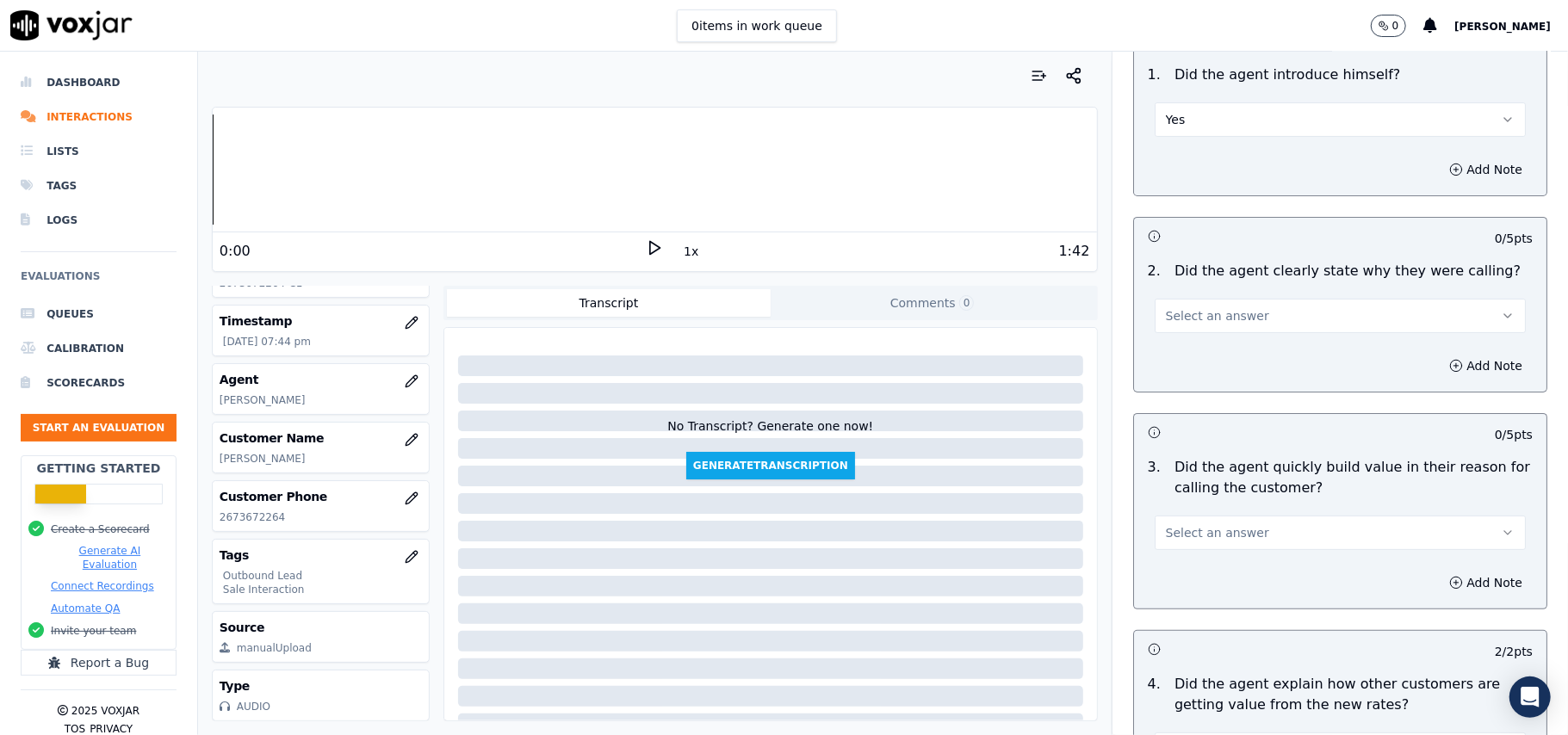
scroll to position [162, 0]
click at [1216, 553] on button "Select an answer" at bounding box center [1340, 536] width 371 height 34
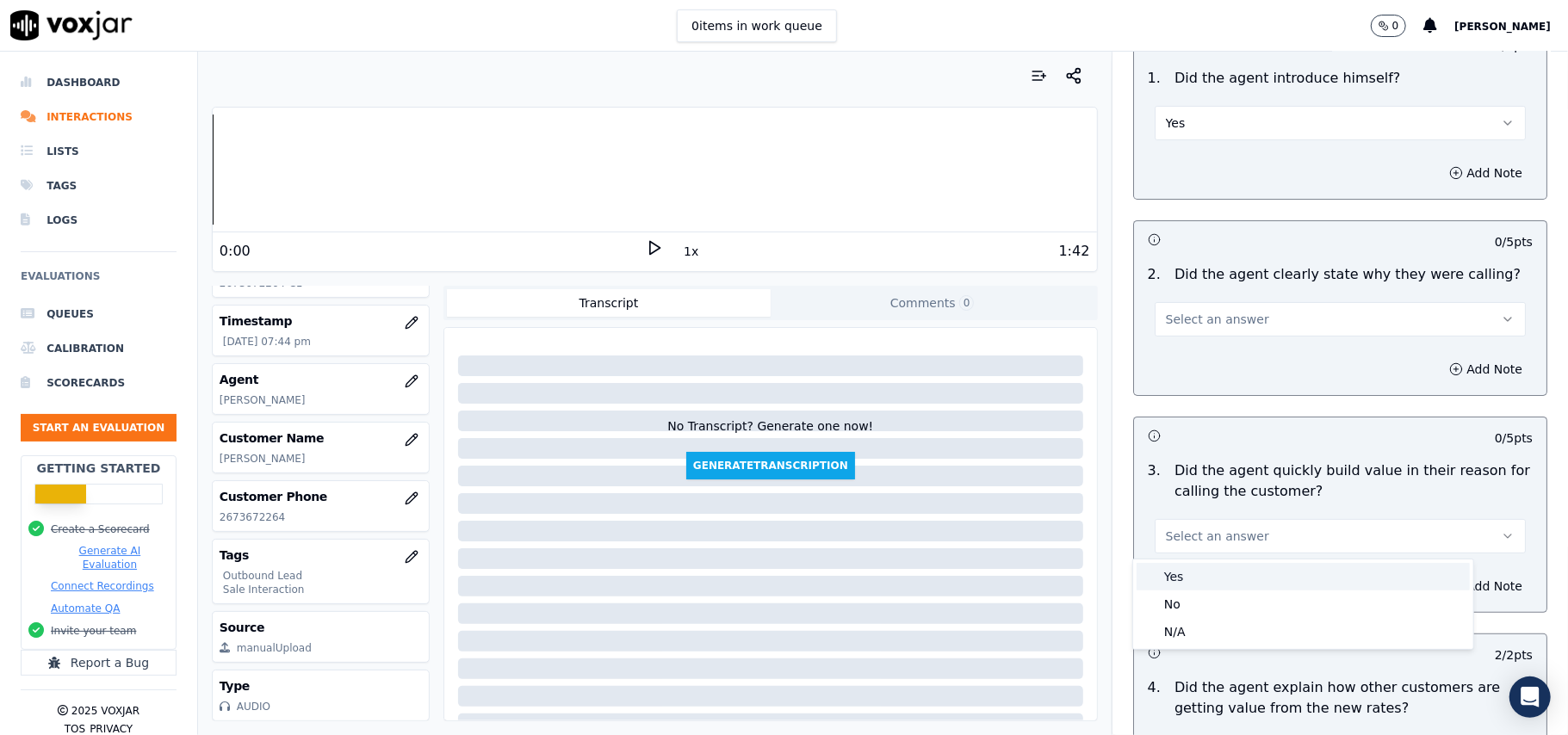
click at [1213, 579] on div "Yes" at bounding box center [1303, 576] width 334 height 27
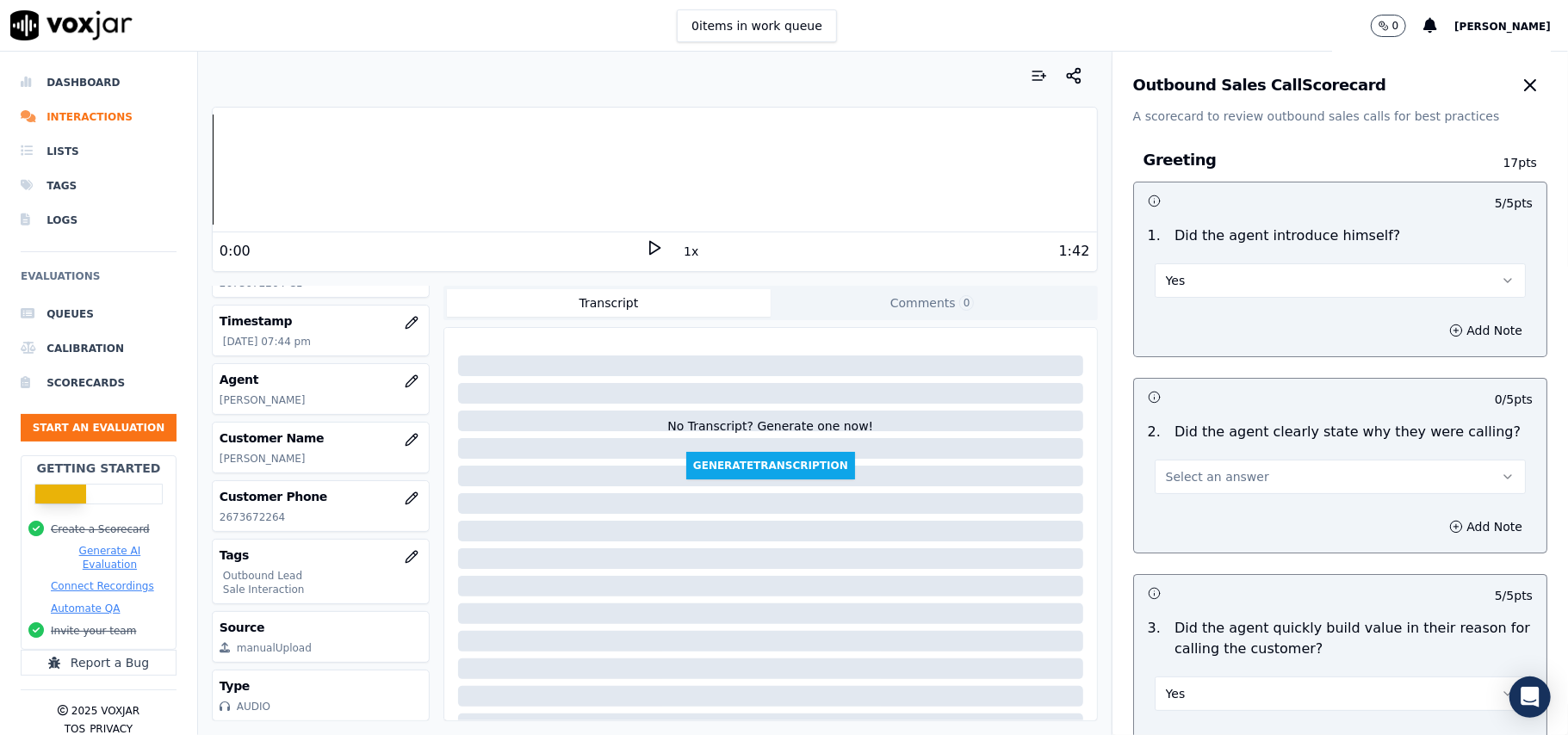
scroll to position [0, 0]
click at [1248, 476] on button "Select an answer" at bounding box center [1340, 480] width 371 height 34
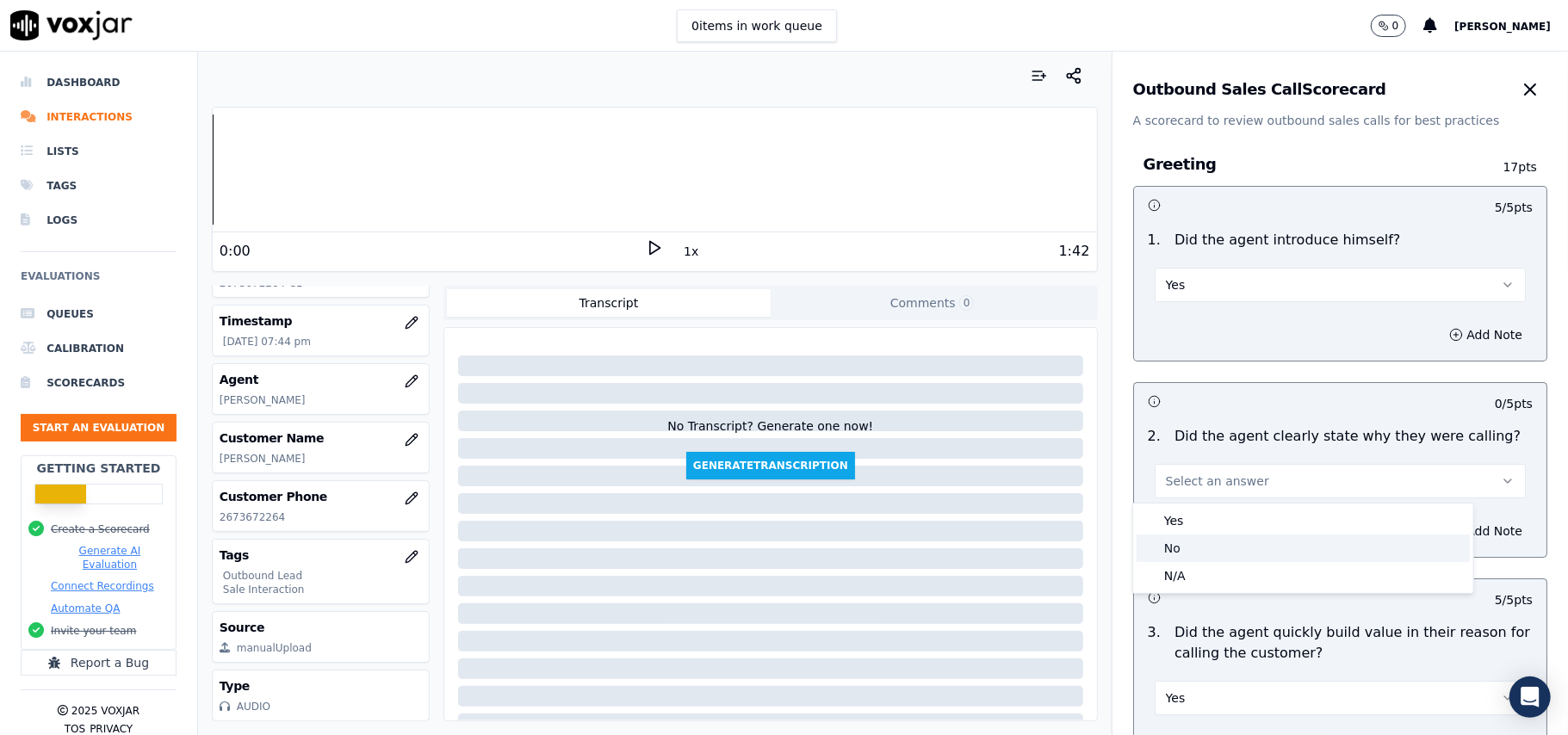
click at [1248, 534] on div "Yes No N/A" at bounding box center [1303, 547] width 340 height 89
click at [1292, 533] on div "Yes" at bounding box center [1303, 520] width 334 height 27
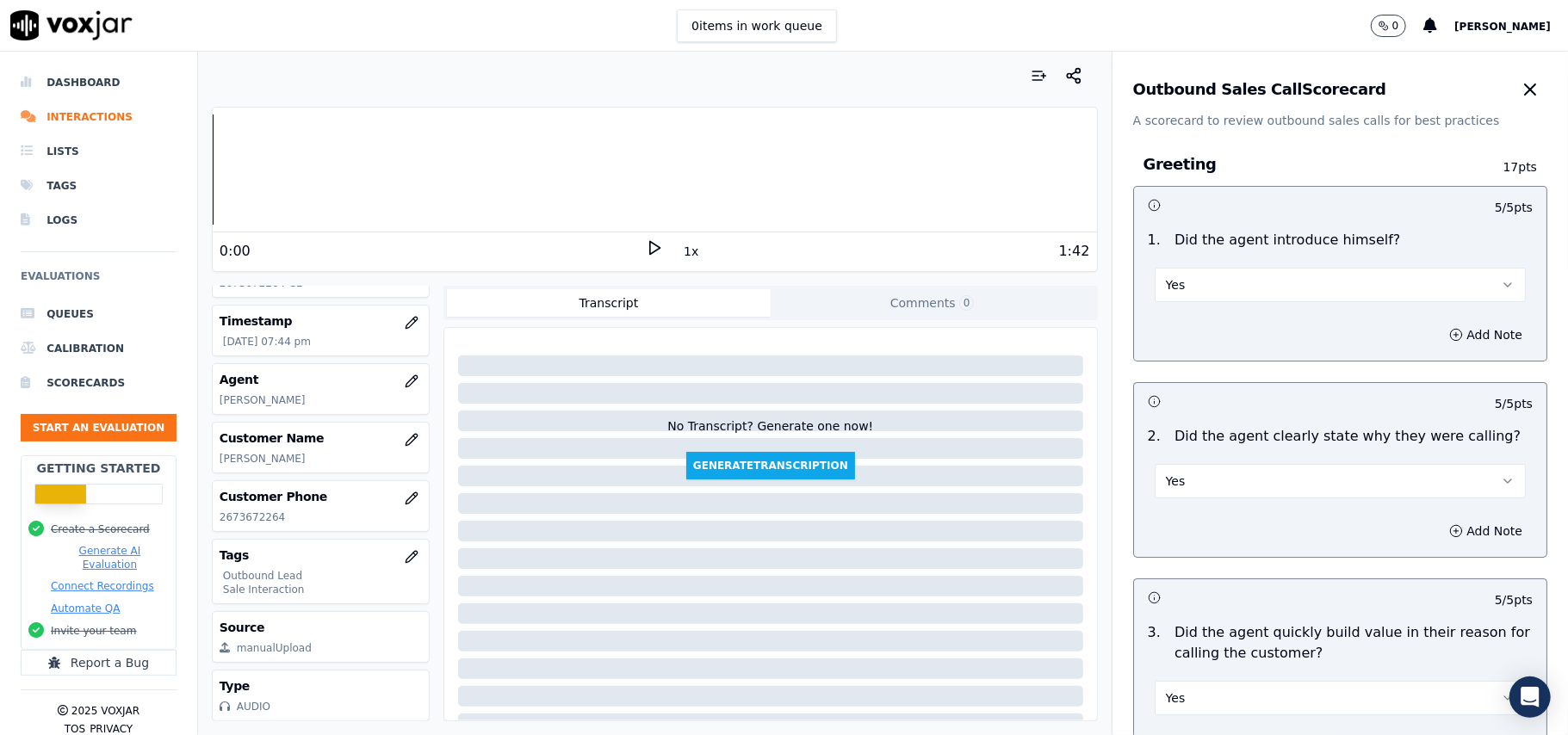
scroll to position [4292, 0]
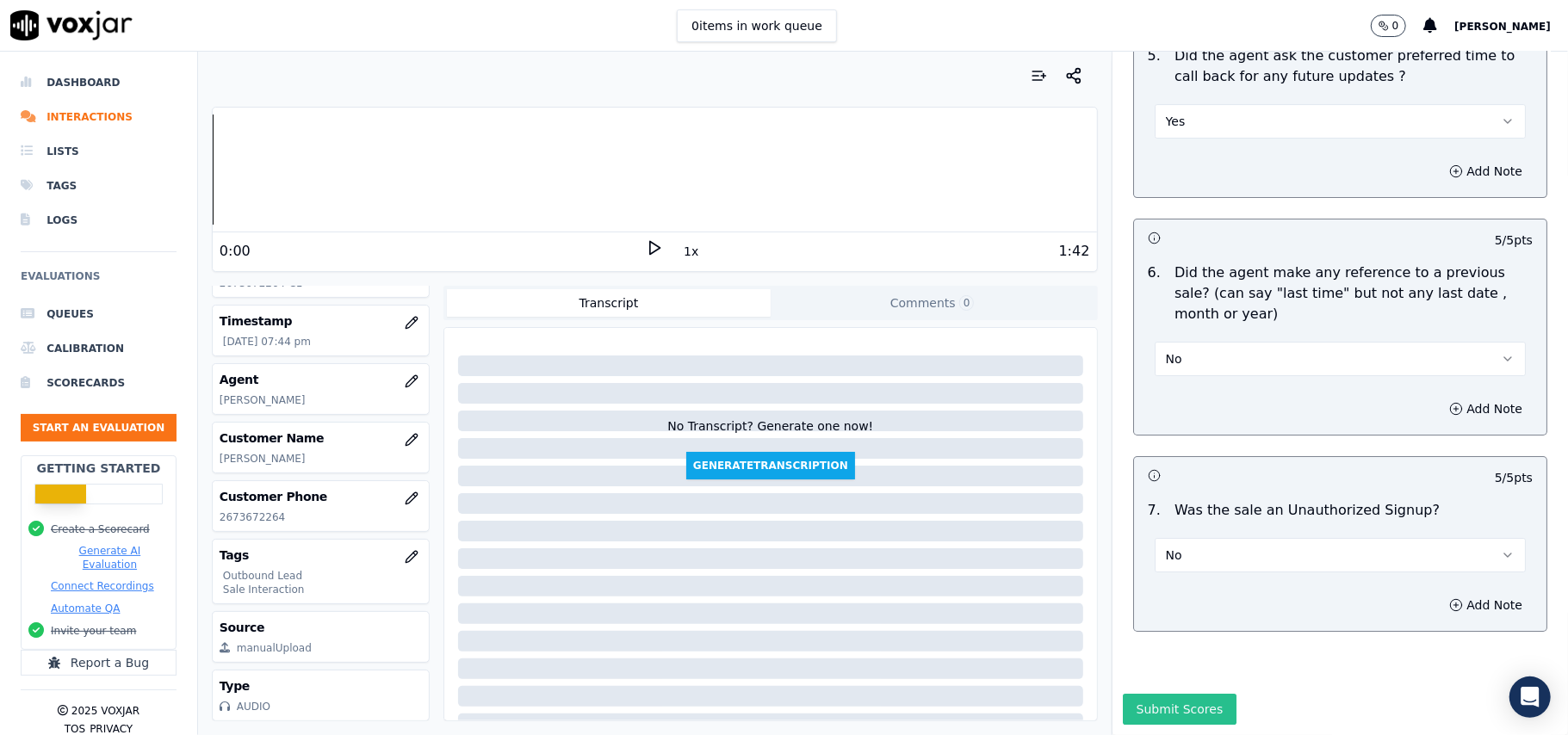
click at [1123, 693] on button "Submit Scores" at bounding box center [1180, 708] width 114 height 31
